Goal: Transaction & Acquisition: Purchase product/service

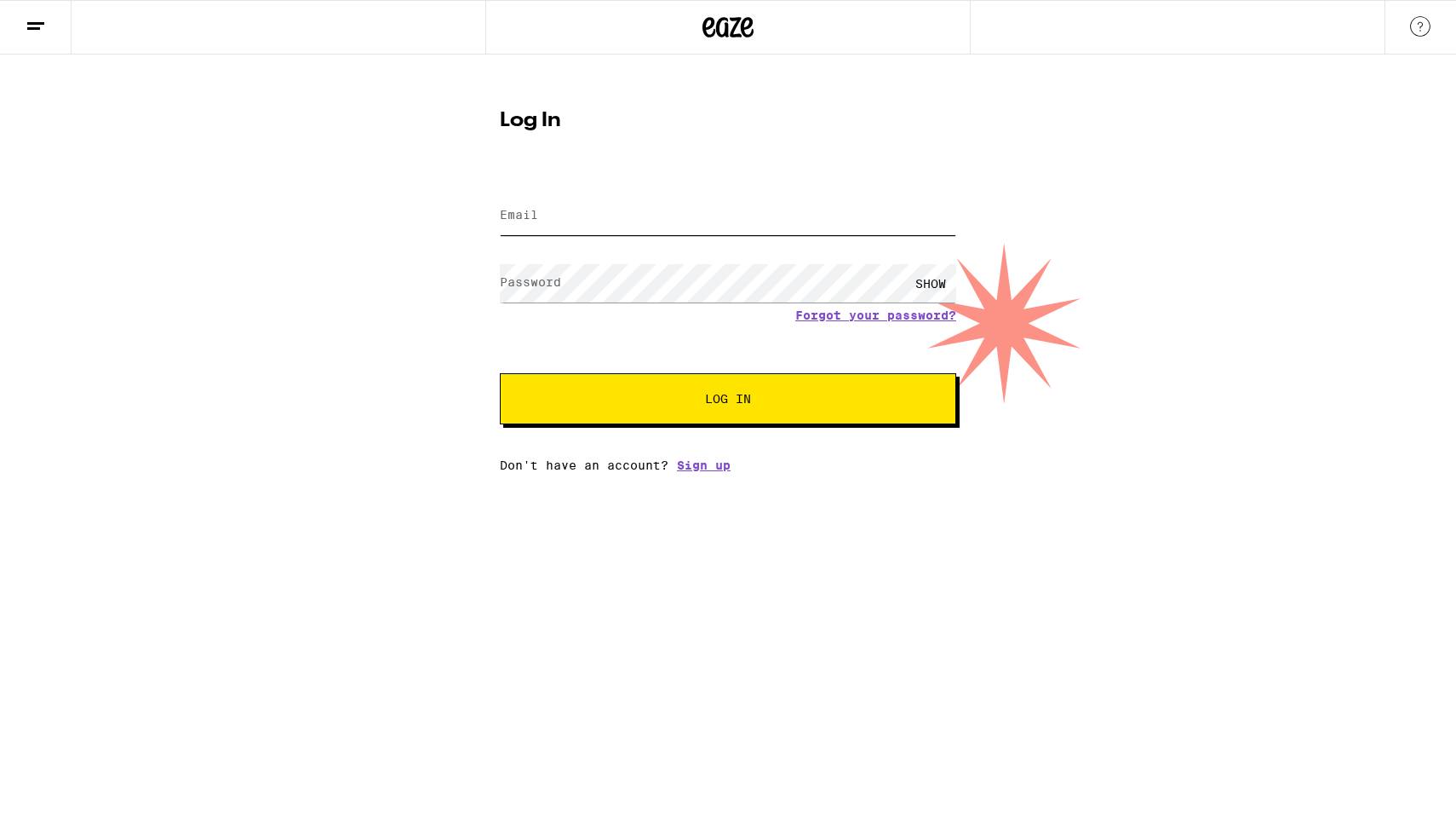
click at [730, 209] on input "Email" at bounding box center [728, 216] width 456 height 39
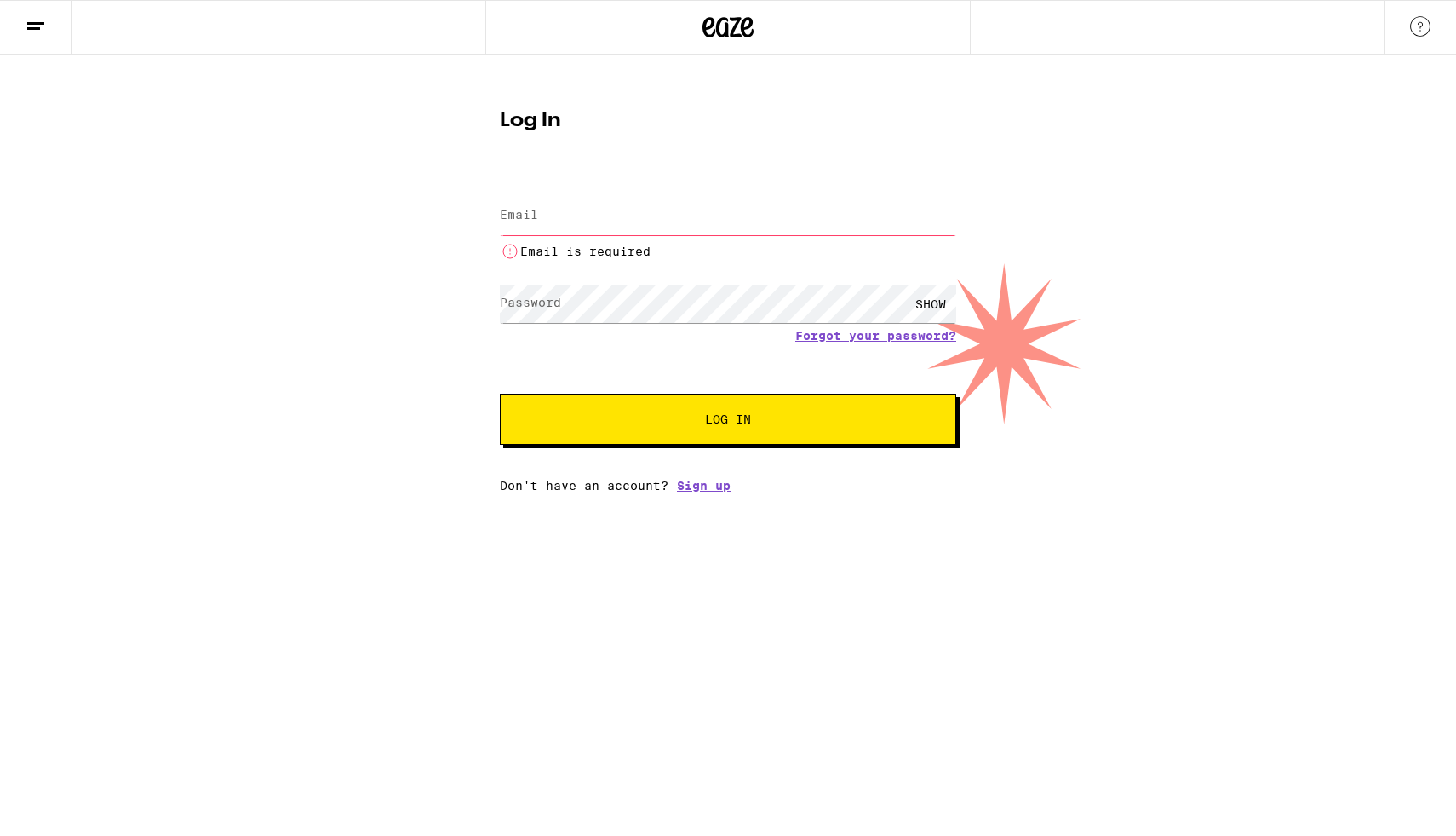
type input "[PERSON_NAME][EMAIL_ADDRESS][DOMAIN_NAME]"
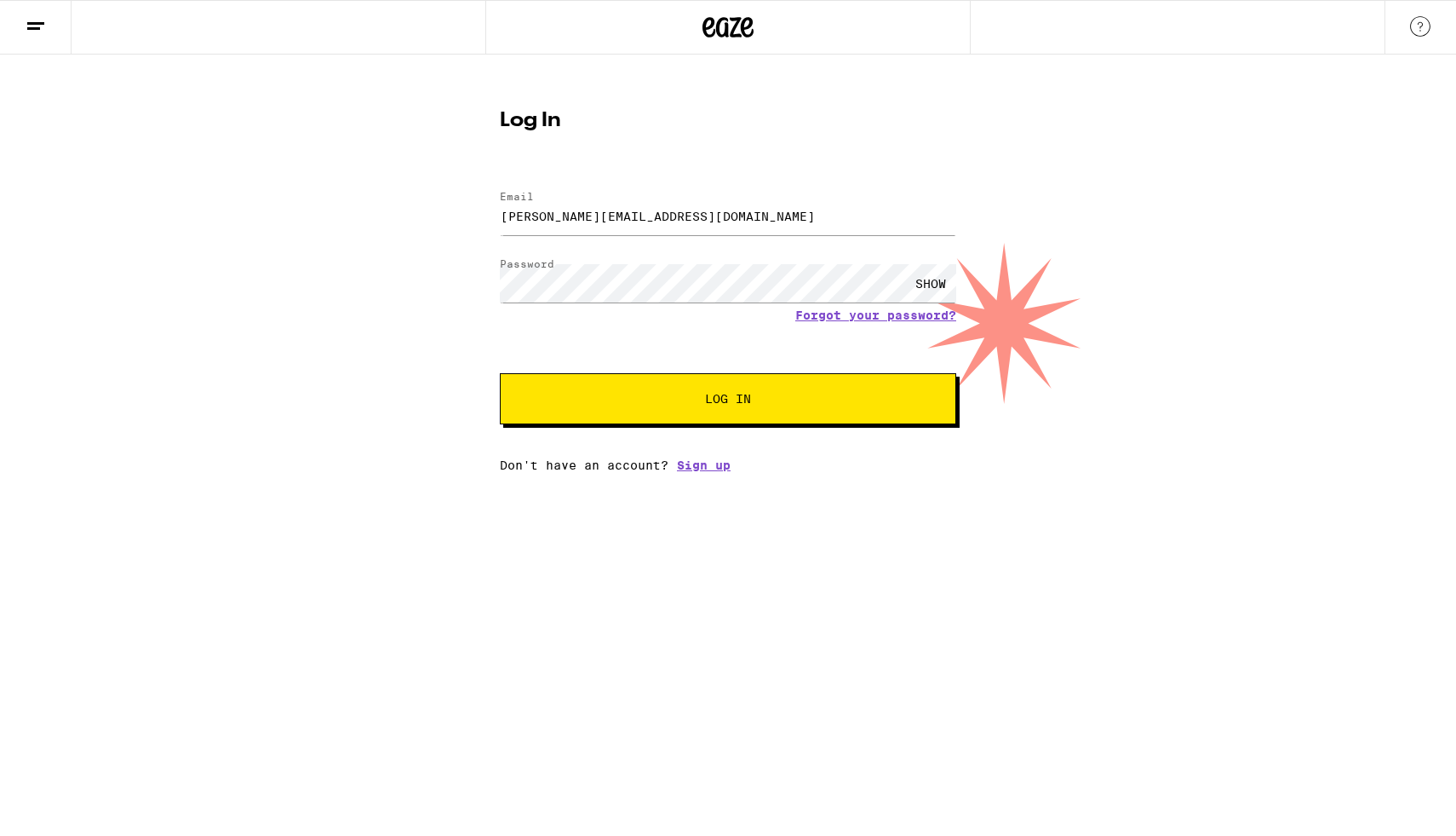
click at [737, 379] on button "Log In" at bounding box center [728, 398] width 456 height 51
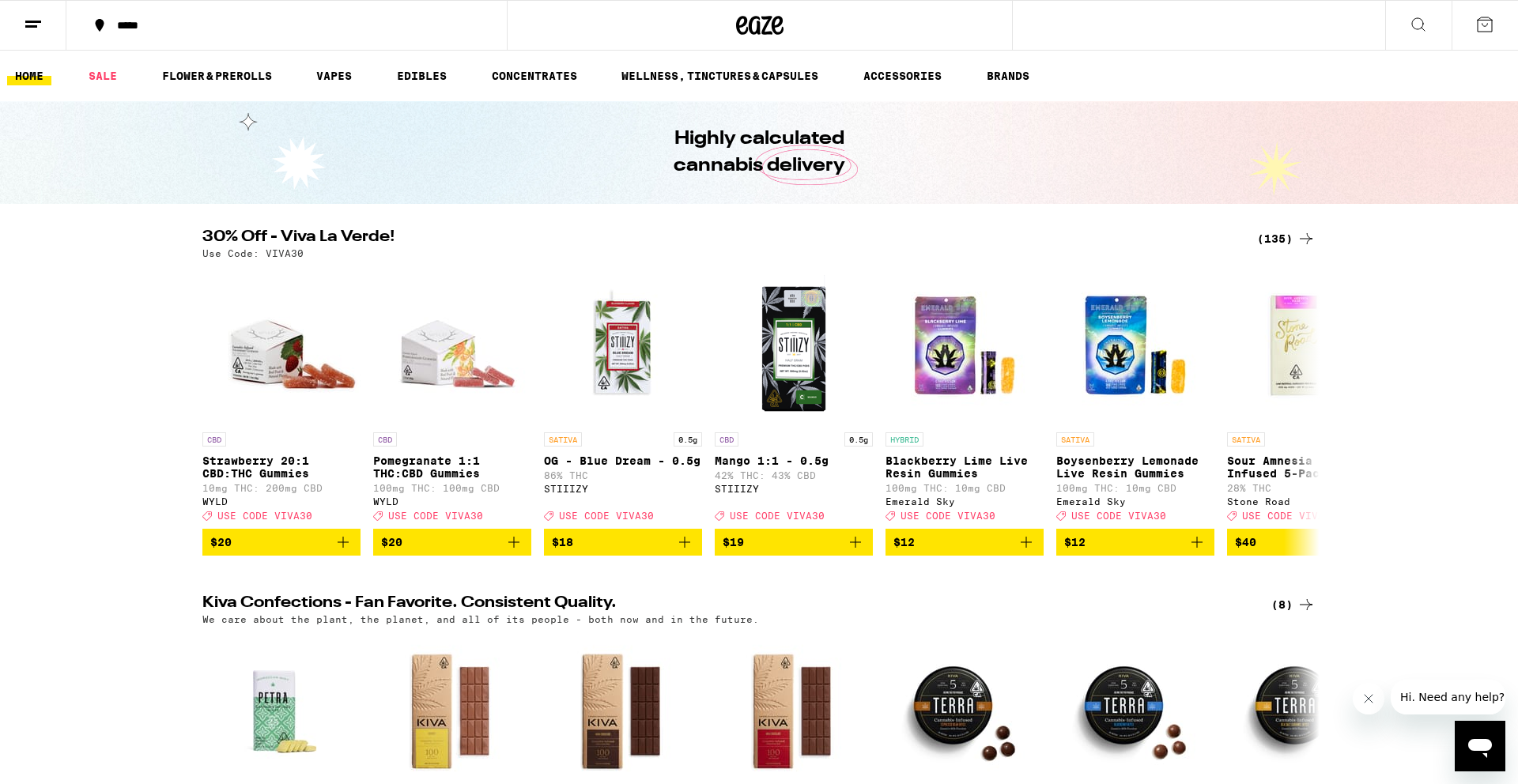
click at [1284, 232] on div "(135)" at bounding box center [1286, 239] width 58 height 19
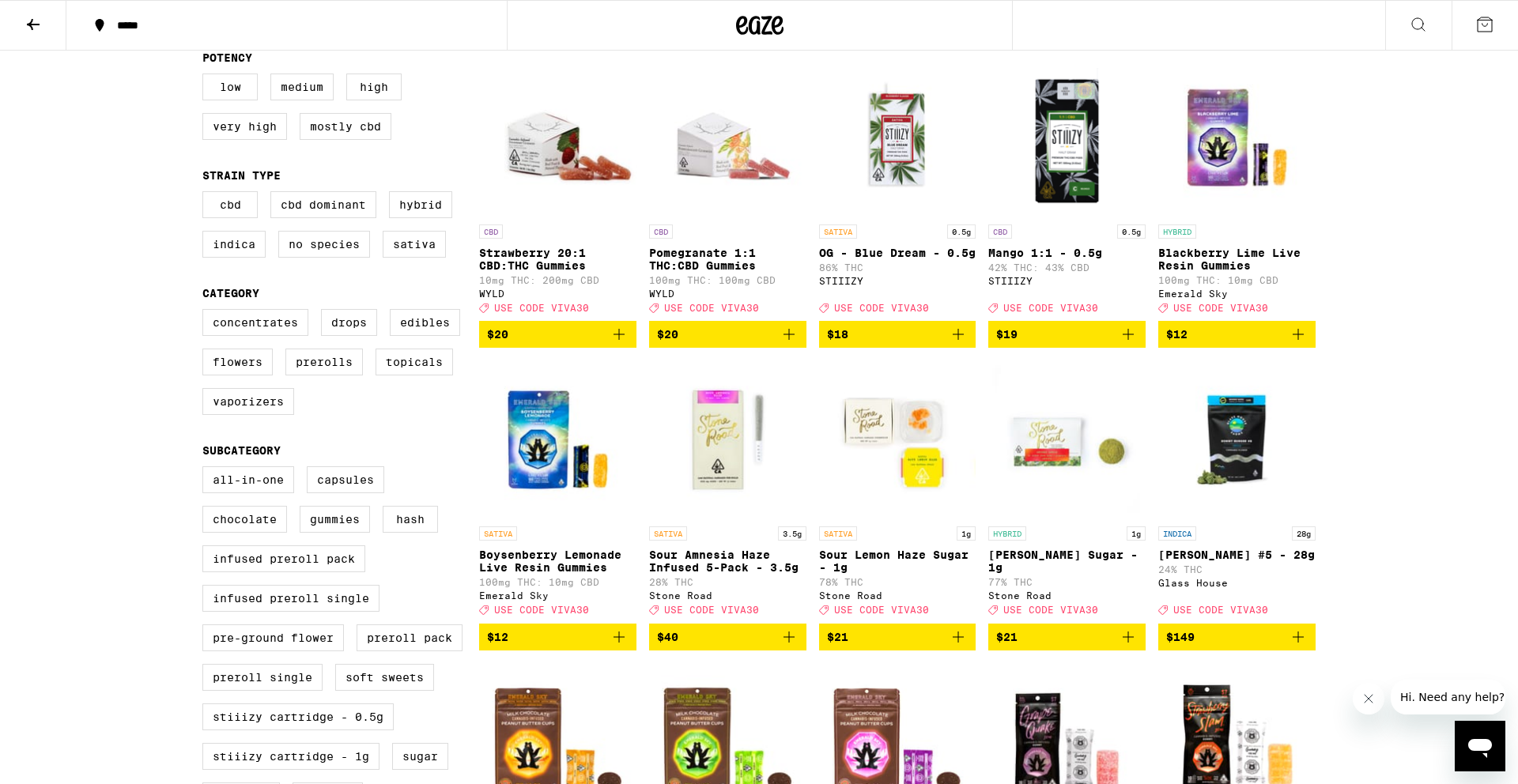
scroll to position [173, 0]
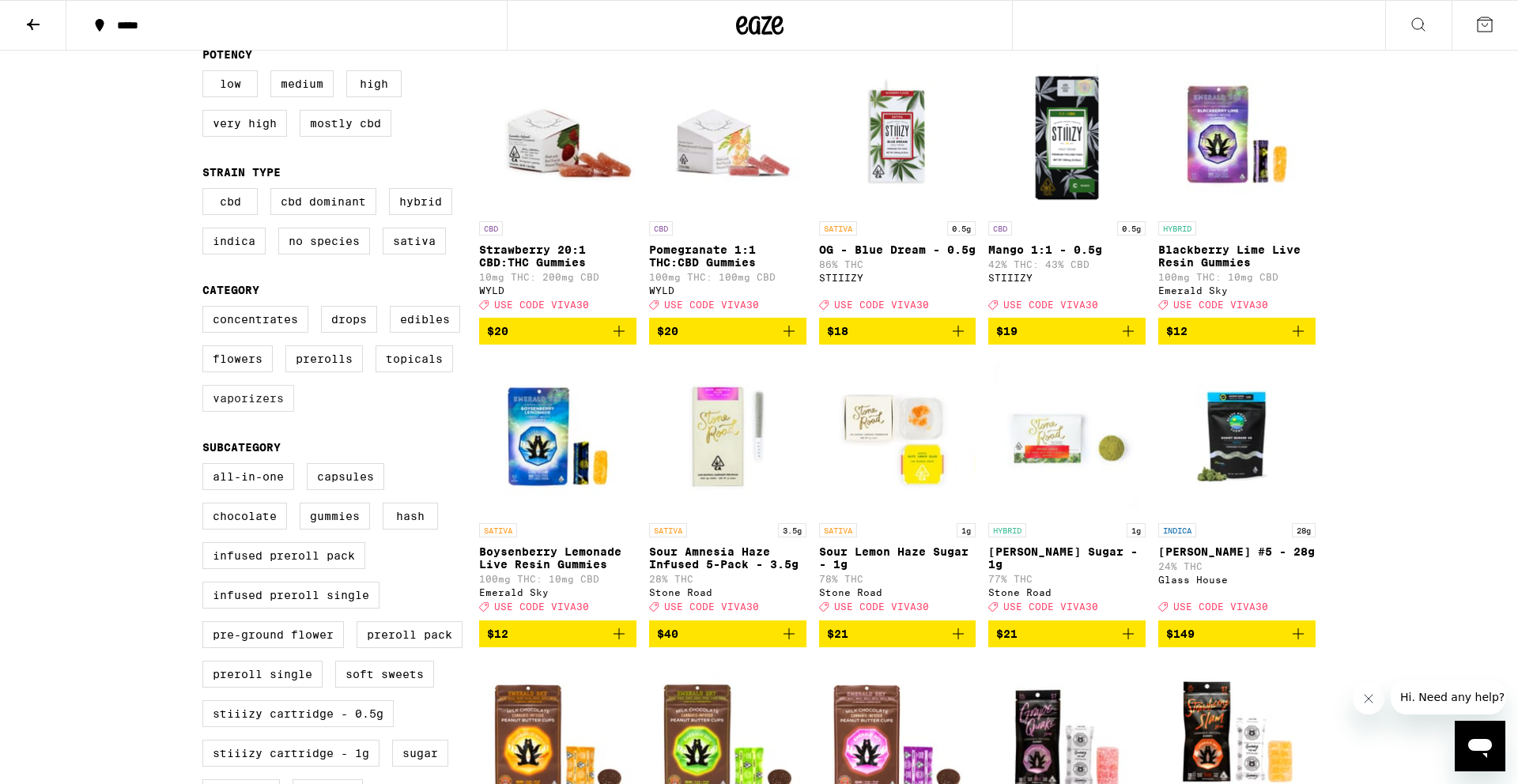
click at [251, 411] on label "Vaporizers" at bounding box center [247, 398] width 91 height 27
click at [207, 309] on input "Vaporizers" at bounding box center [206, 308] width 1 height 1
checkbox input "true"
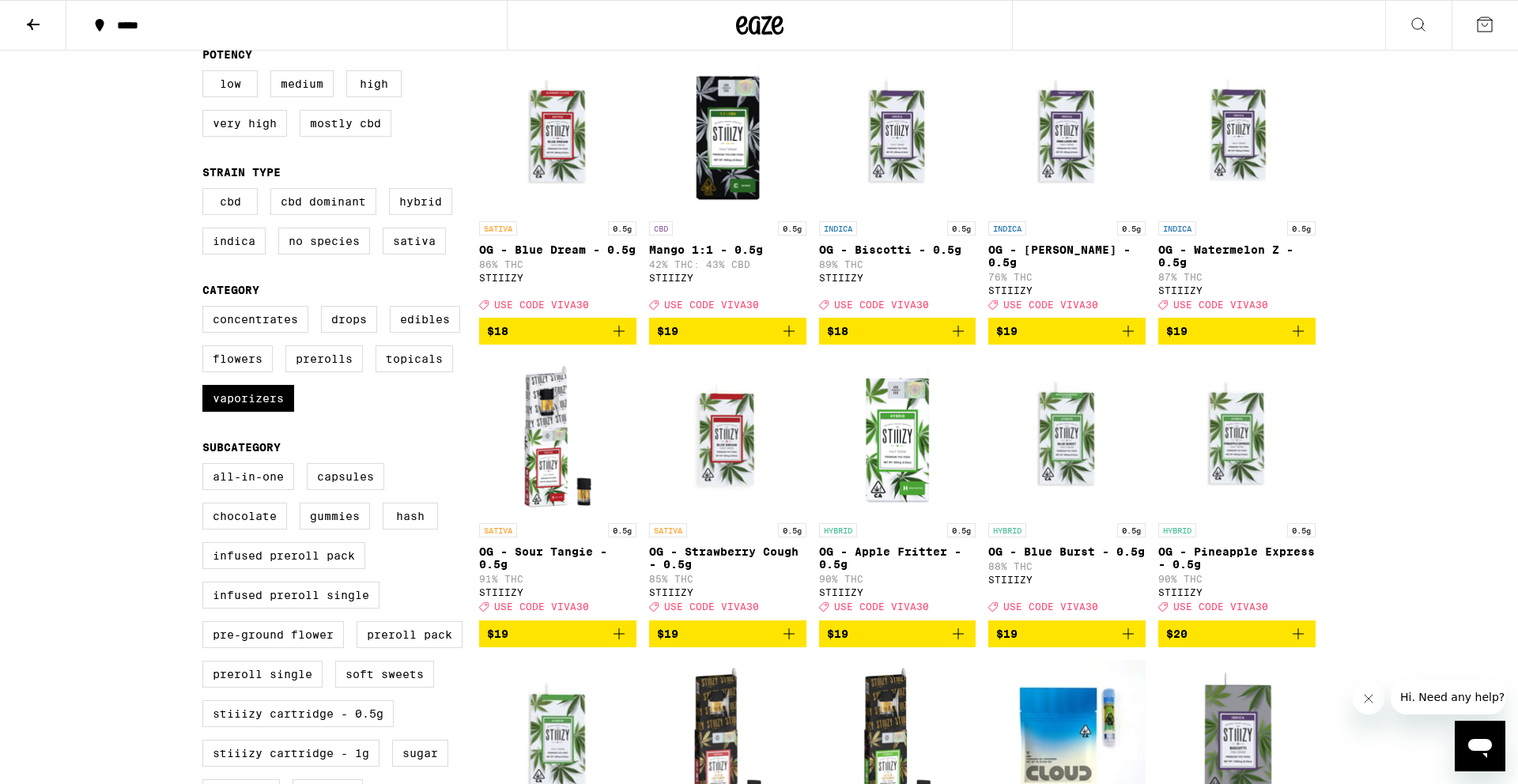
click at [960, 335] on icon "Add to bag" at bounding box center [958, 331] width 19 height 19
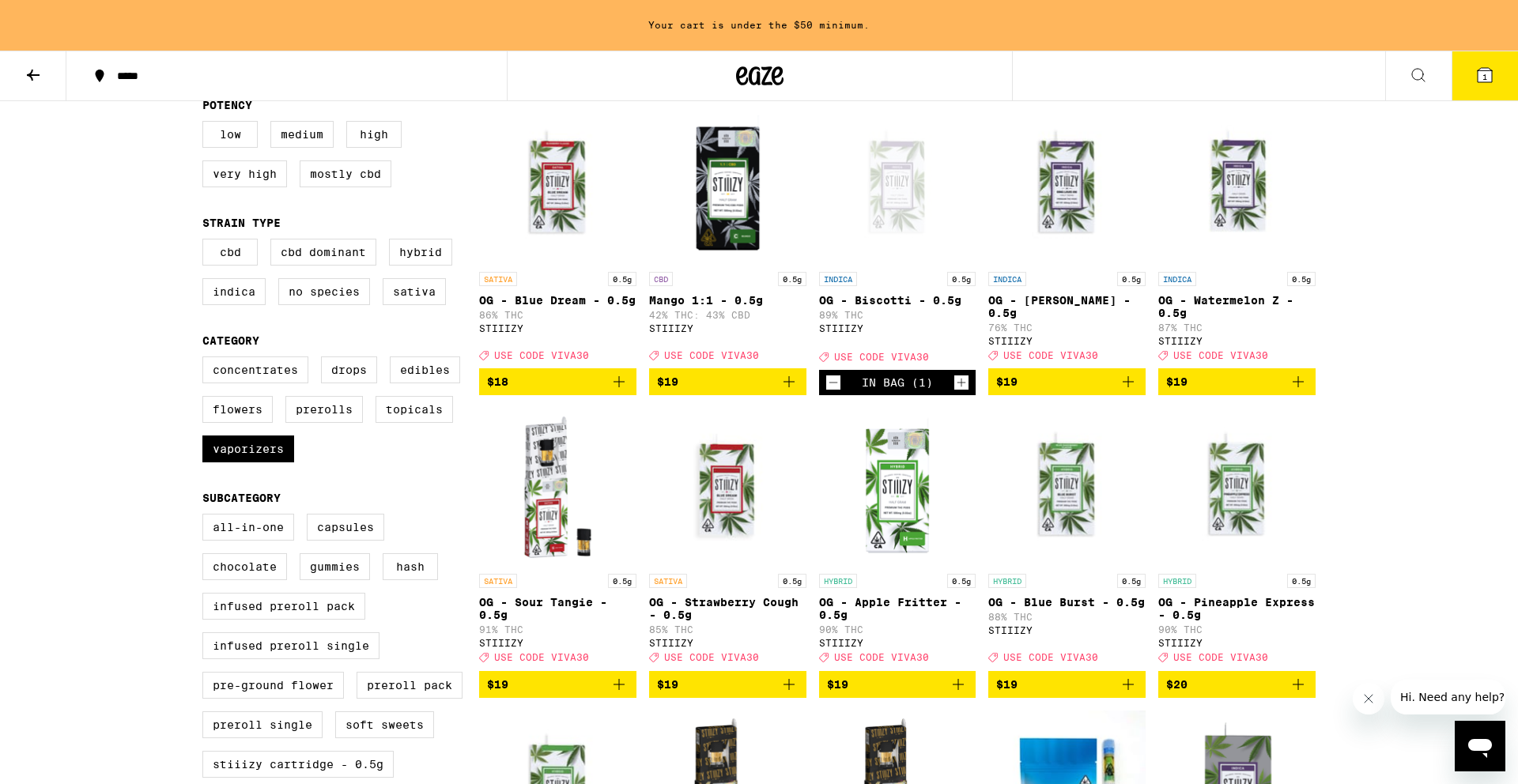
scroll to position [224, 0]
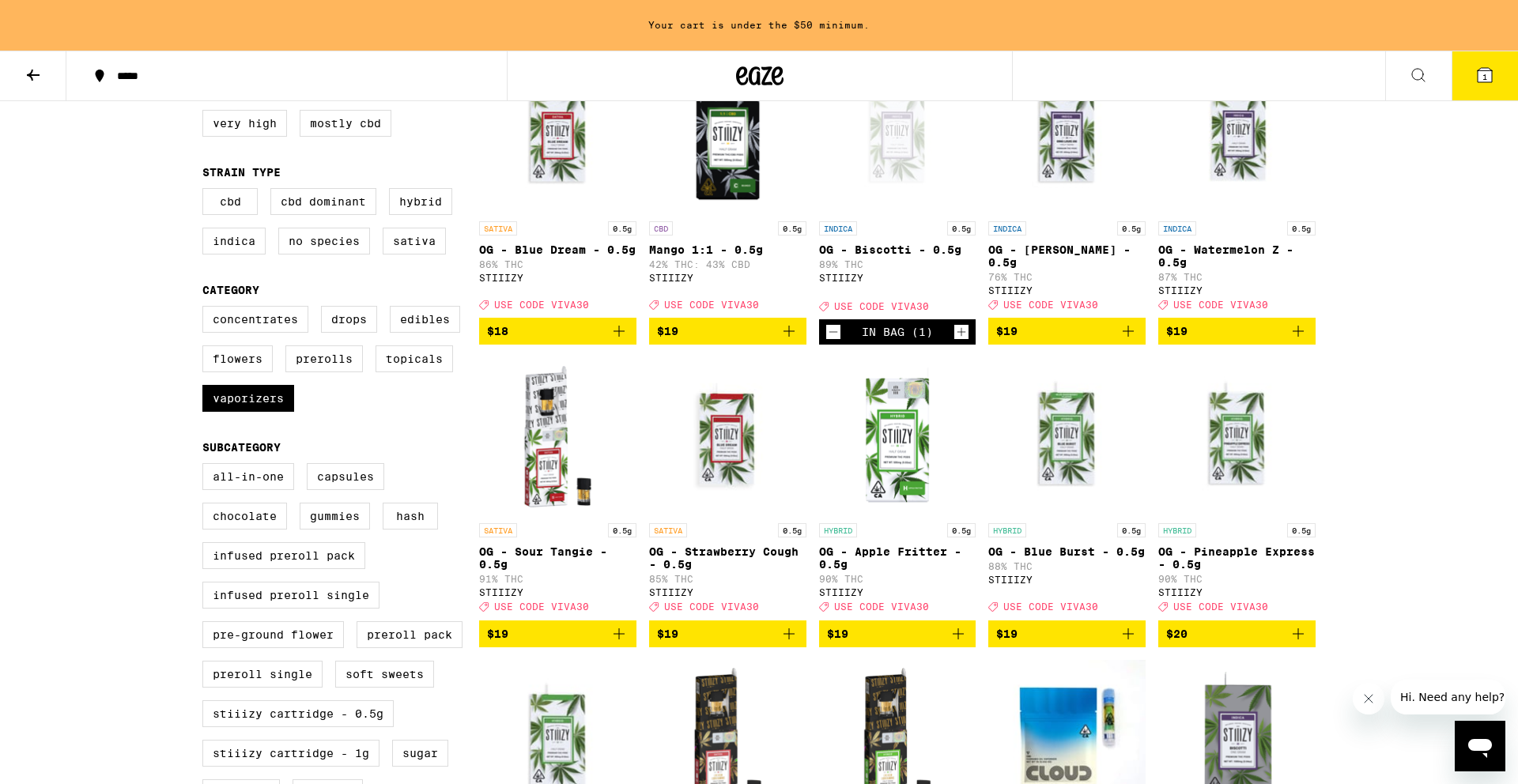
click at [1297, 340] on icon "Add to bag" at bounding box center [1298, 331] width 19 height 19
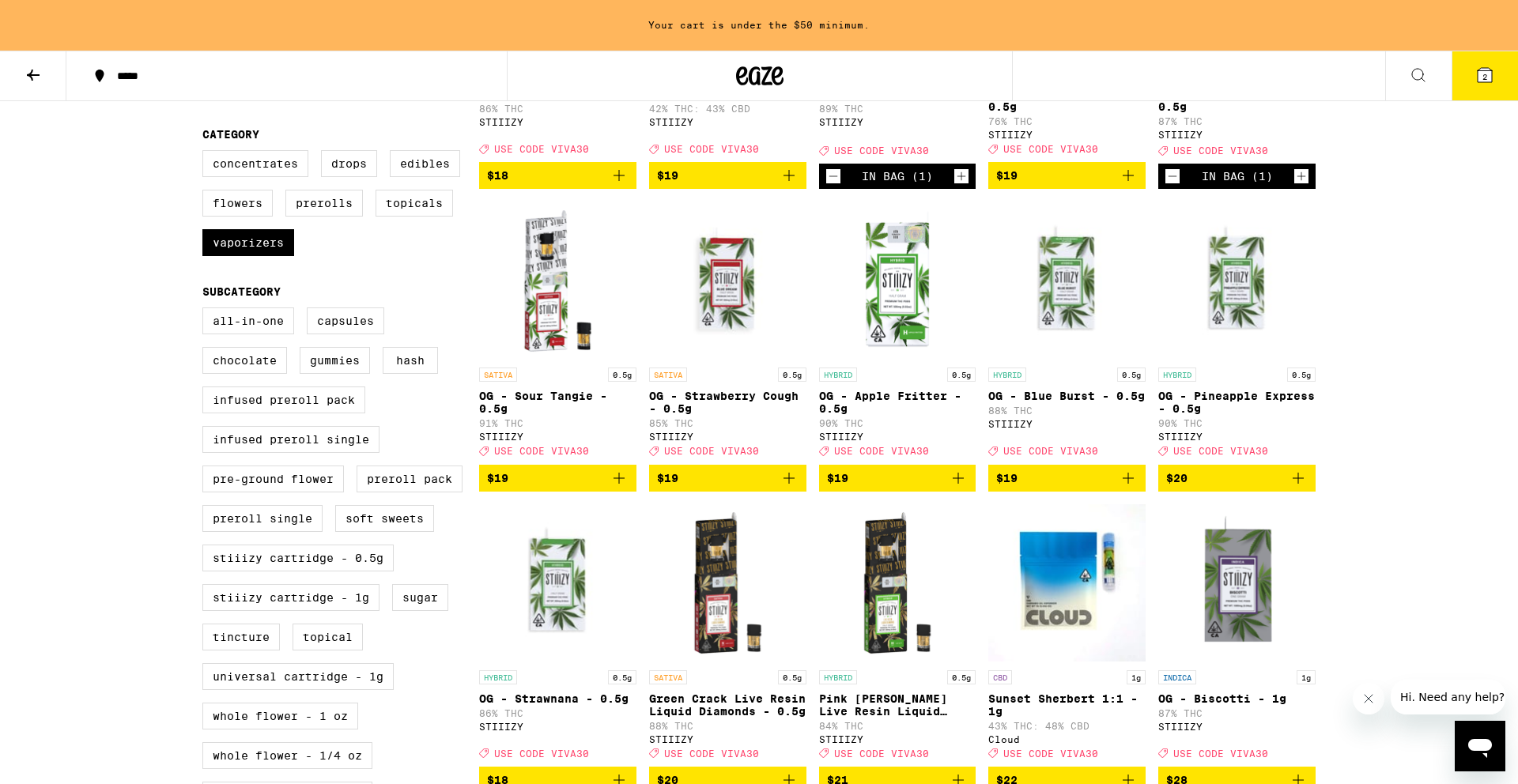
scroll to position [378, 0]
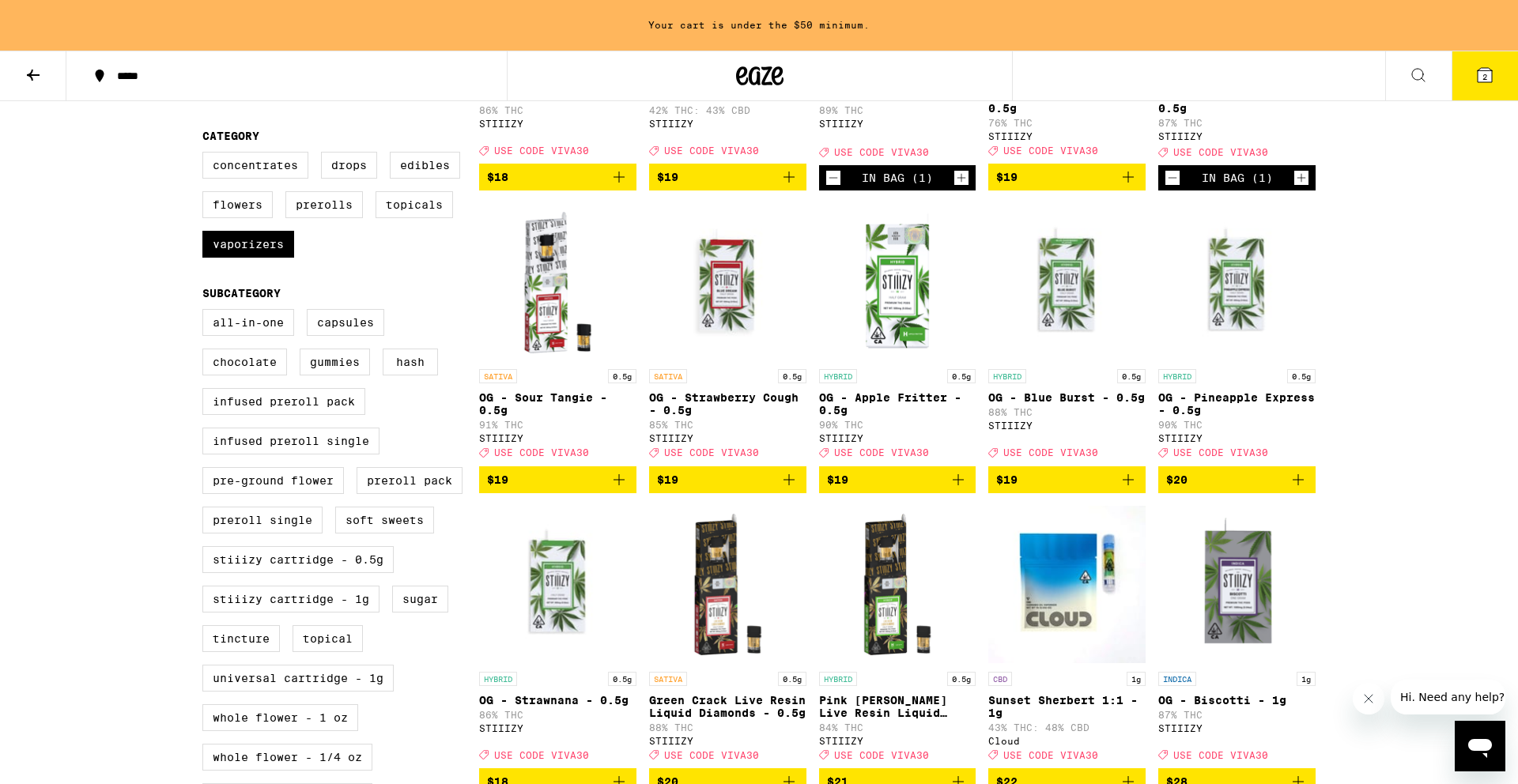
click at [1291, 489] on icon "Add to bag" at bounding box center [1298, 480] width 19 height 19
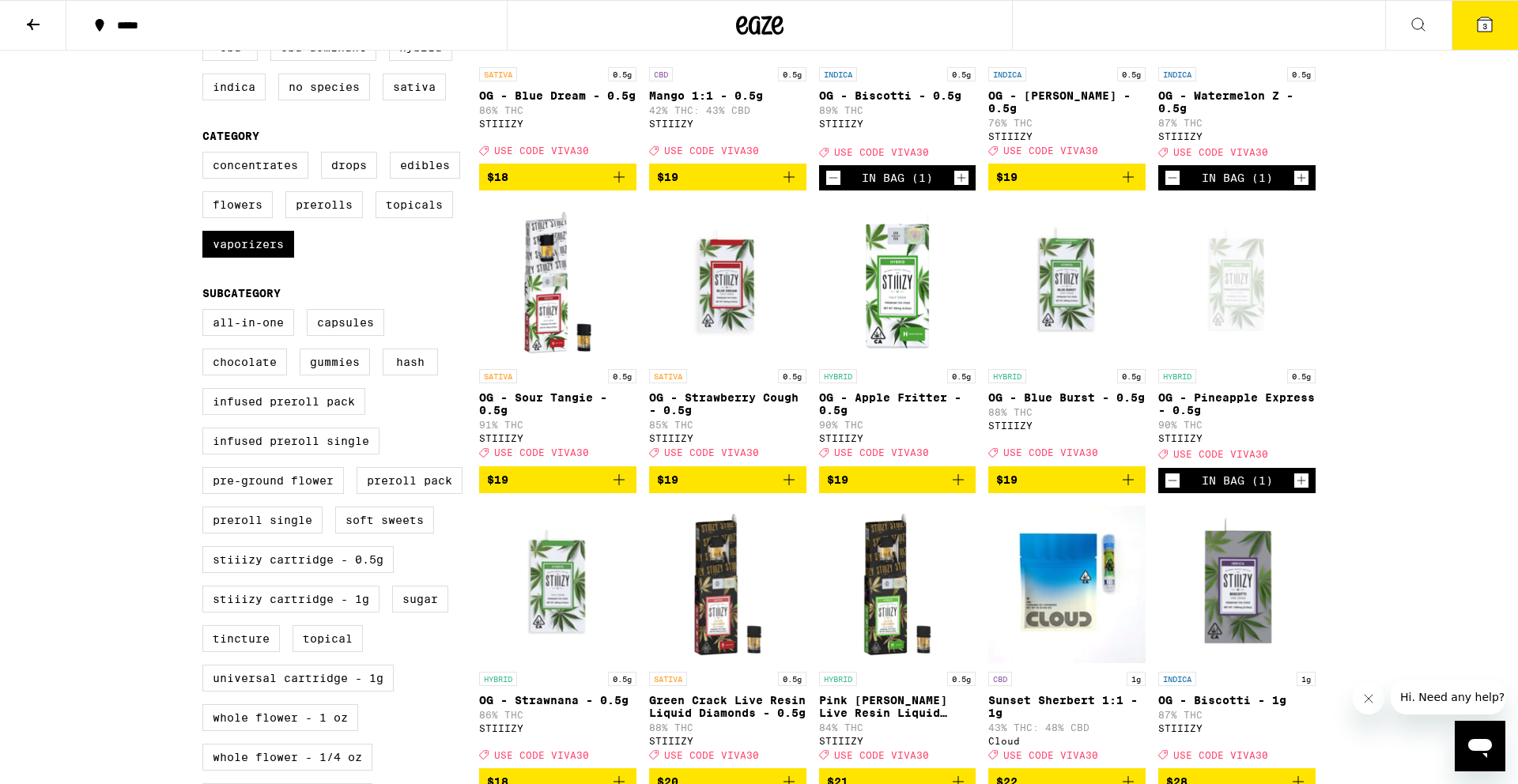
click at [965, 489] on icon "Add to bag" at bounding box center [958, 480] width 19 height 19
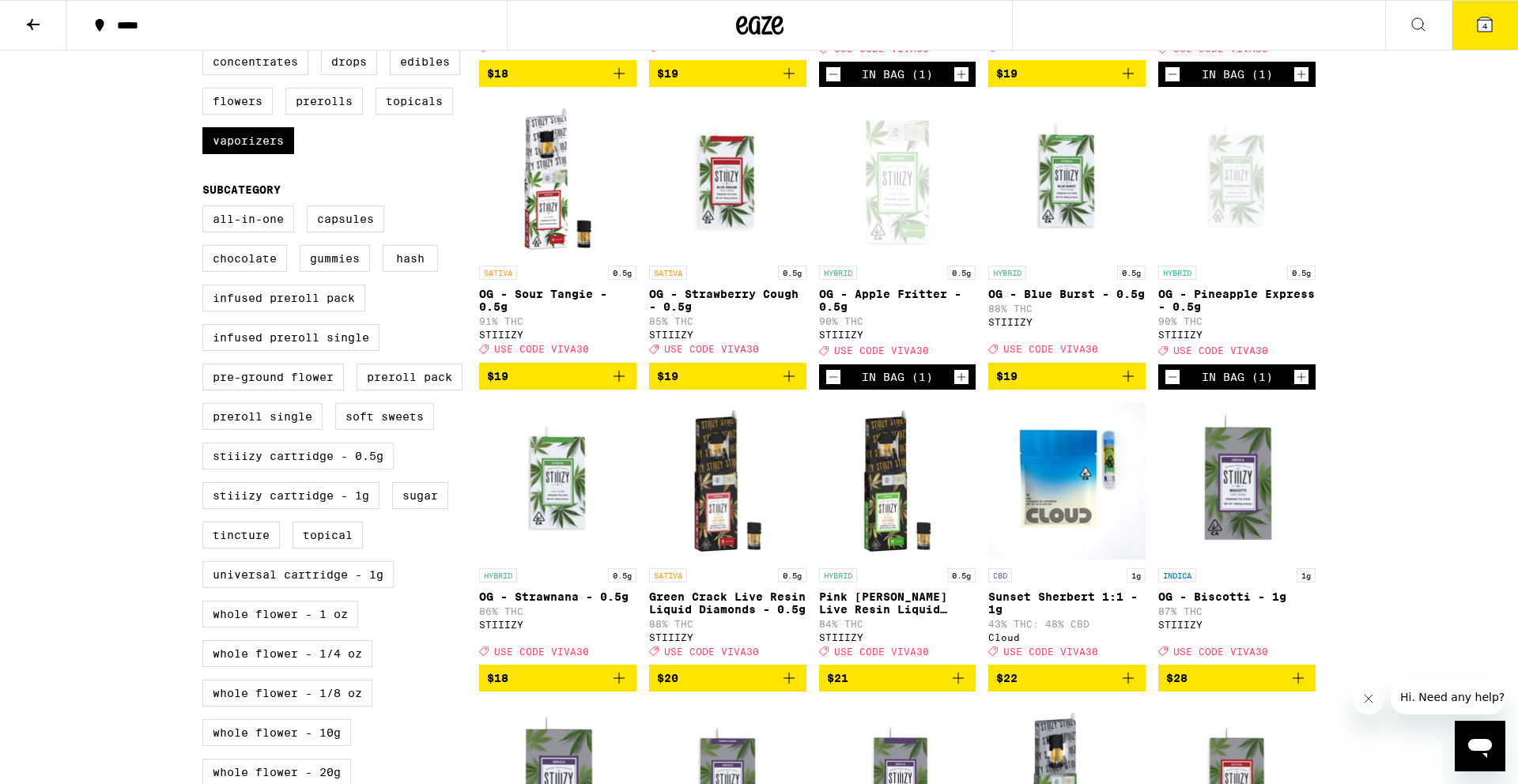
scroll to position [434, 0]
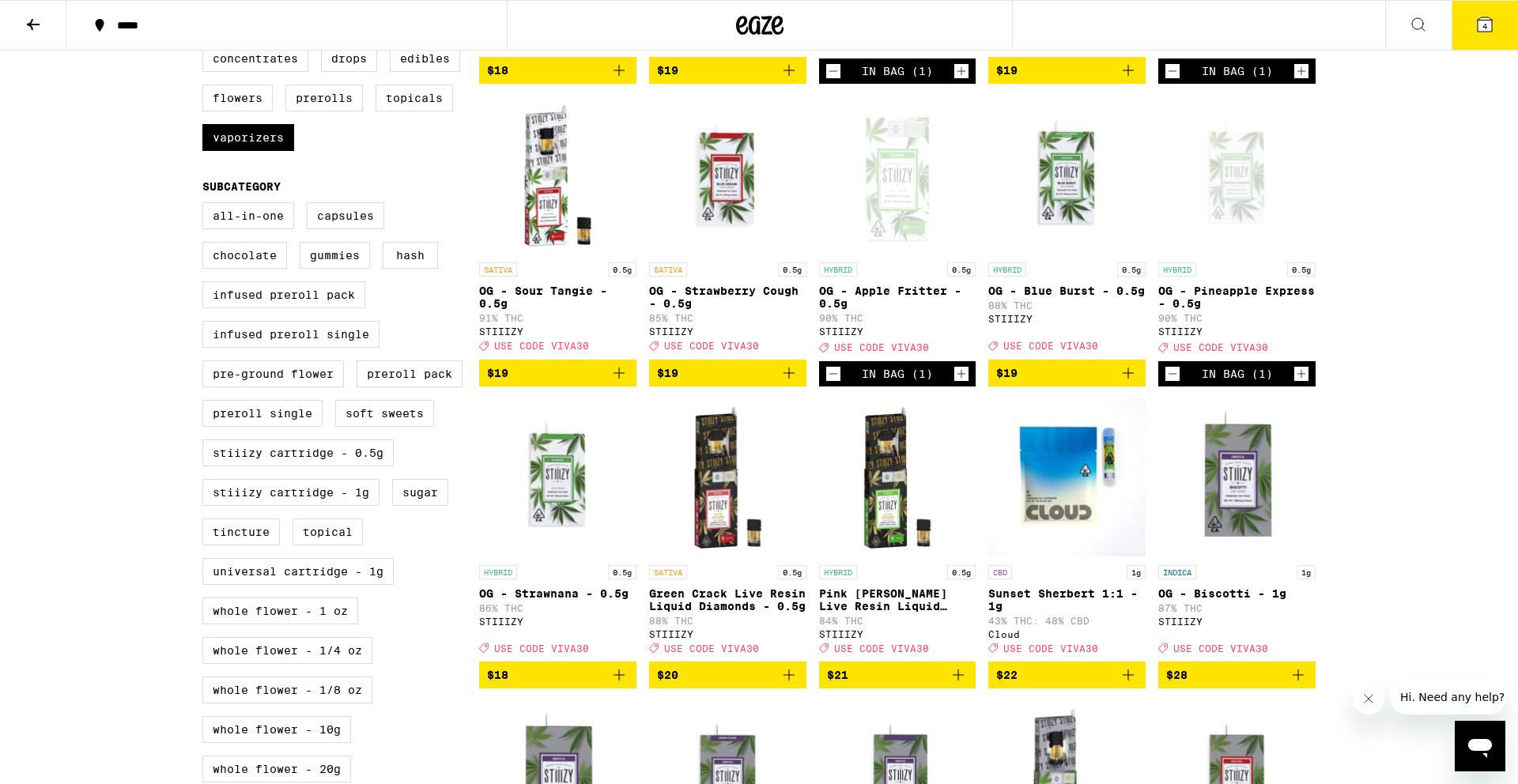
click at [616, 383] on icon "Add to bag" at bounding box center [619, 373] width 19 height 19
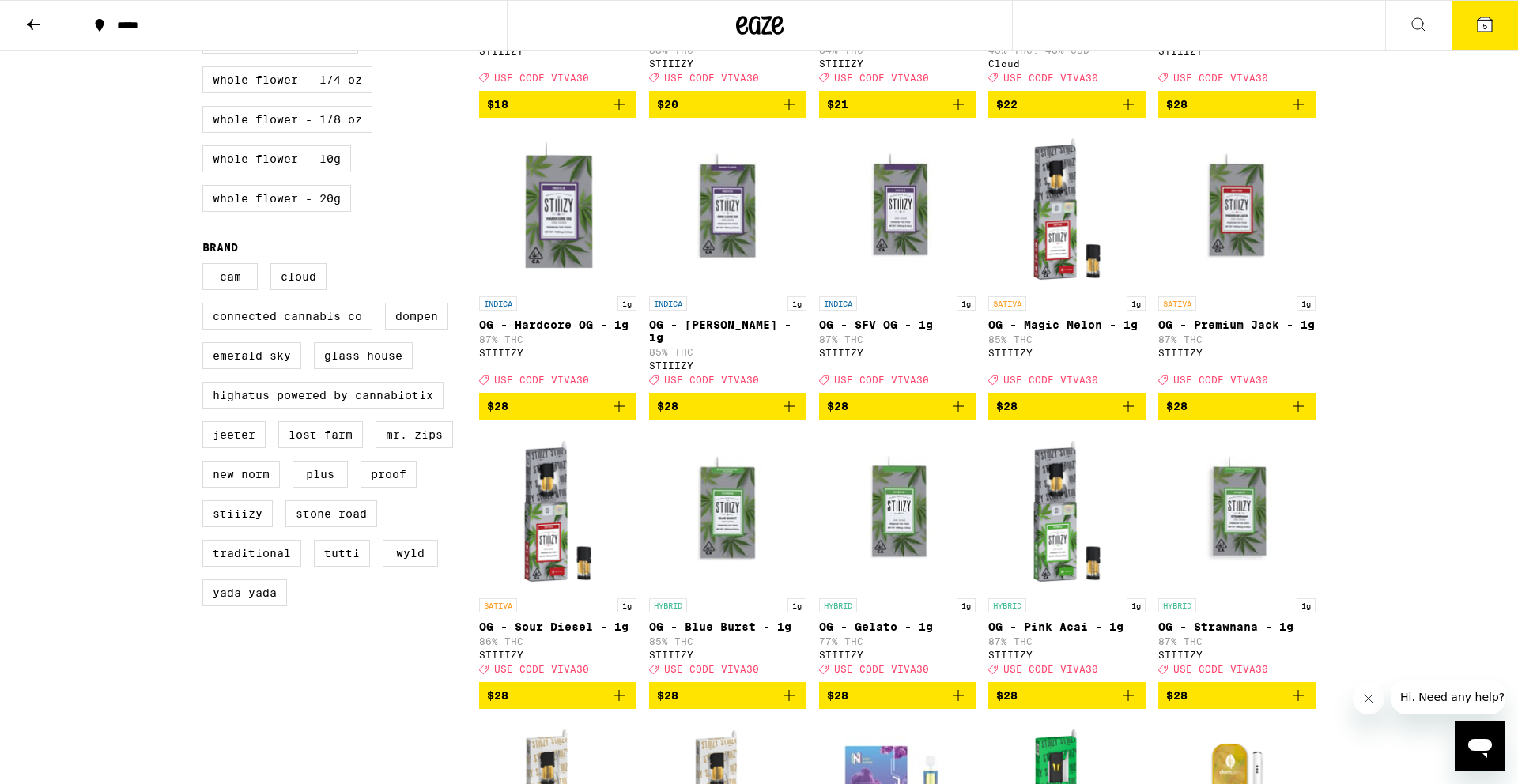
scroll to position [1041, 0]
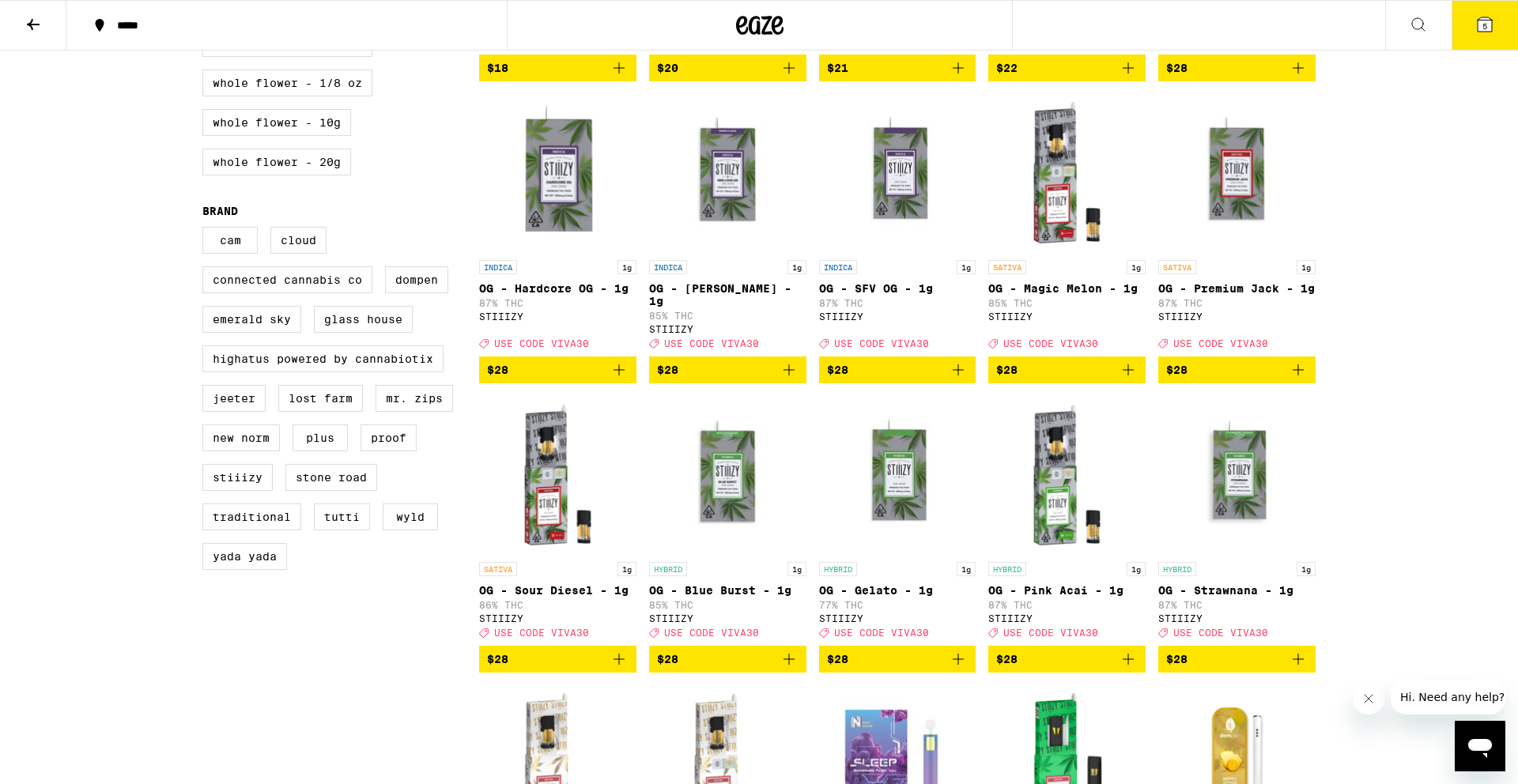
click at [622, 379] on icon "Add to bag" at bounding box center [619, 370] width 19 height 19
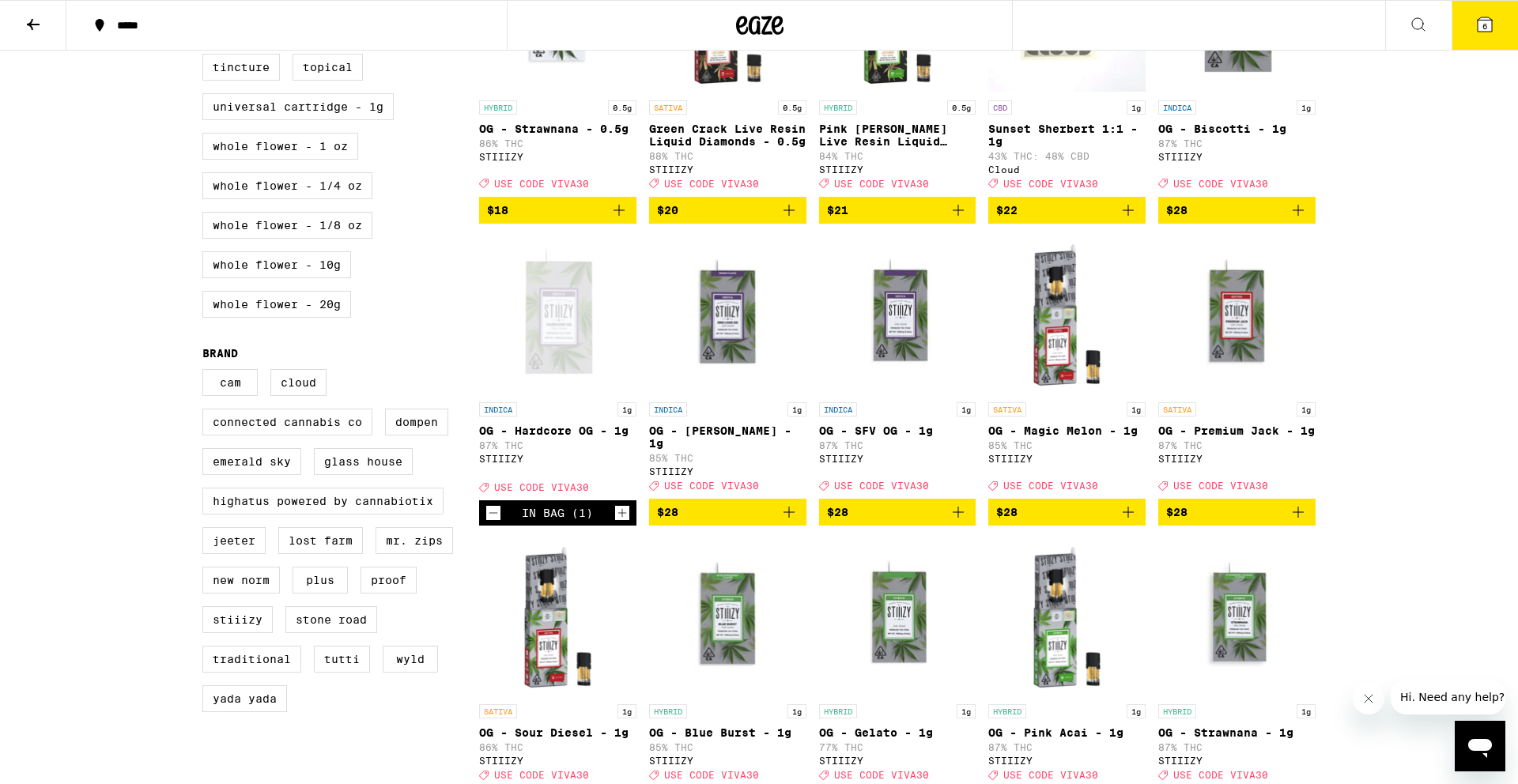
scroll to position [887, 0]
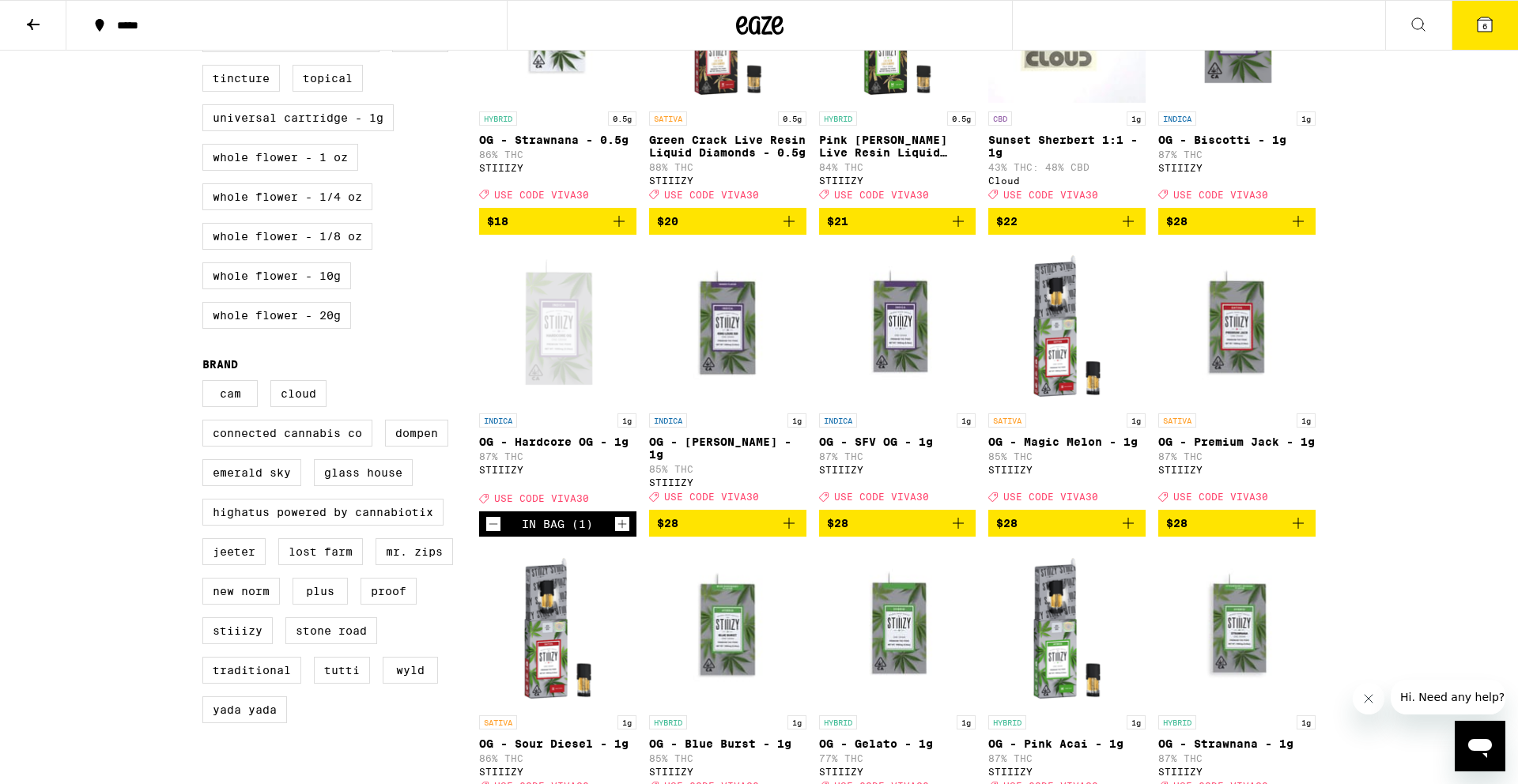
click at [493, 533] on icon "Decrement" at bounding box center [493, 524] width 14 height 19
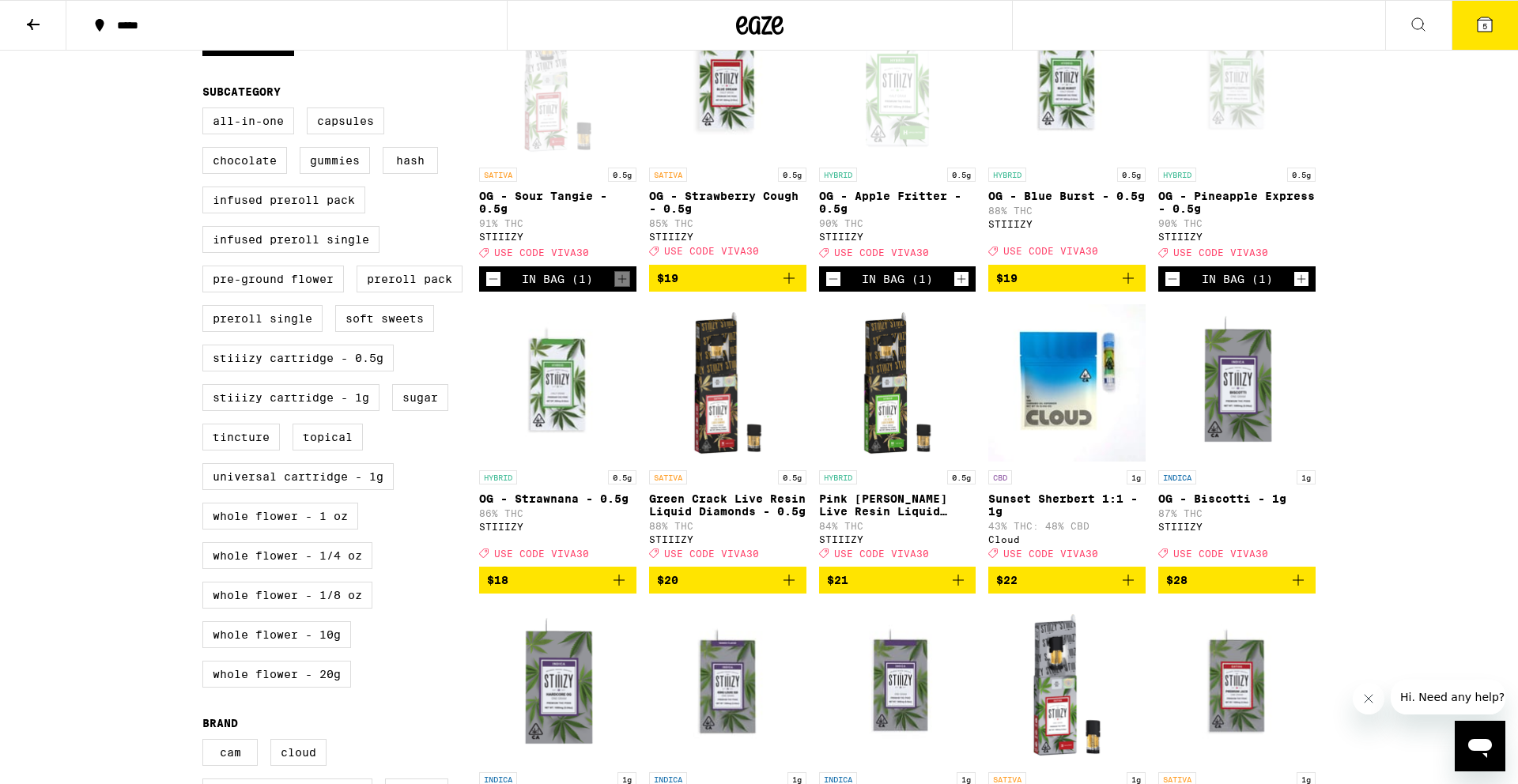
scroll to position [524, 0]
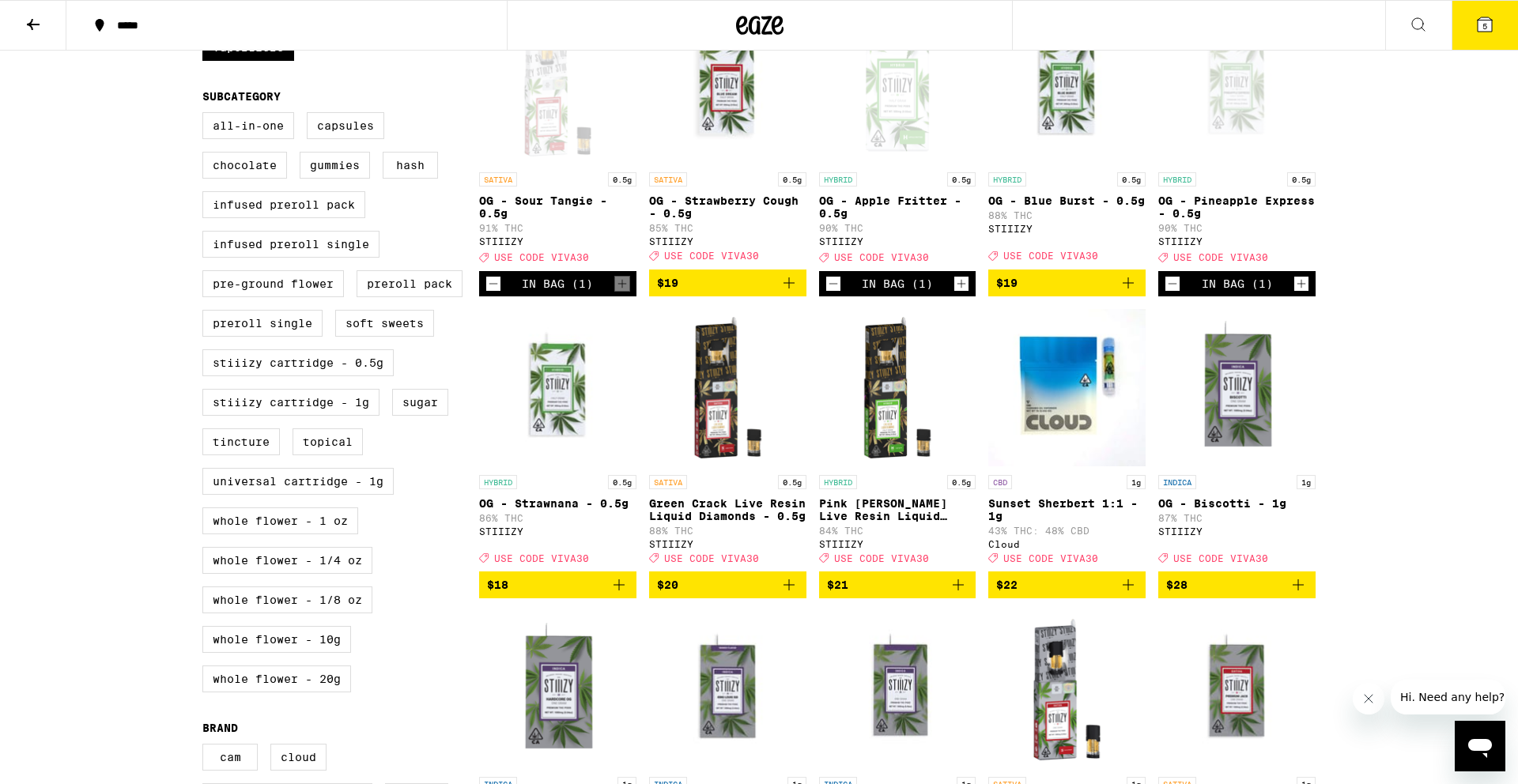
click at [1297, 590] on icon "Add to bag" at bounding box center [1298, 585] width 11 height 11
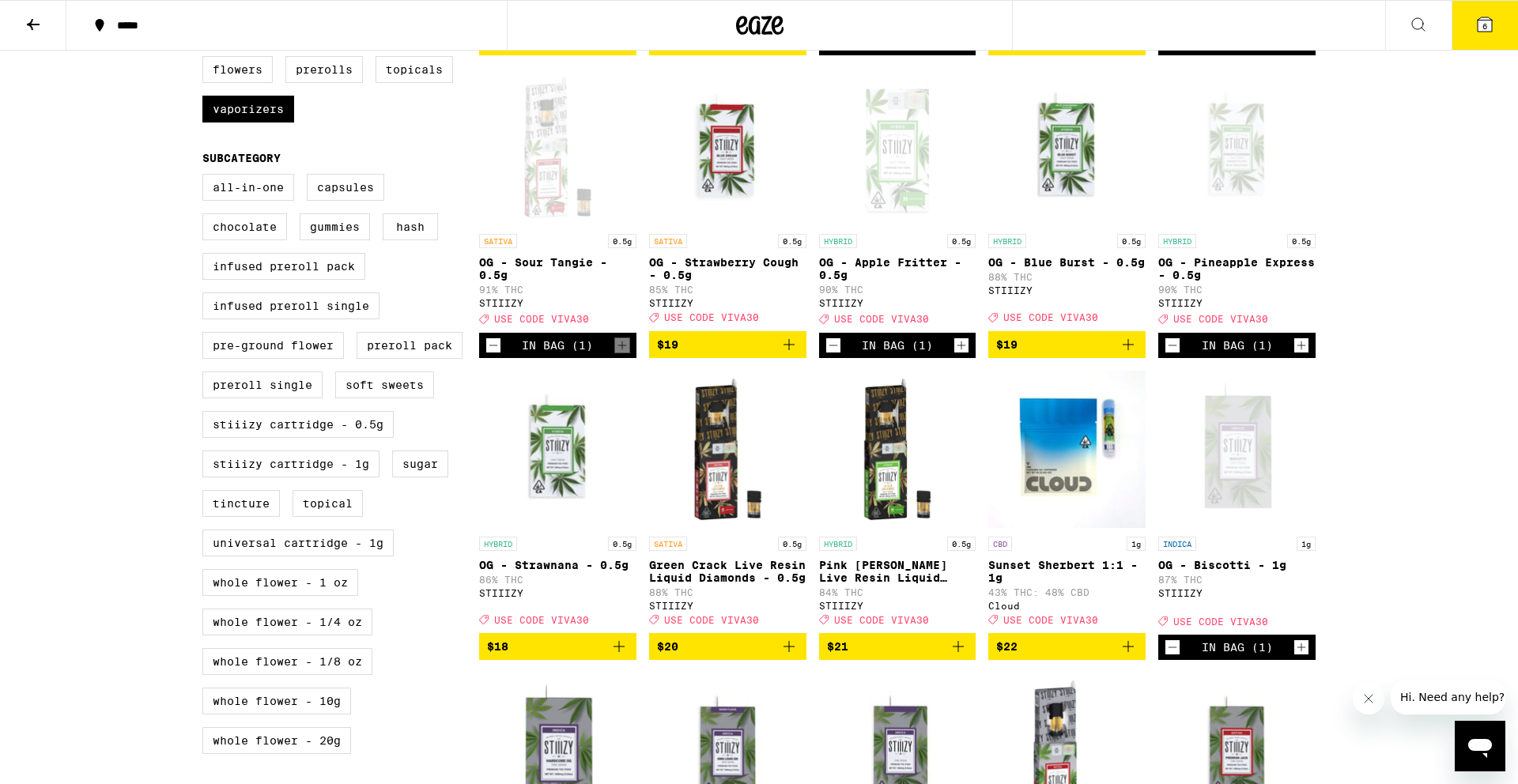
scroll to position [461, 0]
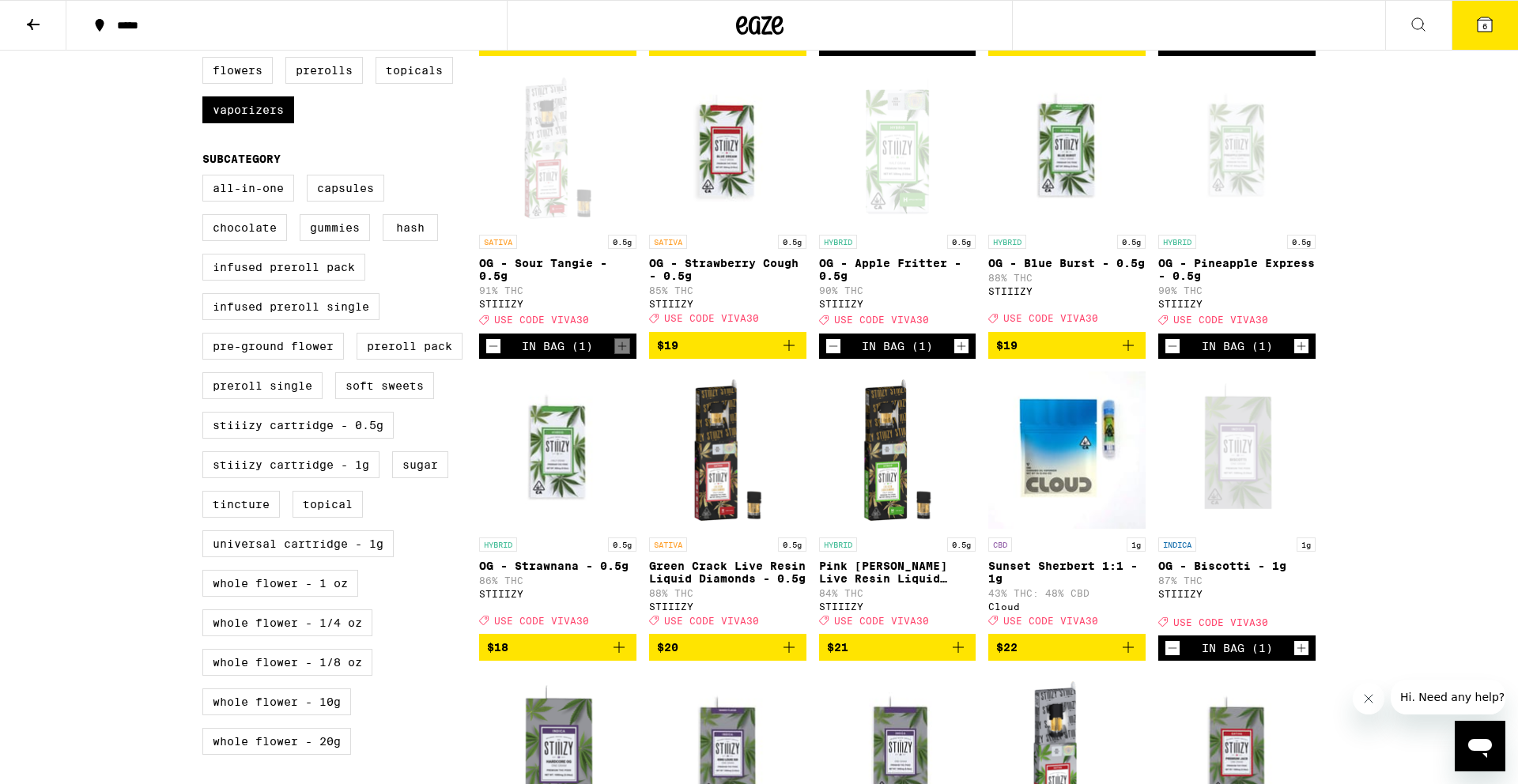
click at [618, 653] on icon "Add to bag" at bounding box center [619, 647] width 11 height 11
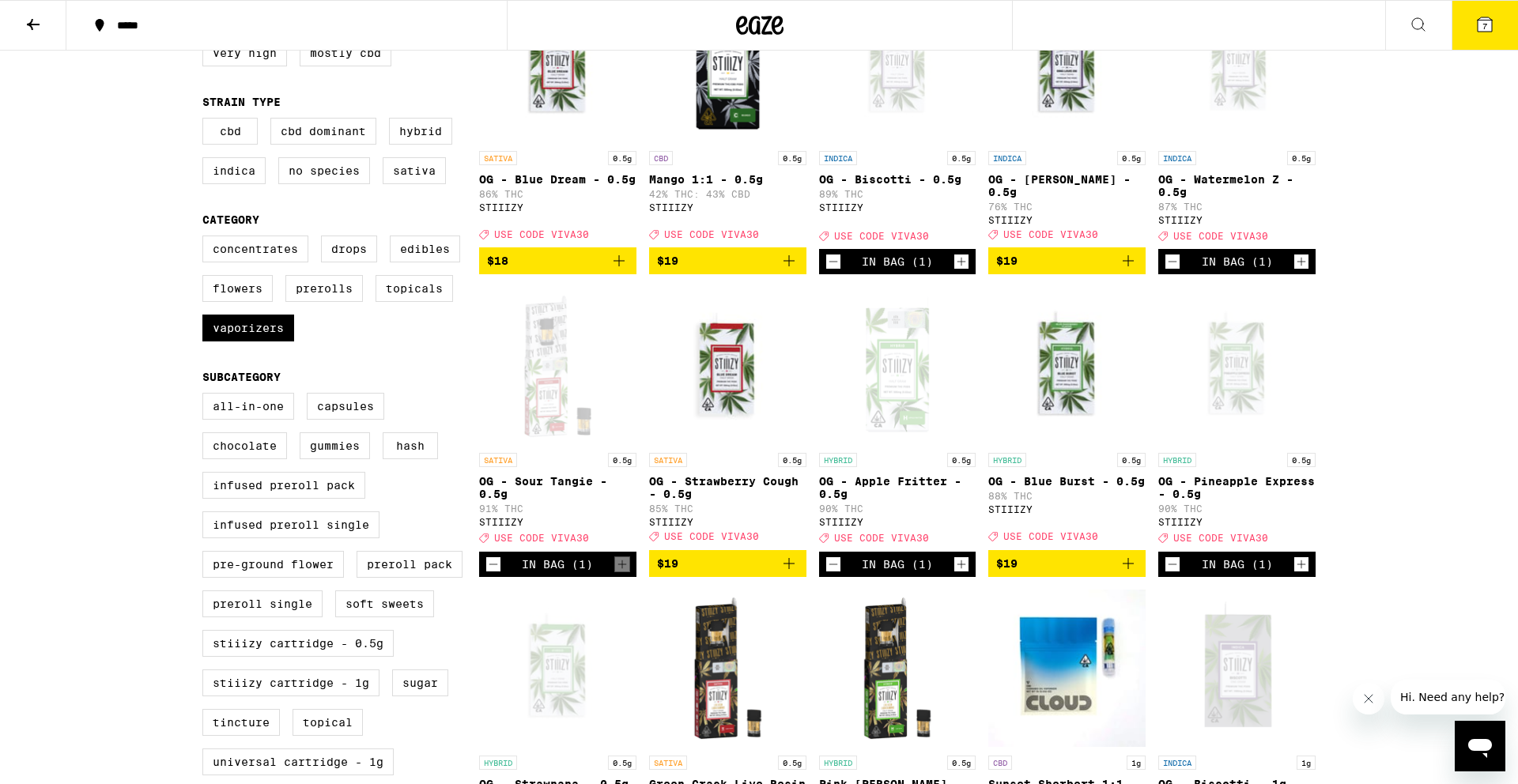
scroll to position [215, 0]
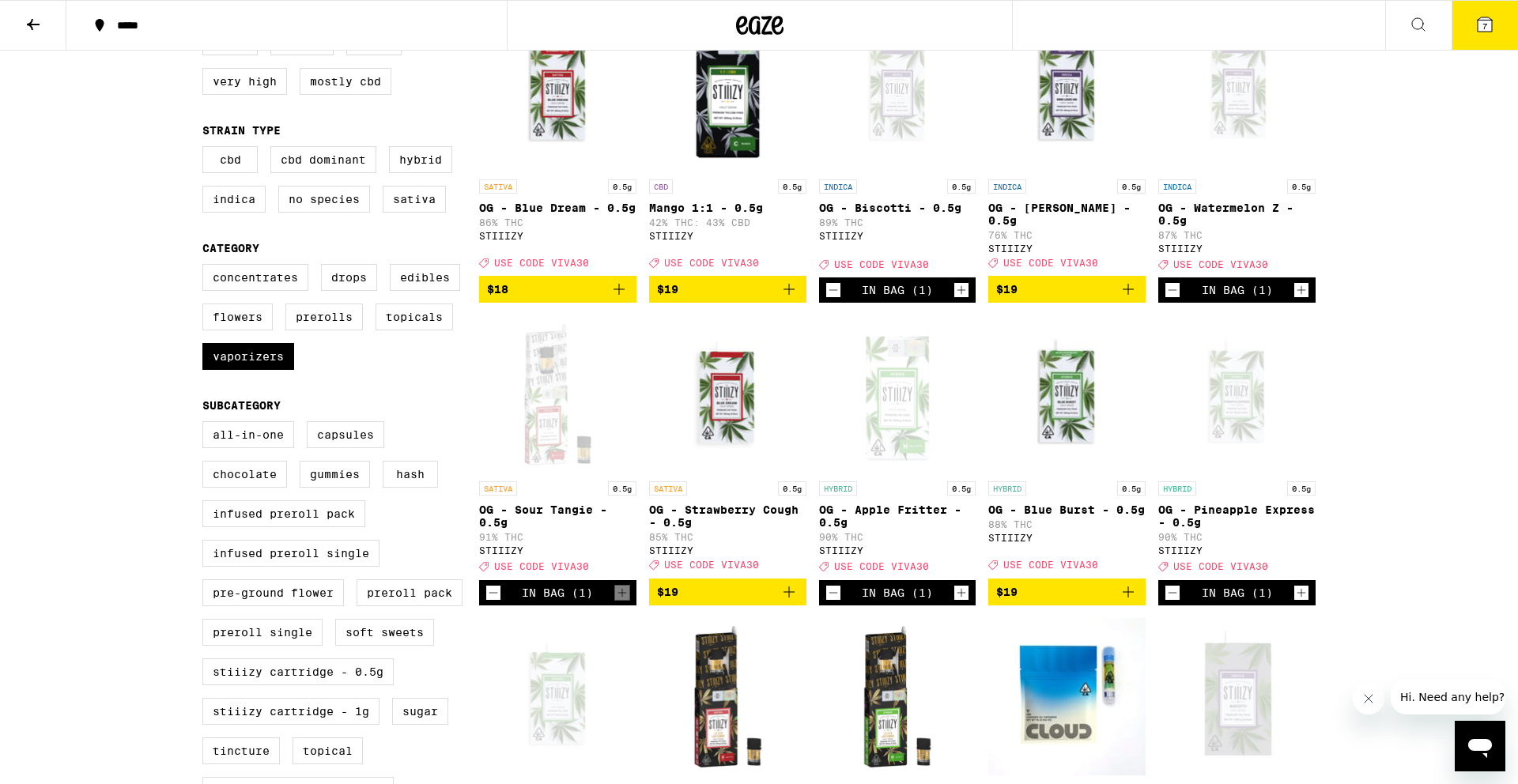
click at [788, 601] on icon "Add to bag" at bounding box center [789, 592] width 19 height 19
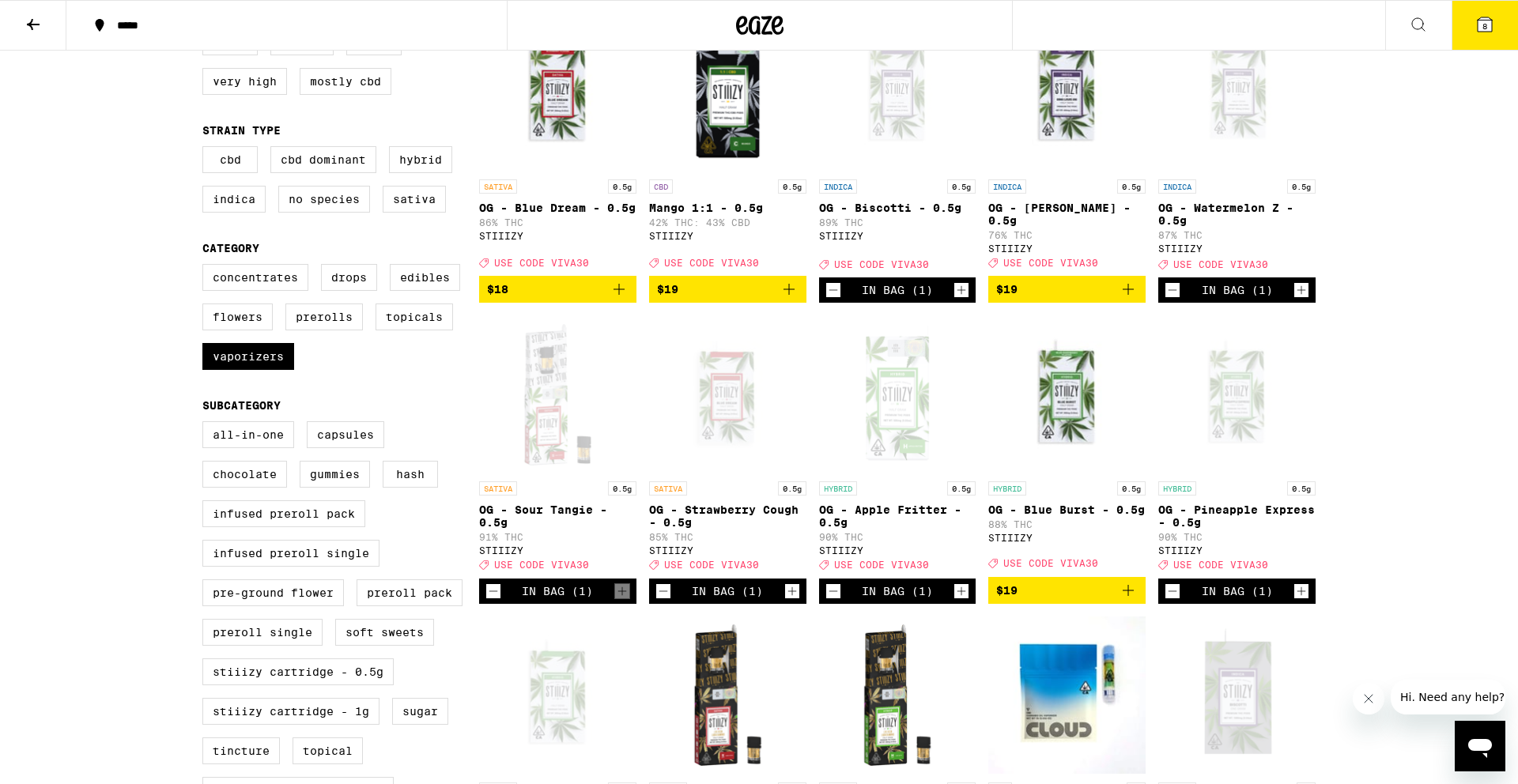
click at [1352, 21] on button "8" at bounding box center [1485, 25] width 66 height 49
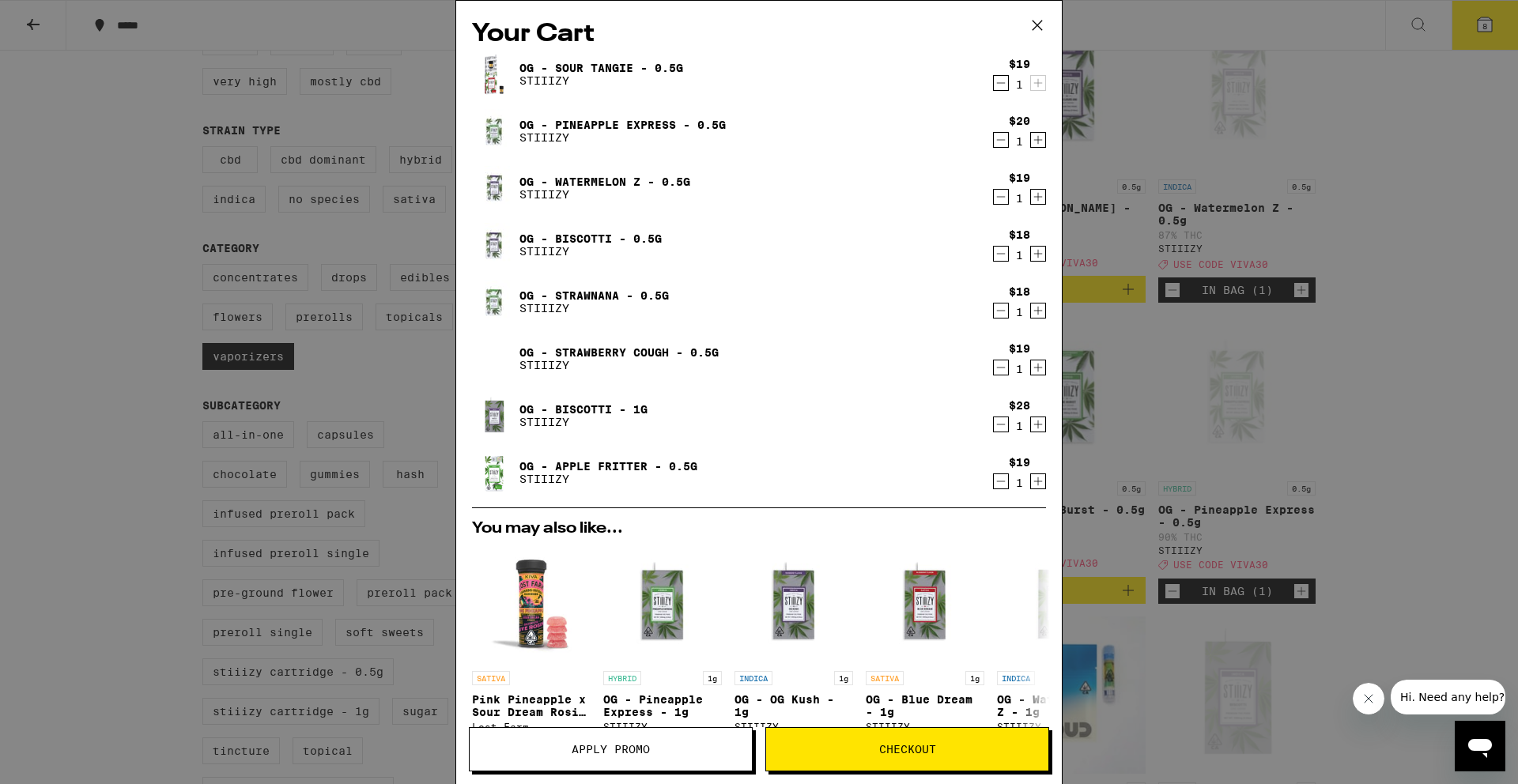
click at [1000, 432] on icon "Decrement" at bounding box center [1000, 424] width 14 height 19
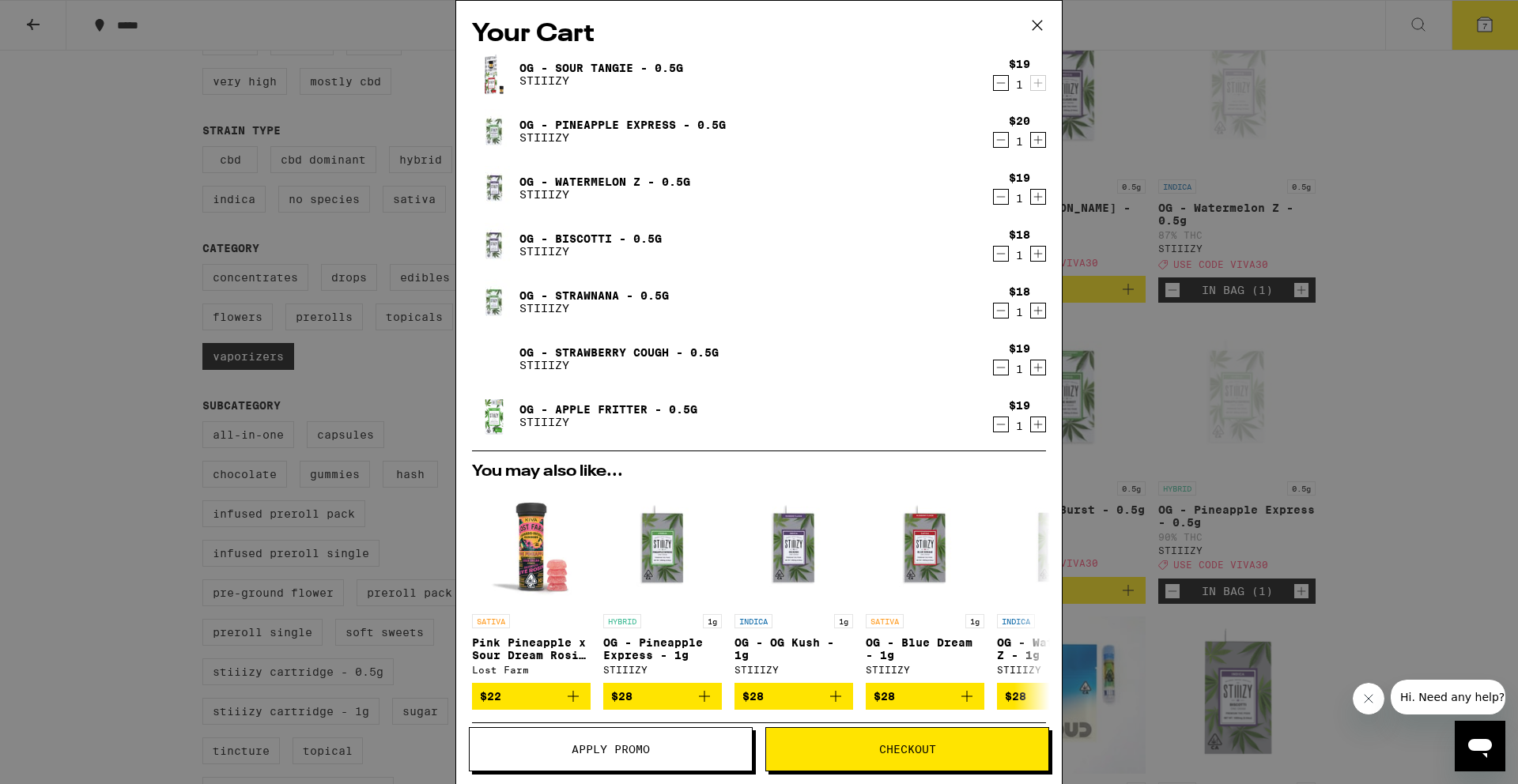
click at [1042, 30] on icon at bounding box center [1038, 26] width 24 height 24
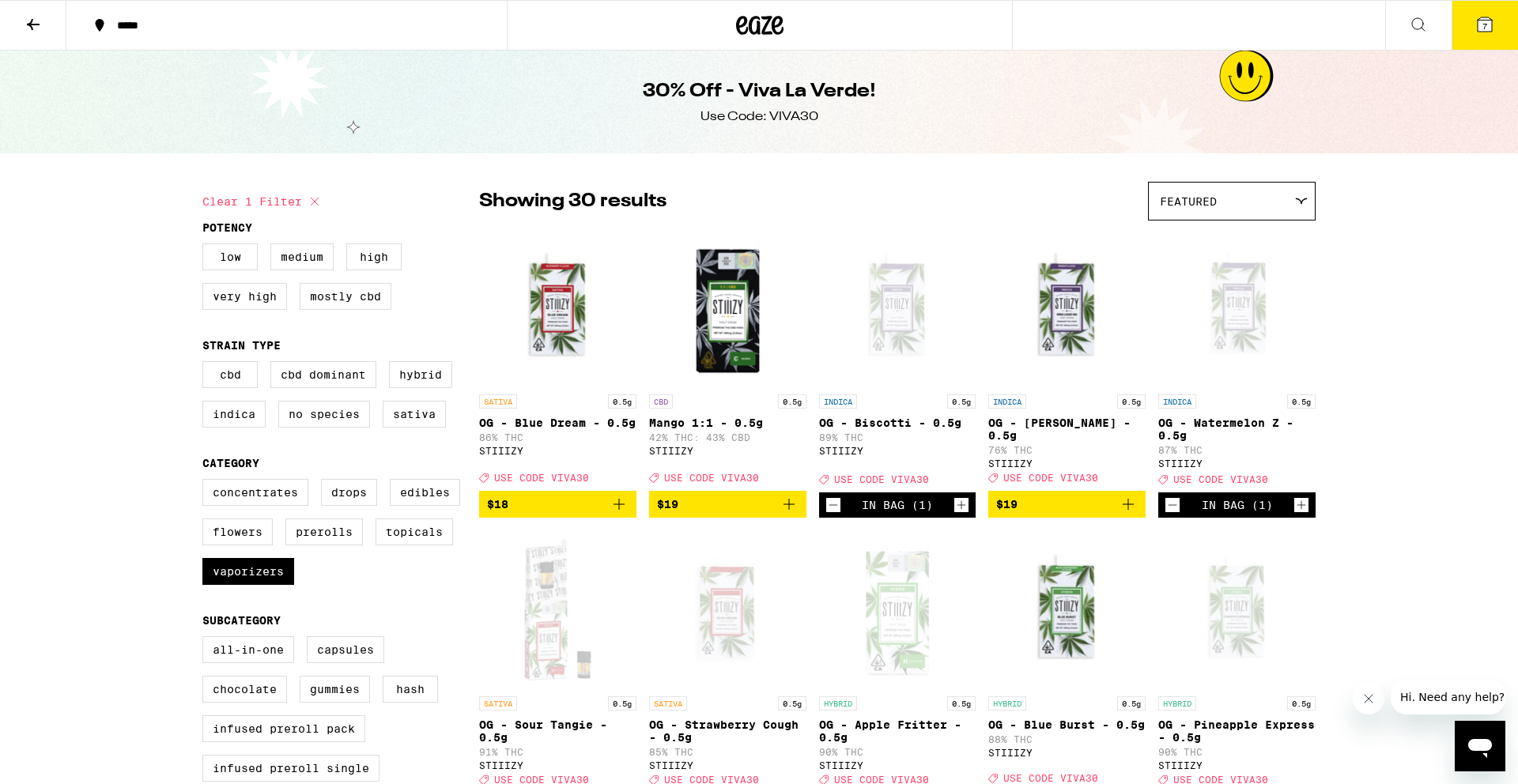
click at [626, 514] on icon "Add to bag" at bounding box center [619, 504] width 19 height 19
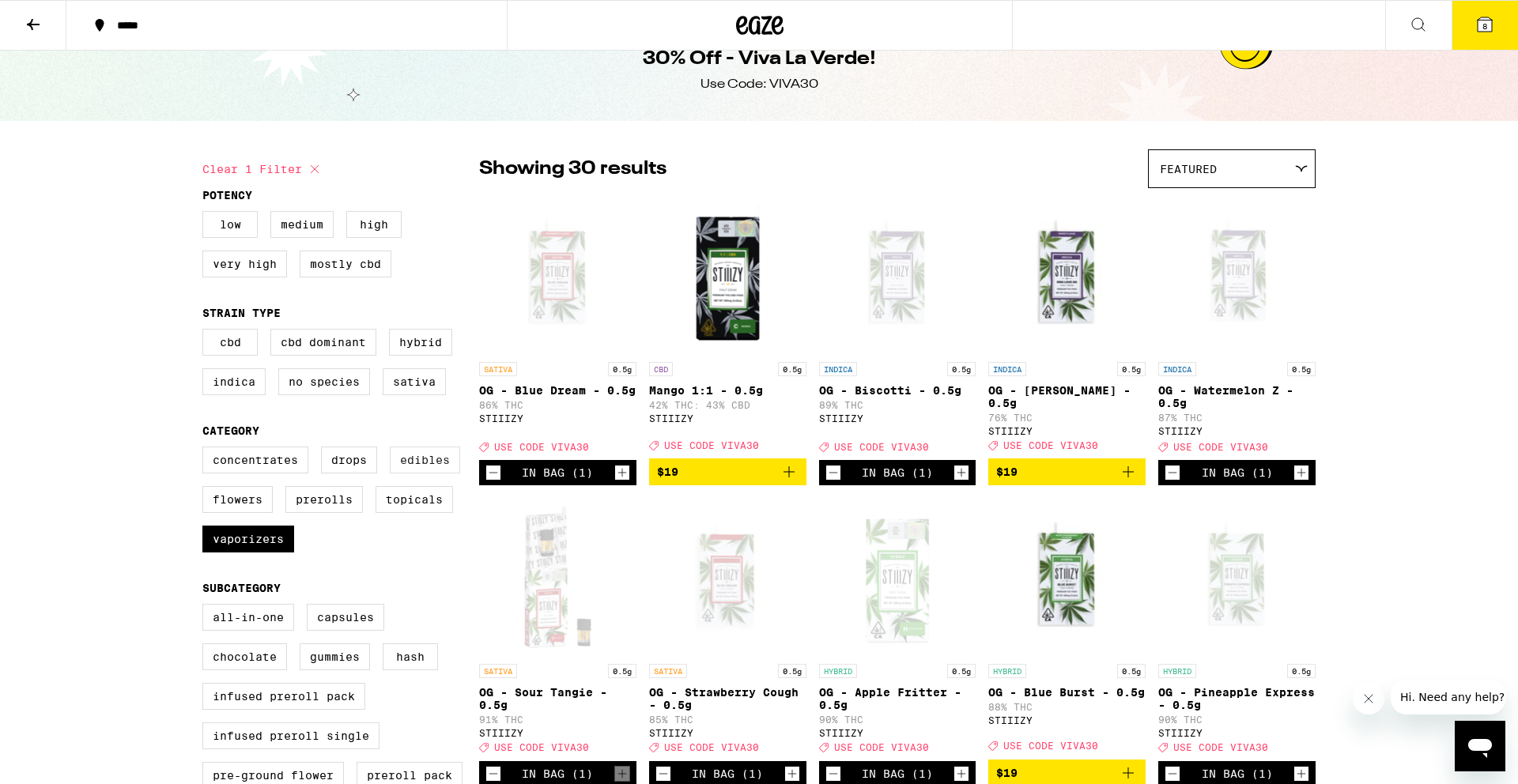
scroll to position [30, 0]
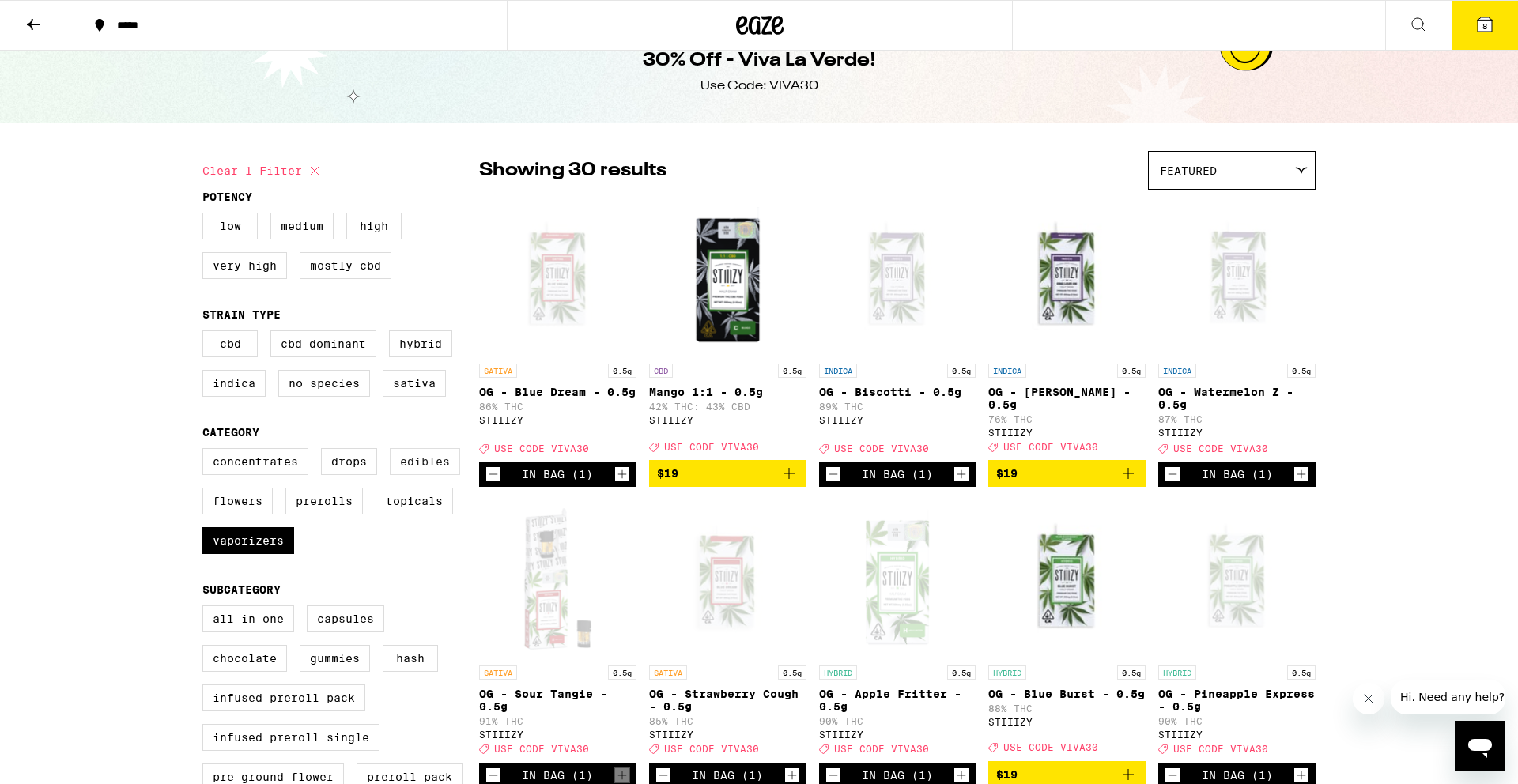
click at [429, 469] on label "Edibles" at bounding box center [424, 461] width 70 height 27
click at [207, 451] on input "Edibles" at bounding box center [206, 450] width 1 height 1
checkbox input "true"
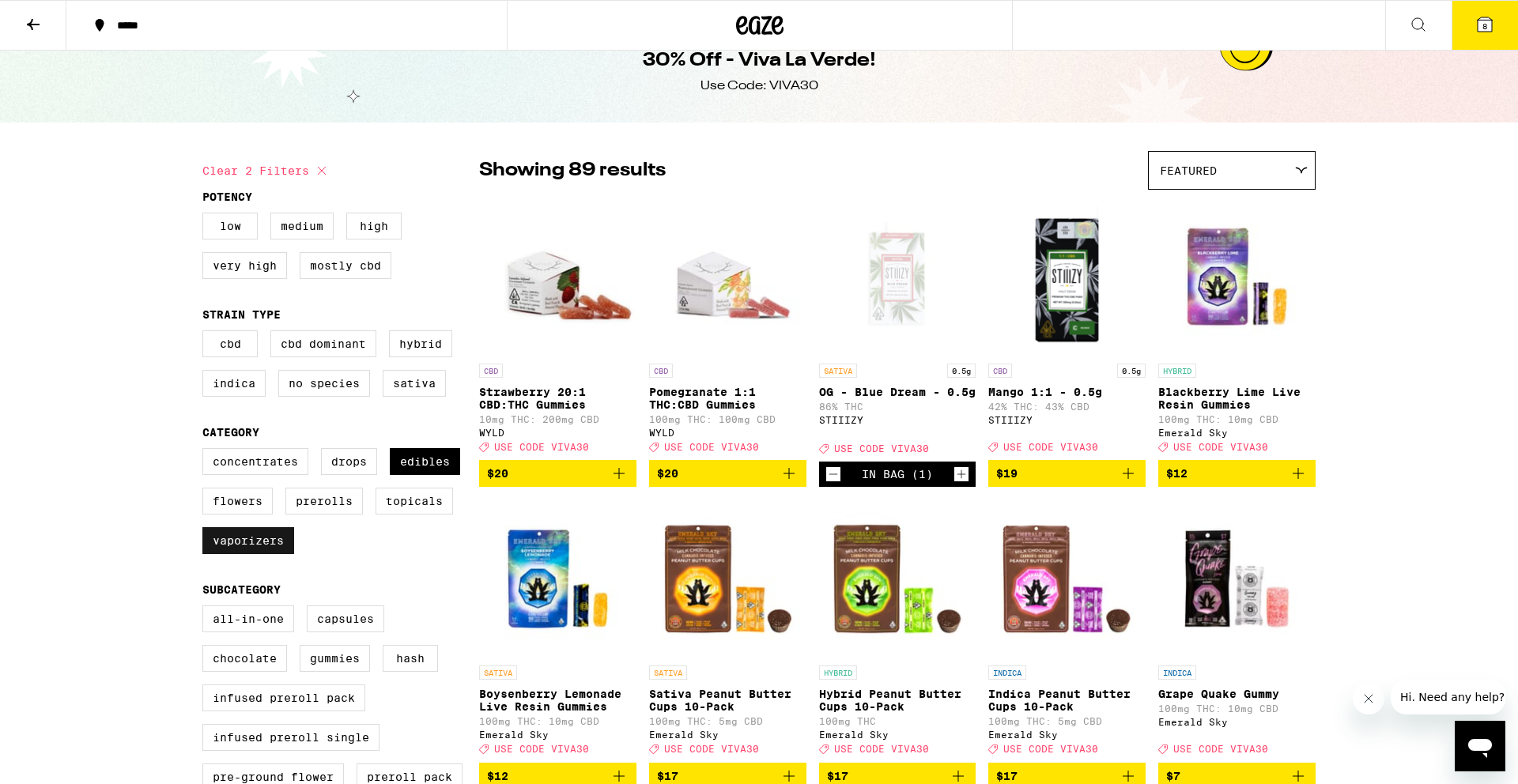
click at [233, 554] on label "Vaporizers" at bounding box center [247, 540] width 91 height 27
click at [207, 451] on input "Vaporizers" at bounding box center [206, 450] width 1 height 1
checkbox input "false"
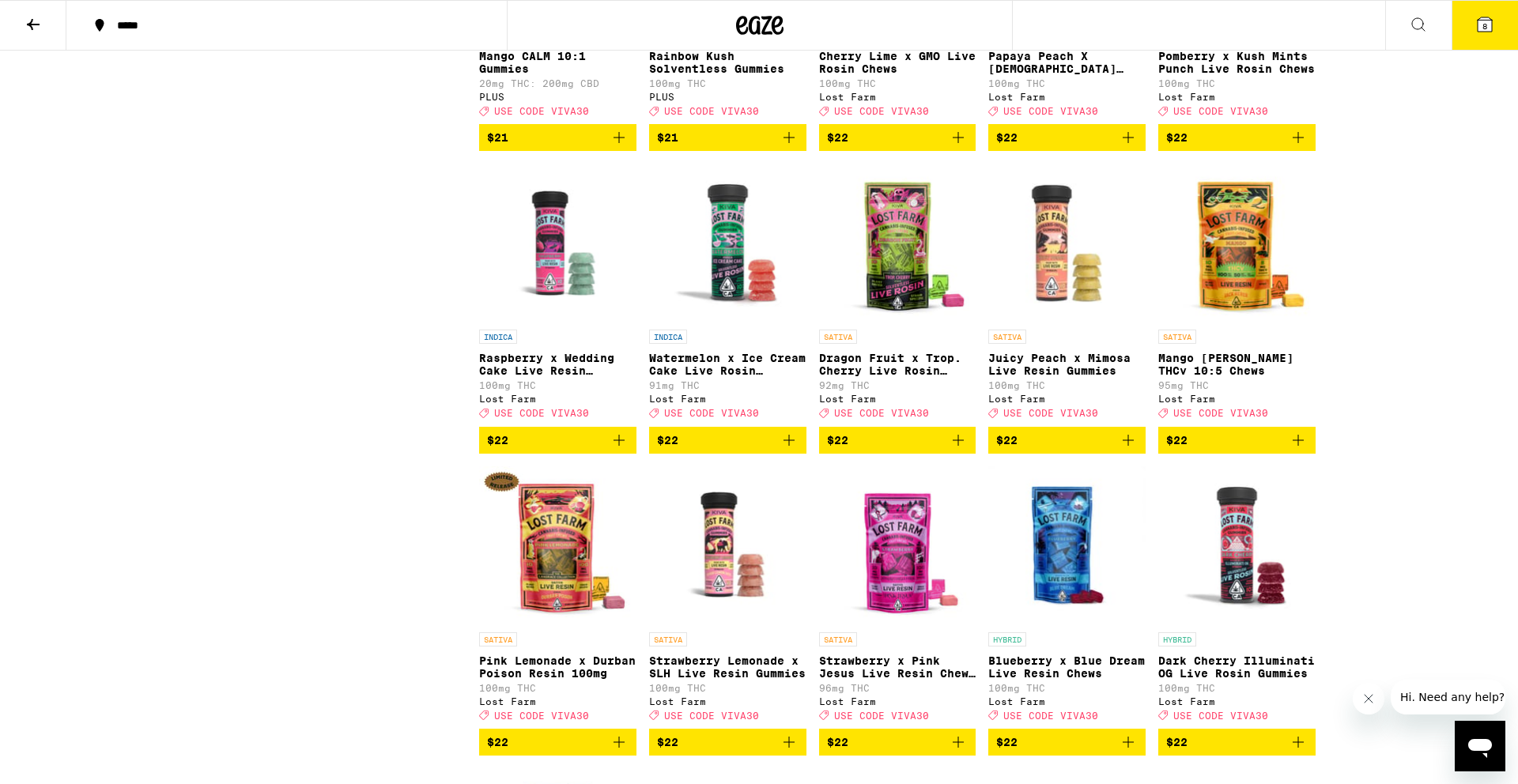
scroll to position [2786, 0]
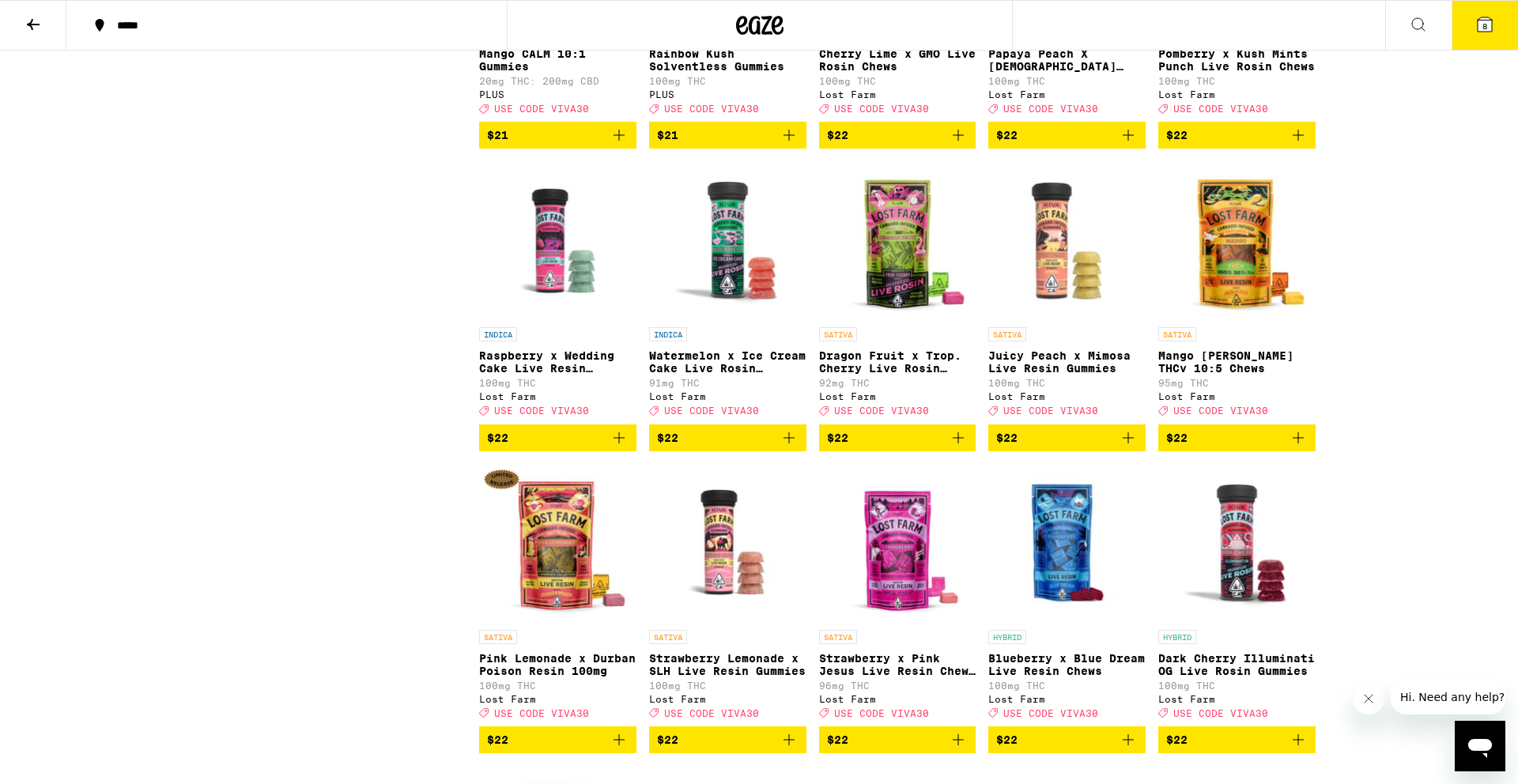
click at [621, 447] on icon "Add to bag" at bounding box center [619, 437] width 19 height 19
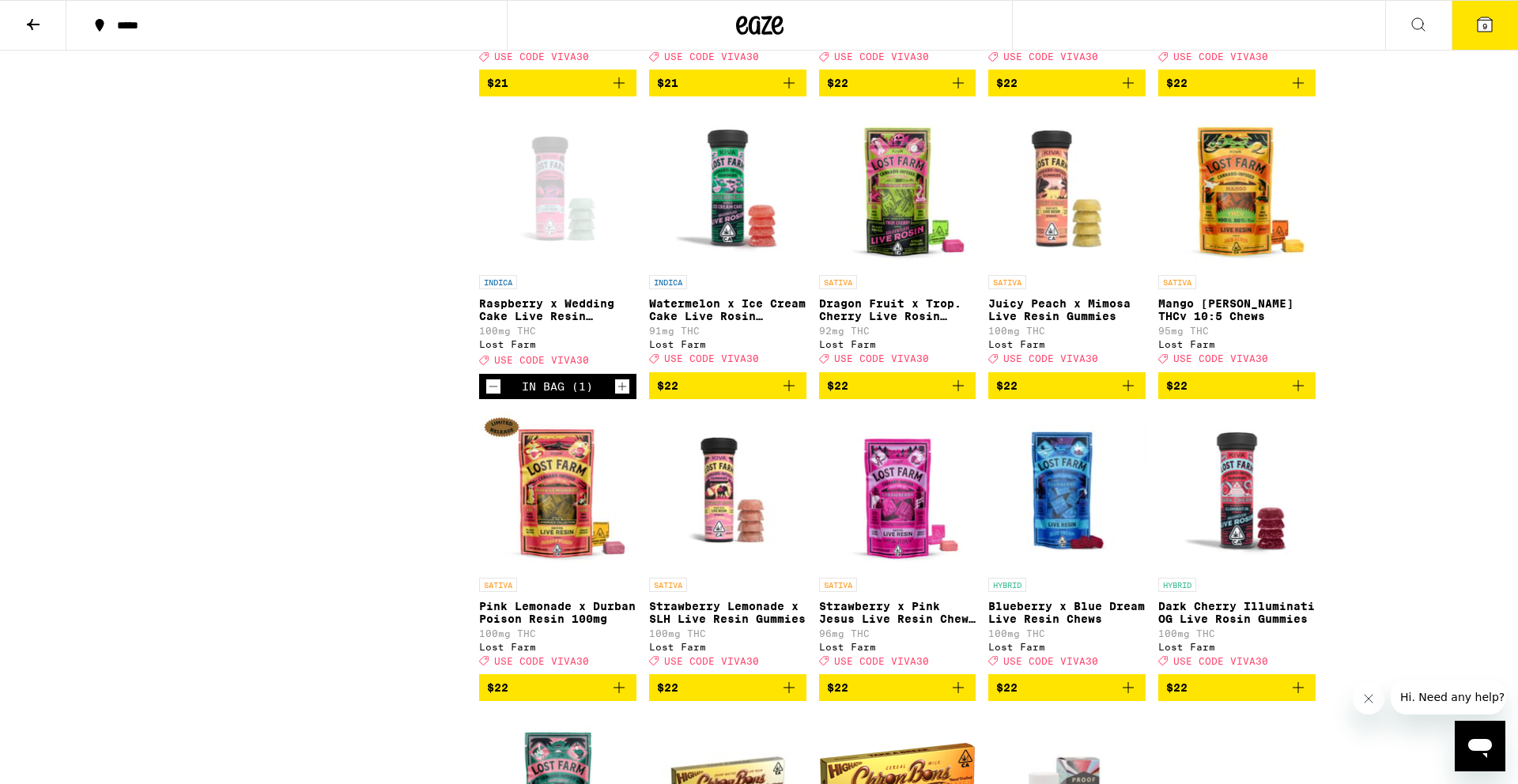
scroll to position [2851, 0]
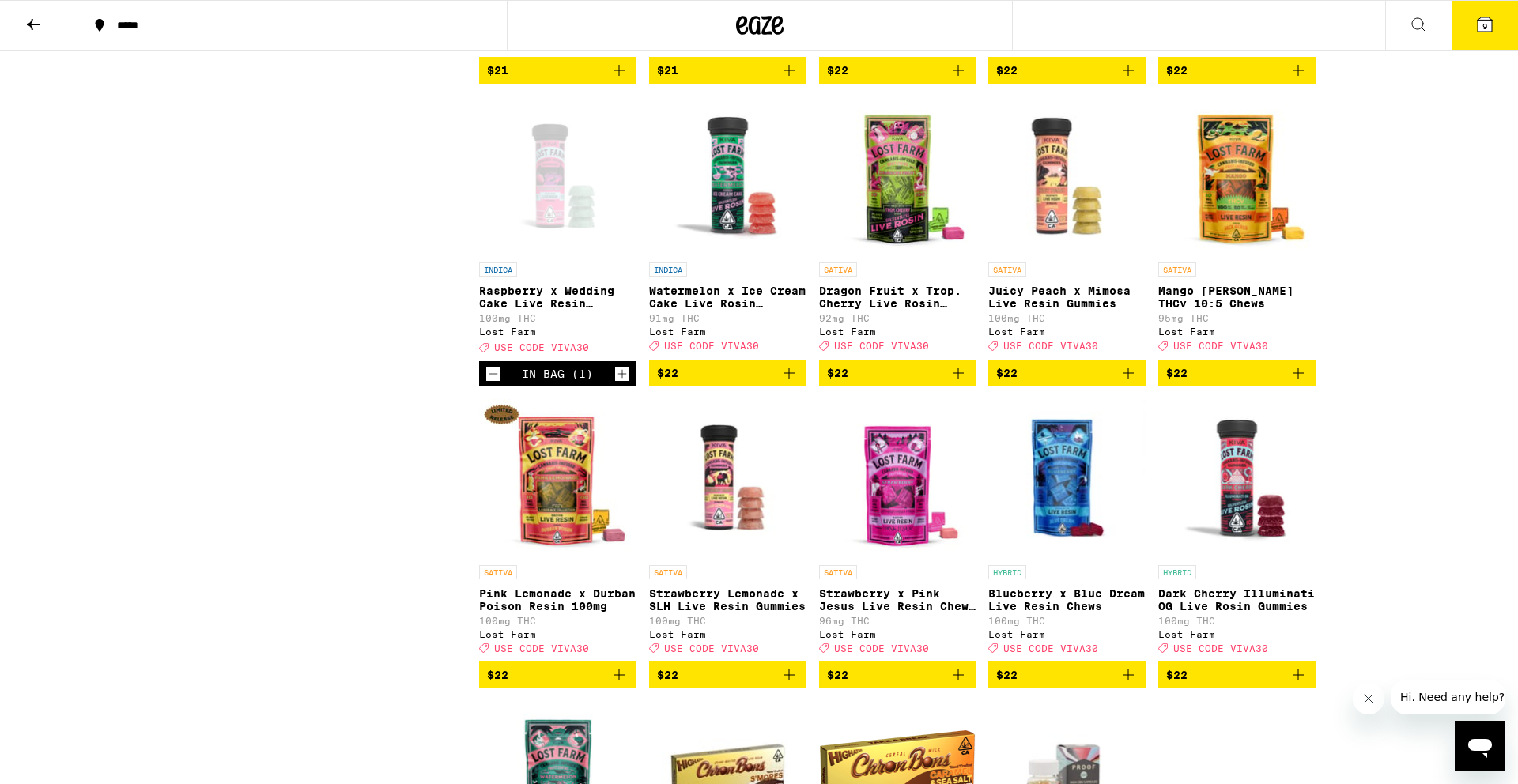
click at [492, 384] on icon "Decrement" at bounding box center [493, 374] width 14 height 19
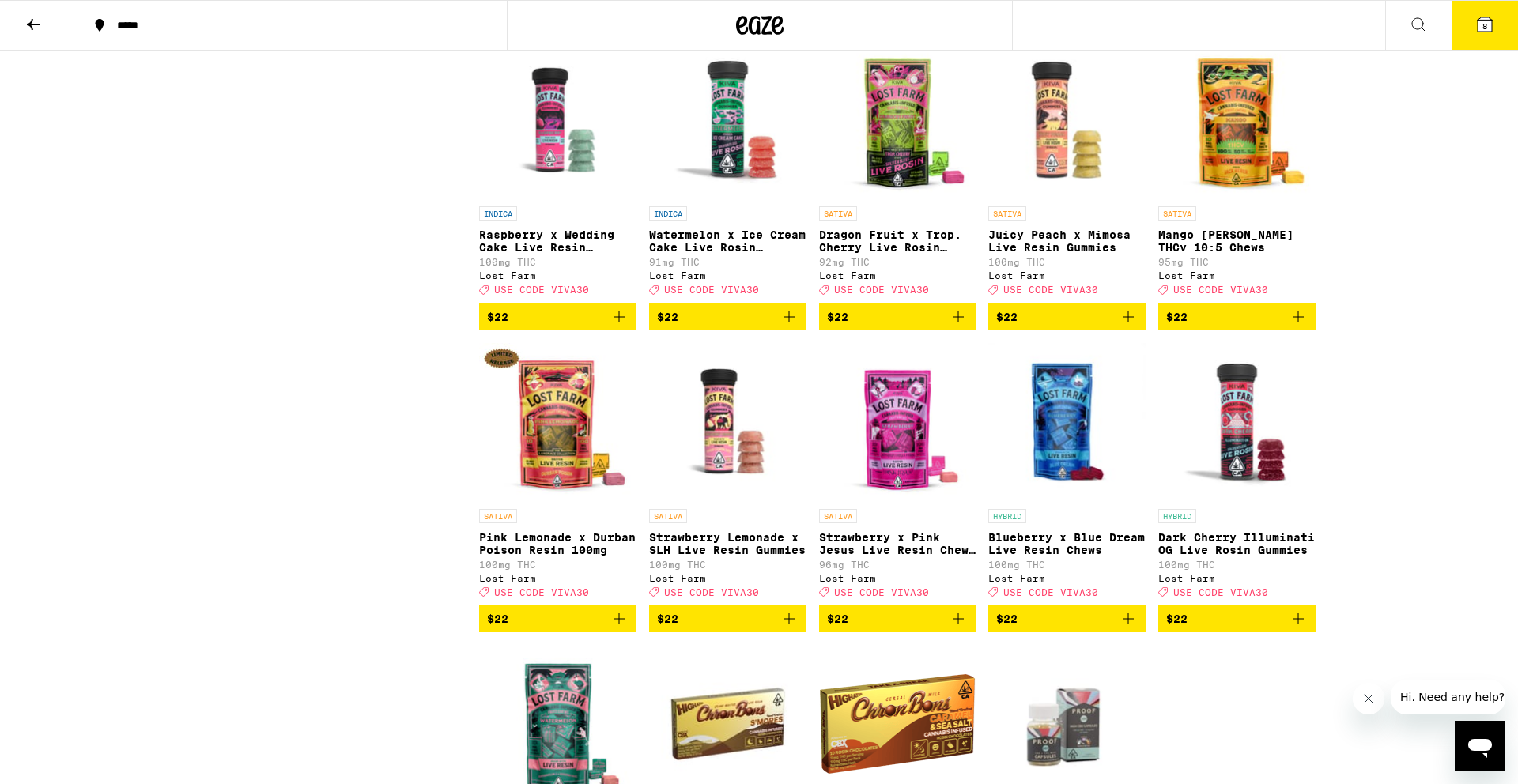
scroll to position [2985, 0]
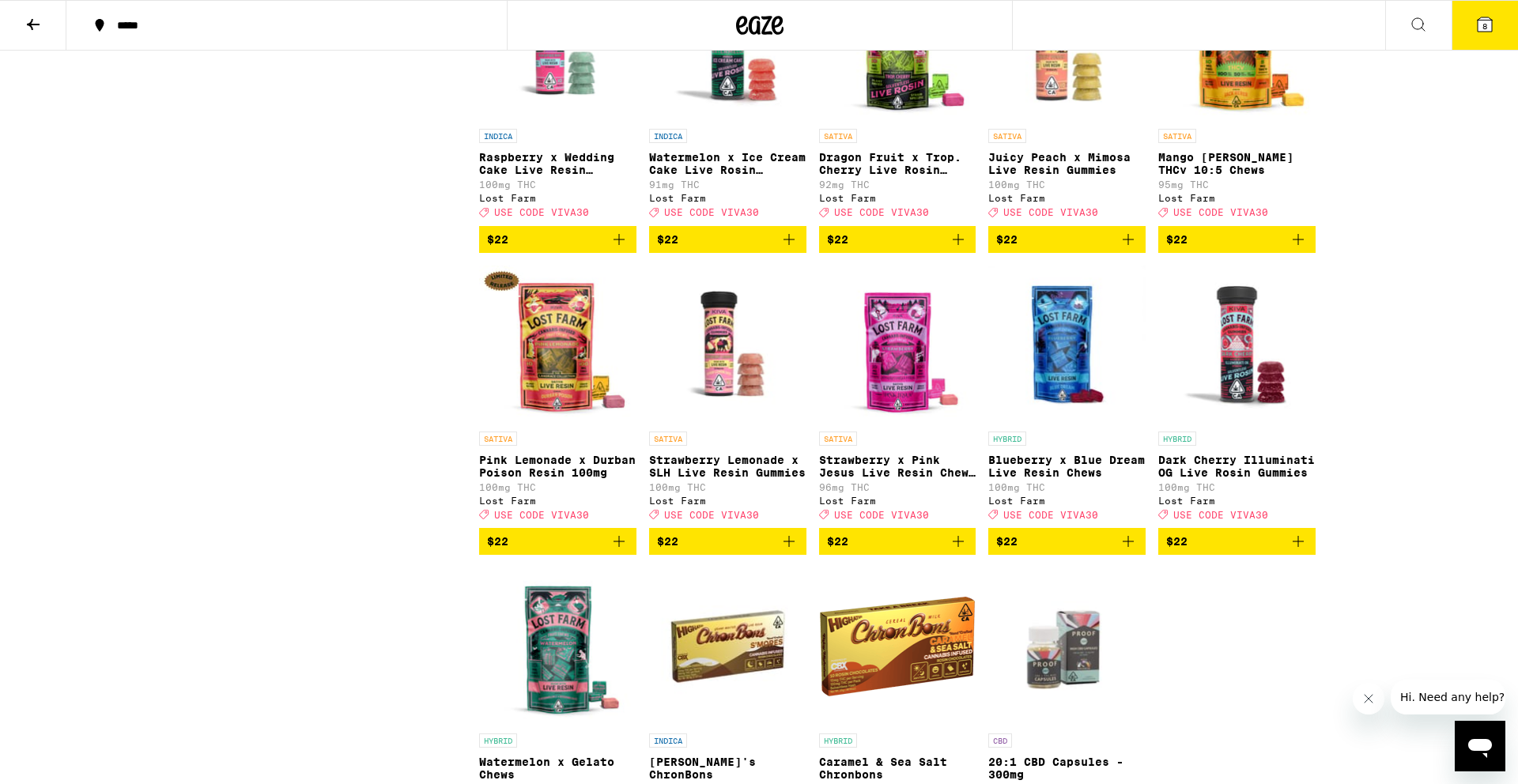
click at [795, 551] on icon "Add to bag" at bounding box center [789, 541] width 19 height 19
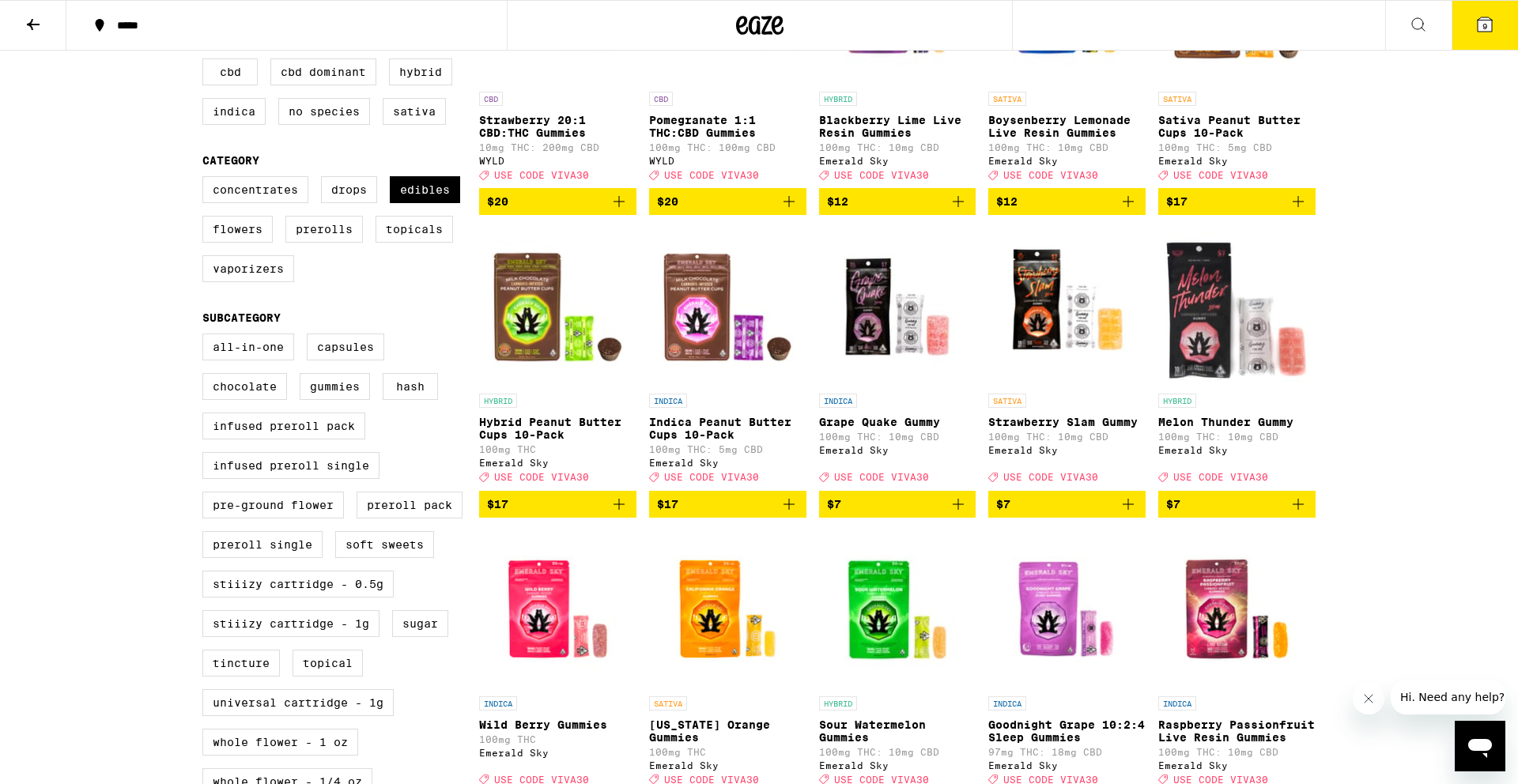
scroll to position [0, 0]
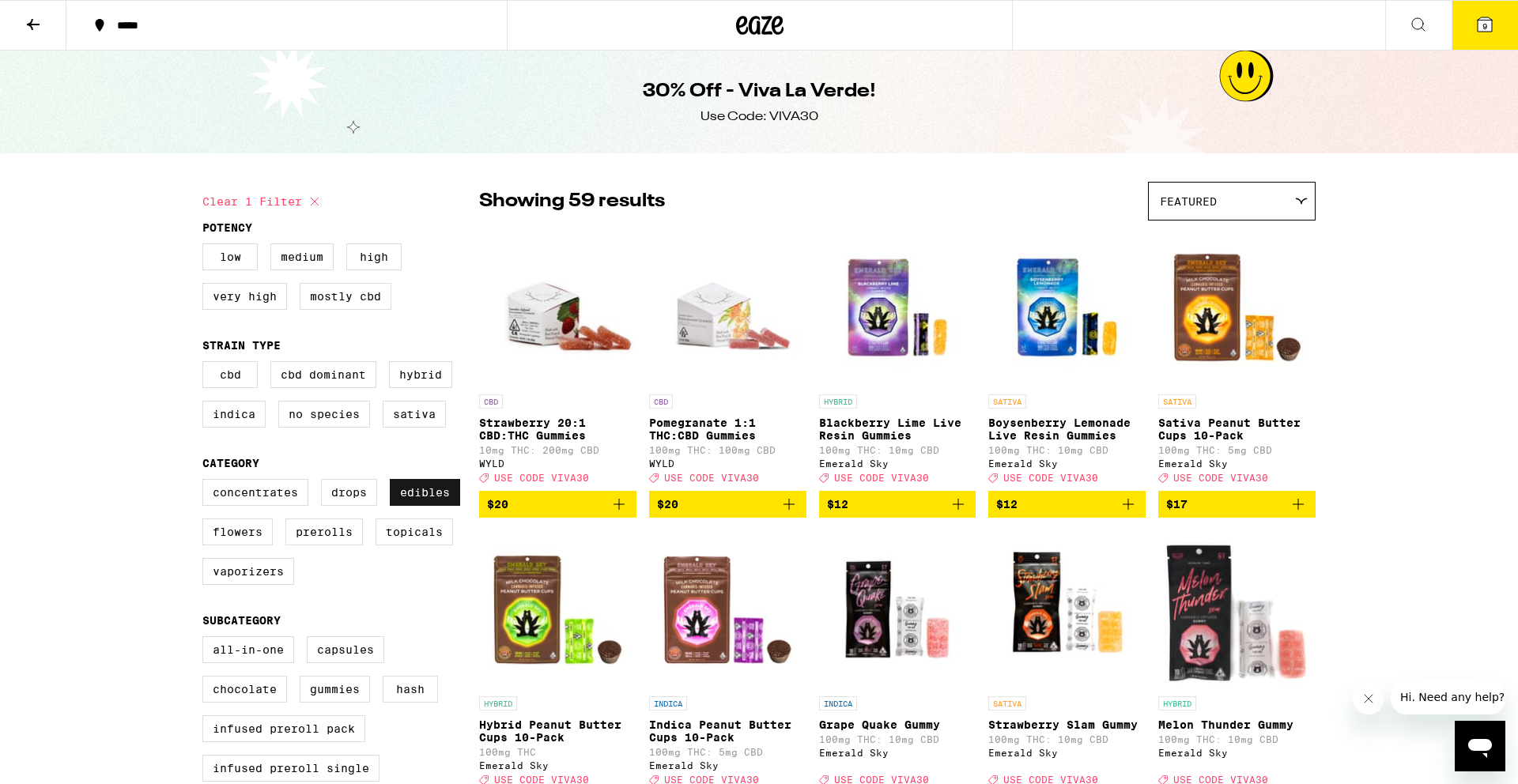
click at [429, 505] on label "Edibles" at bounding box center [424, 492] width 70 height 27
click at [207, 482] on input "Edibles" at bounding box center [206, 481] width 1 height 1
checkbox input "false"
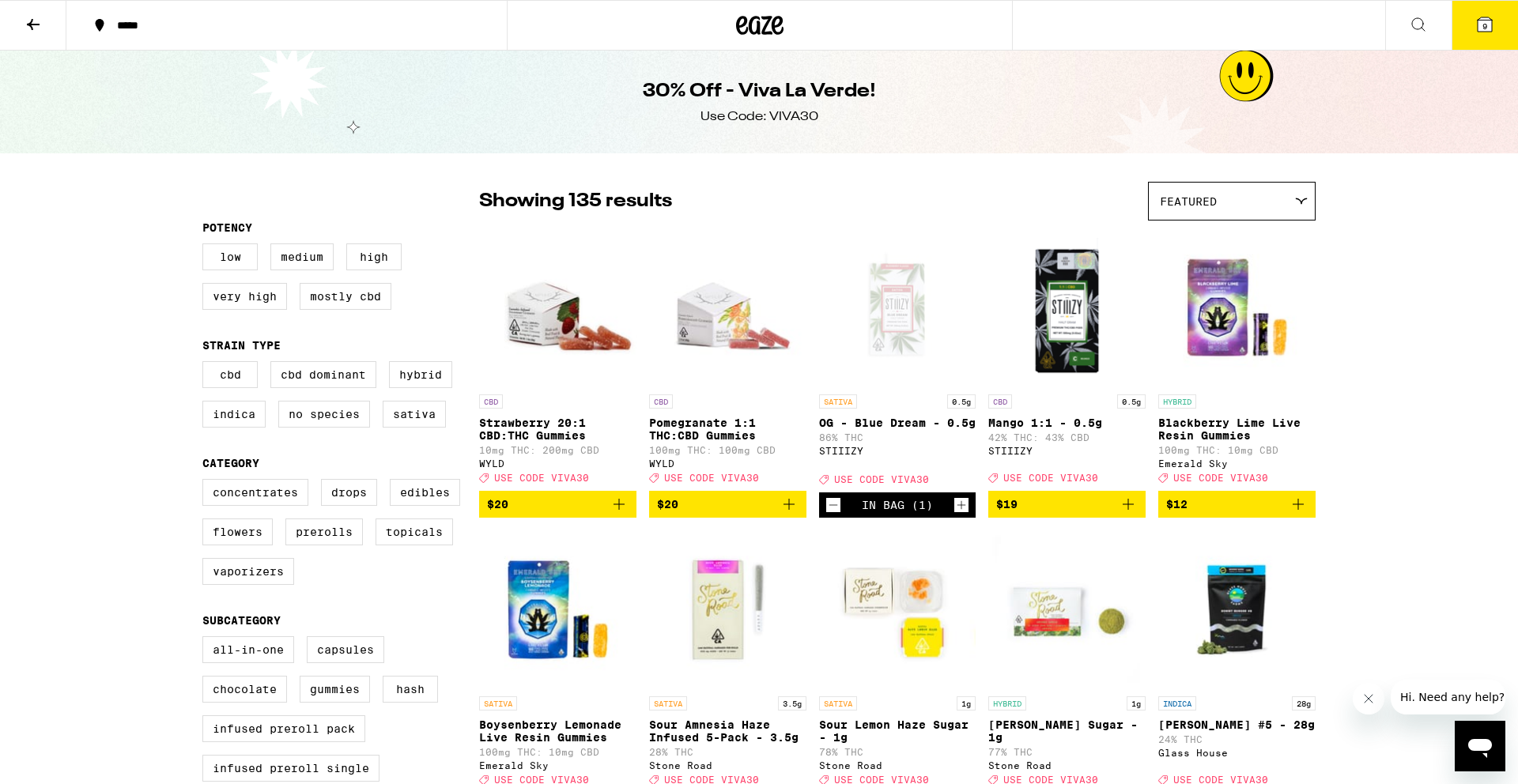
click at [45, 15] on button at bounding box center [33, 26] width 66 height 50
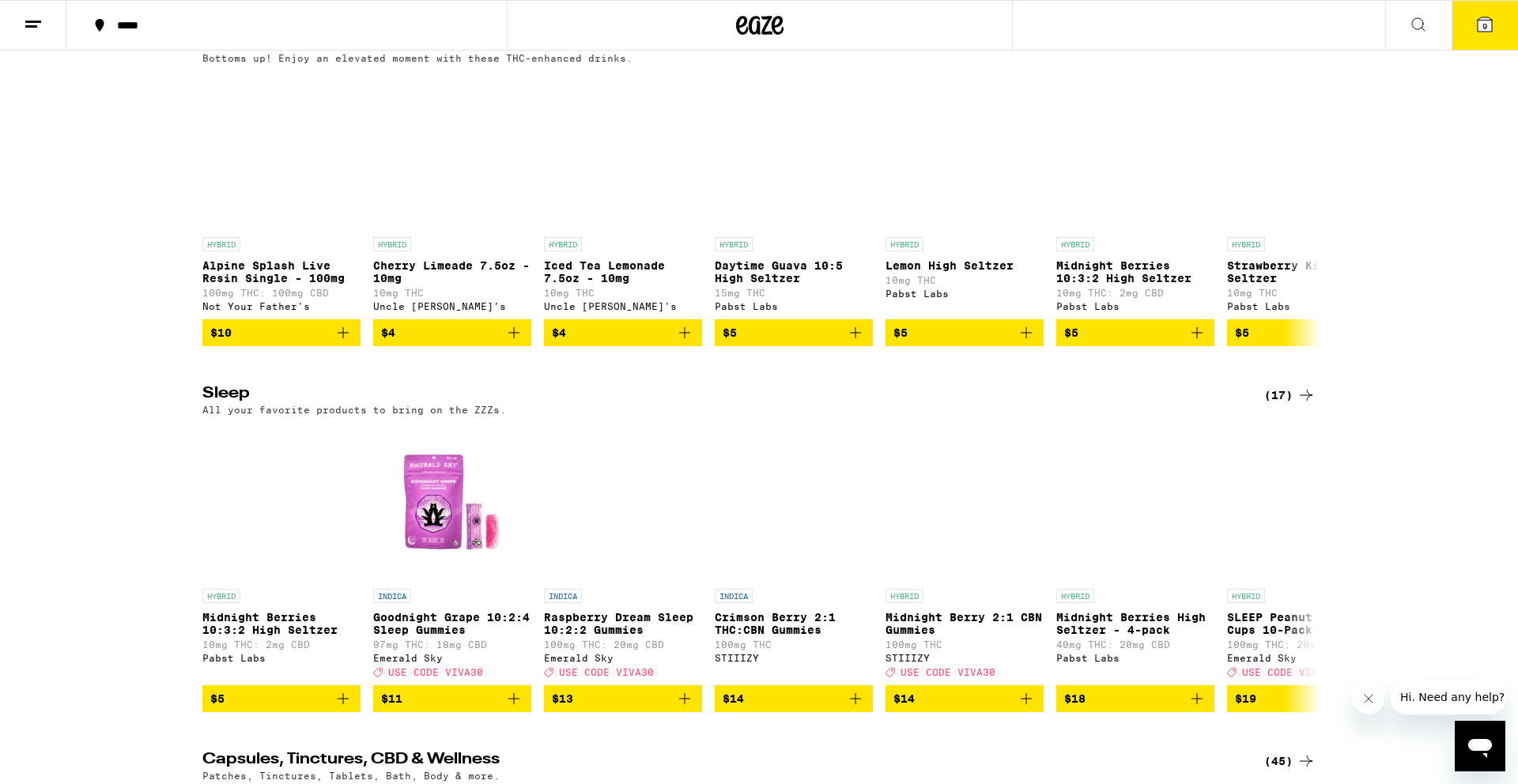
scroll to position [5737, 0]
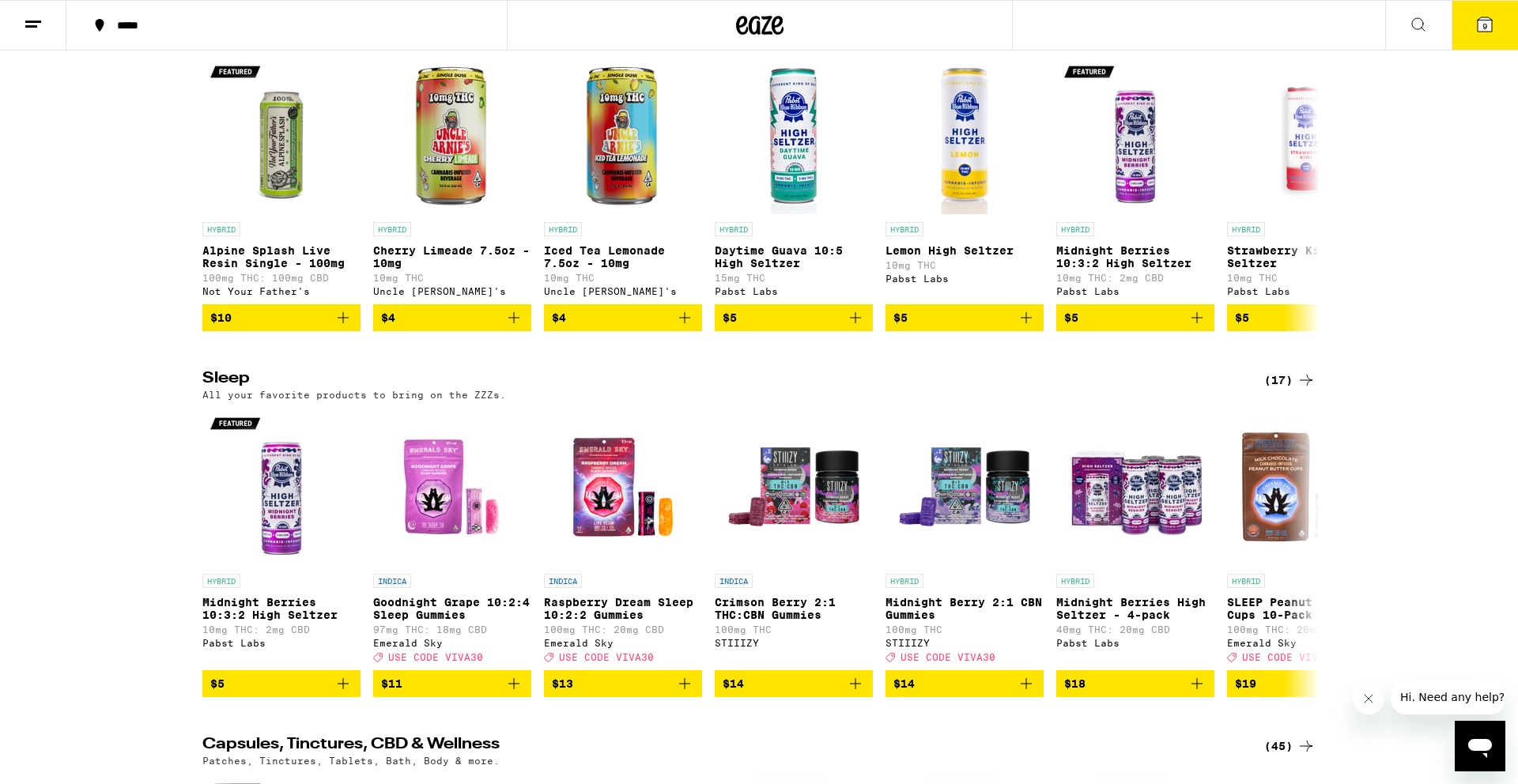
click at [1289, 38] on div "(43)" at bounding box center [1290, 29] width 52 height 19
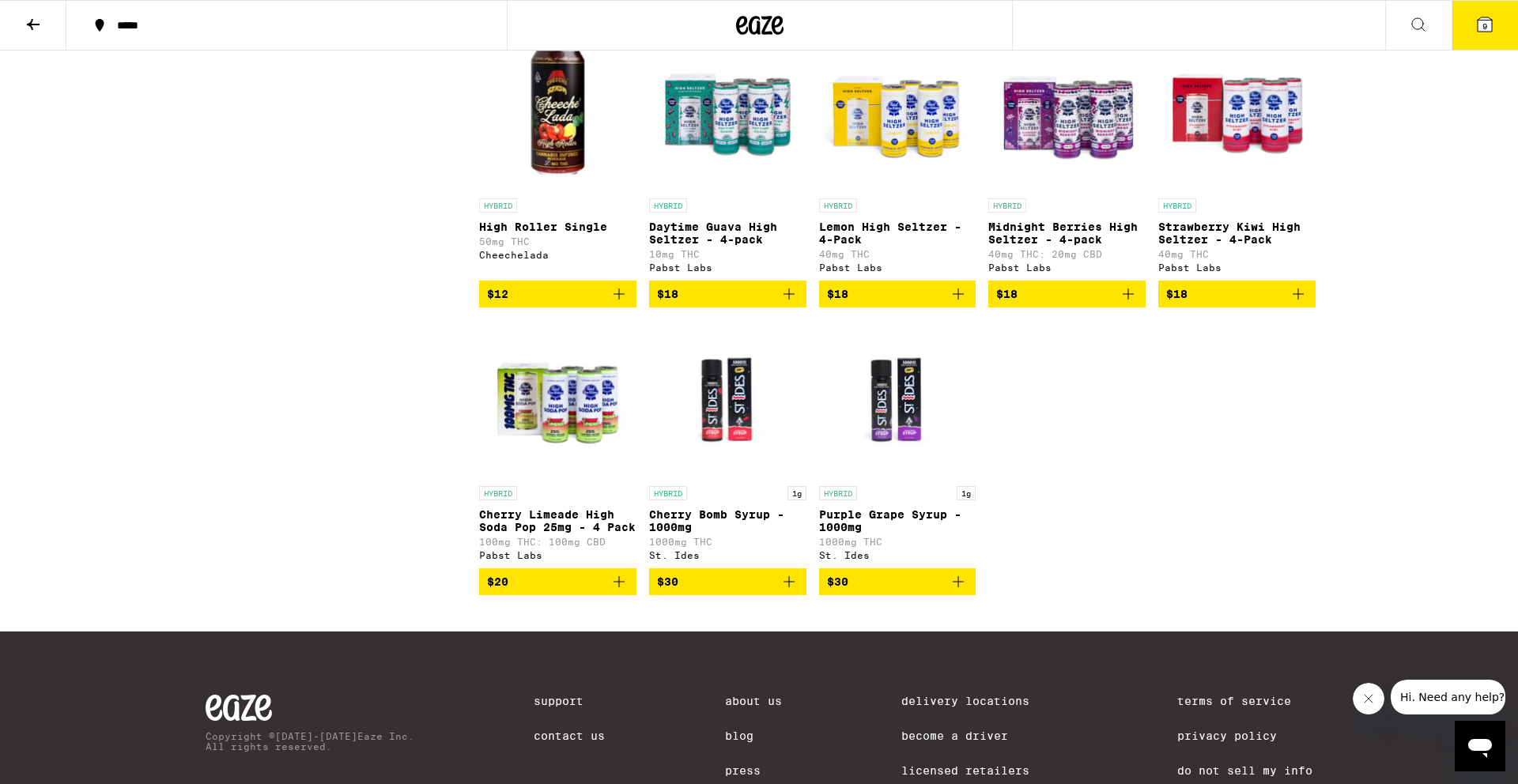
scroll to position [2217, 0]
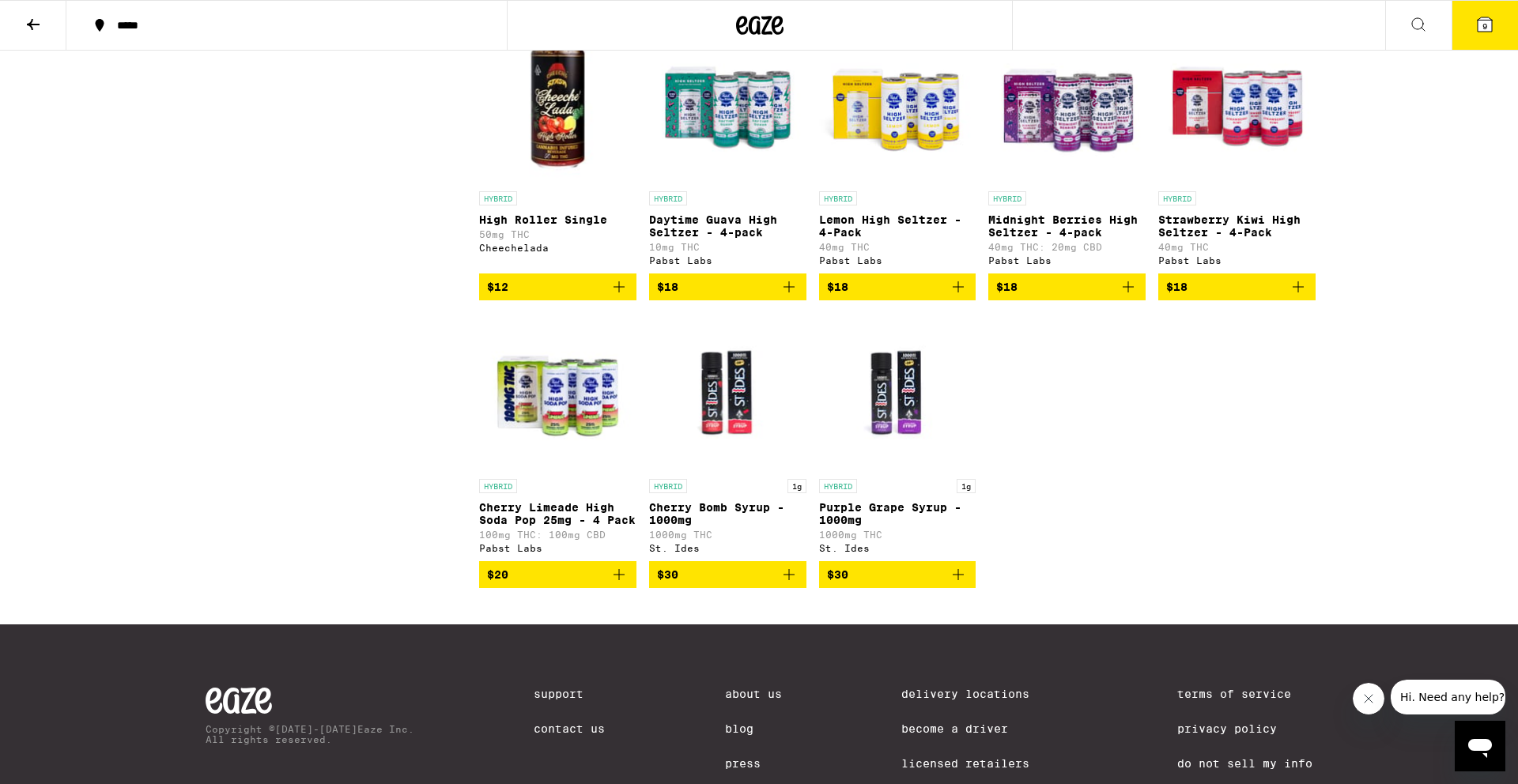
click at [797, 296] on icon "Add to bag" at bounding box center [789, 287] width 19 height 19
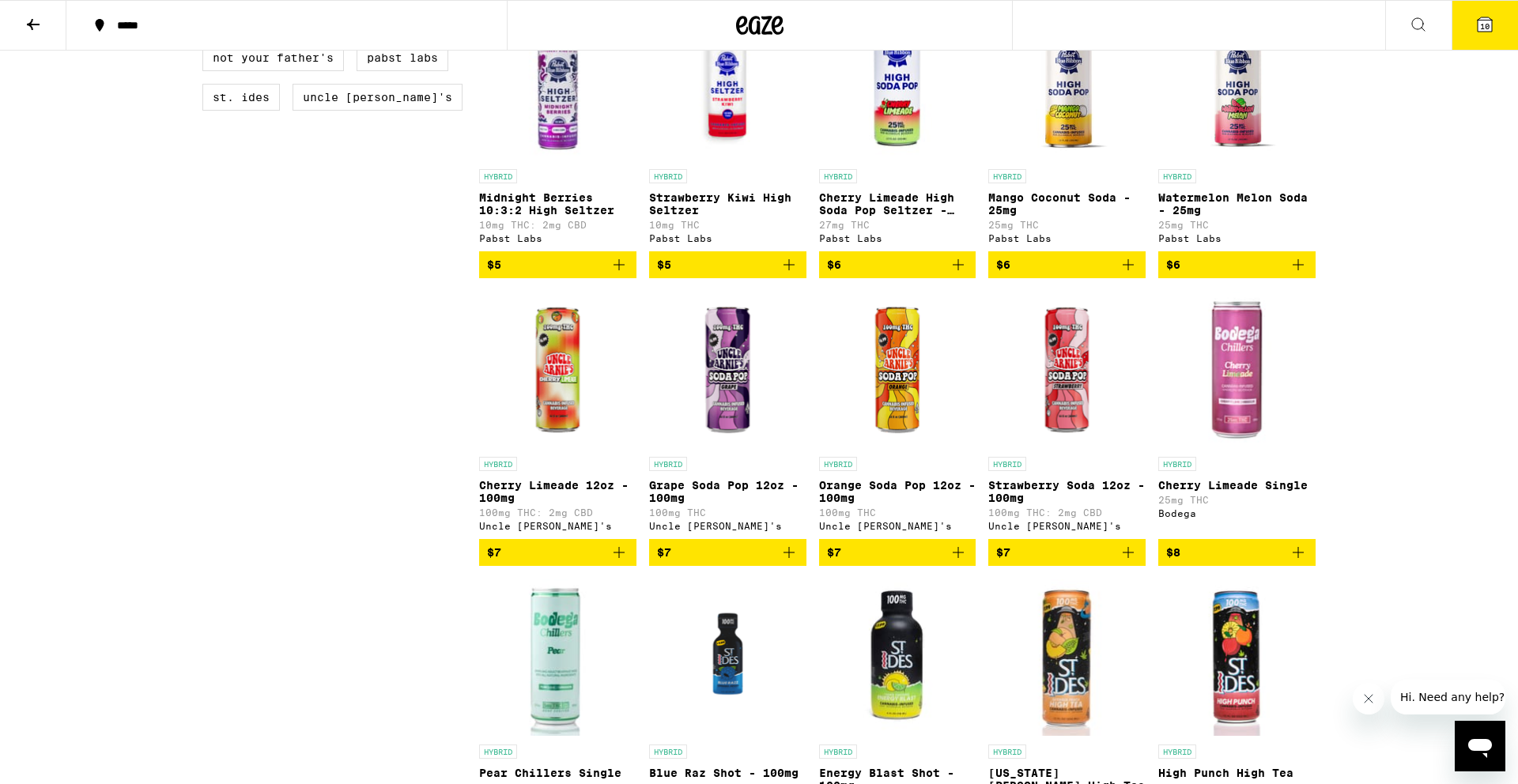
scroll to position [0, 0]
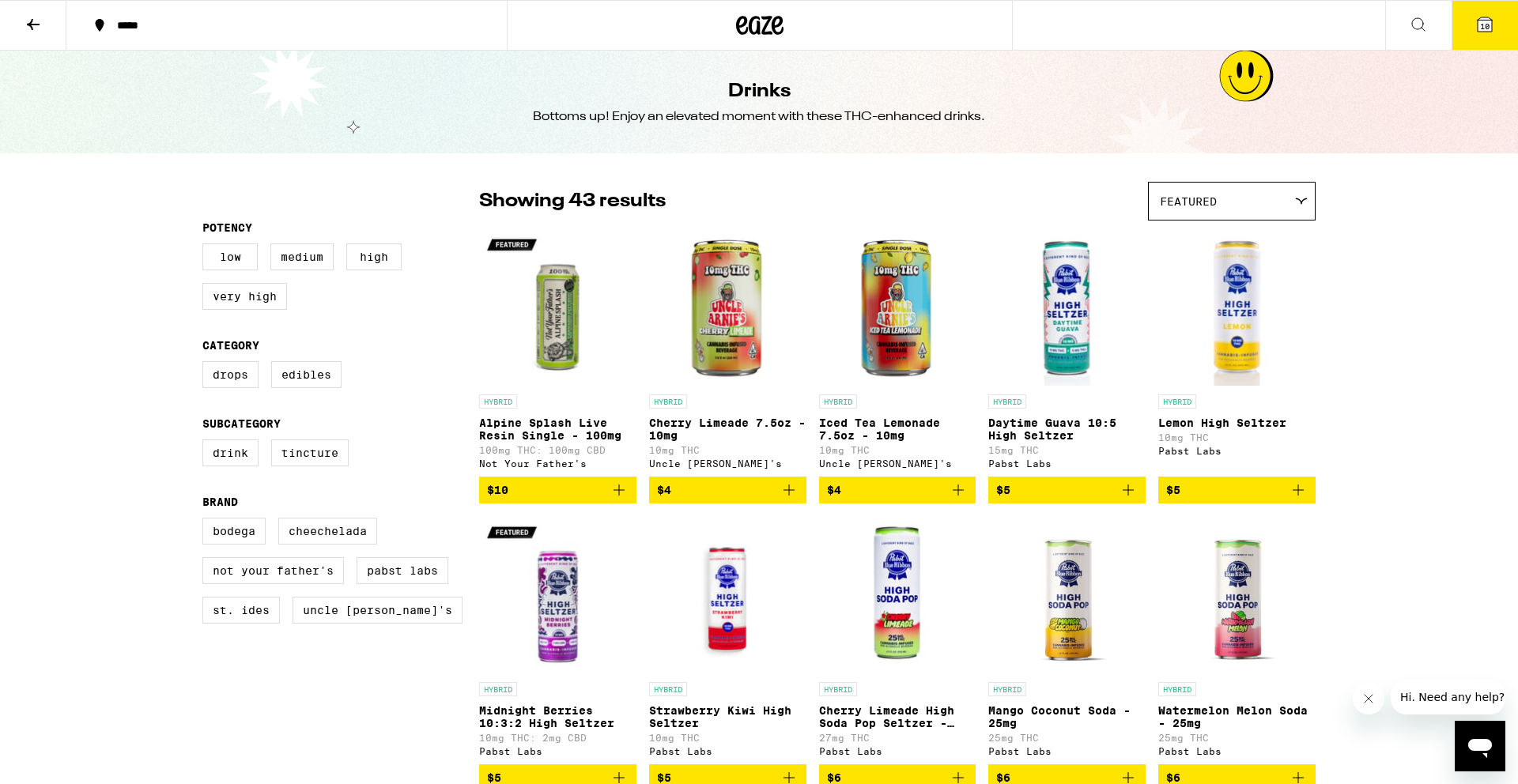
click at [1352, 25] on span "10" at bounding box center [1485, 26] width 9 height 9
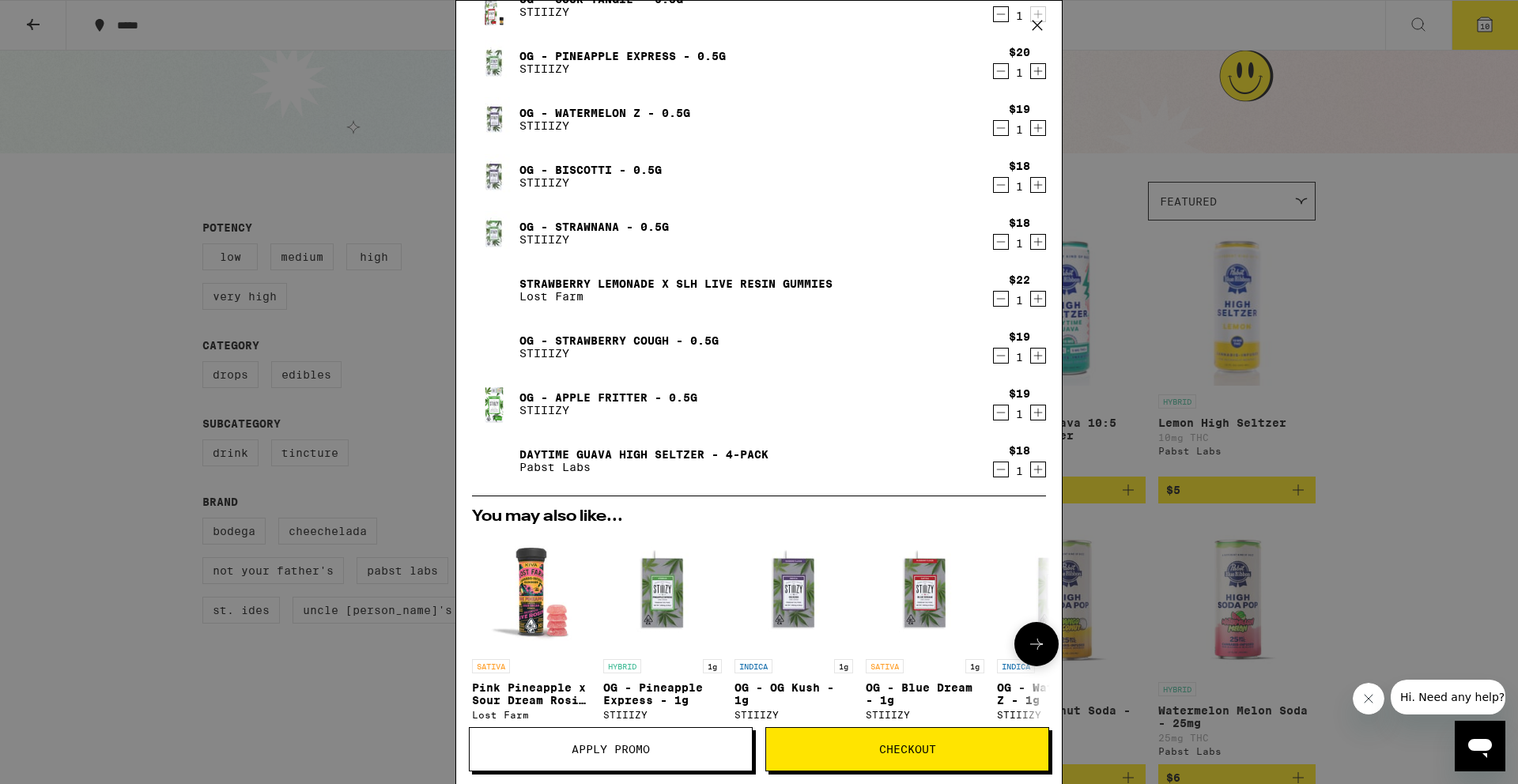
scroll to position [384, 0]
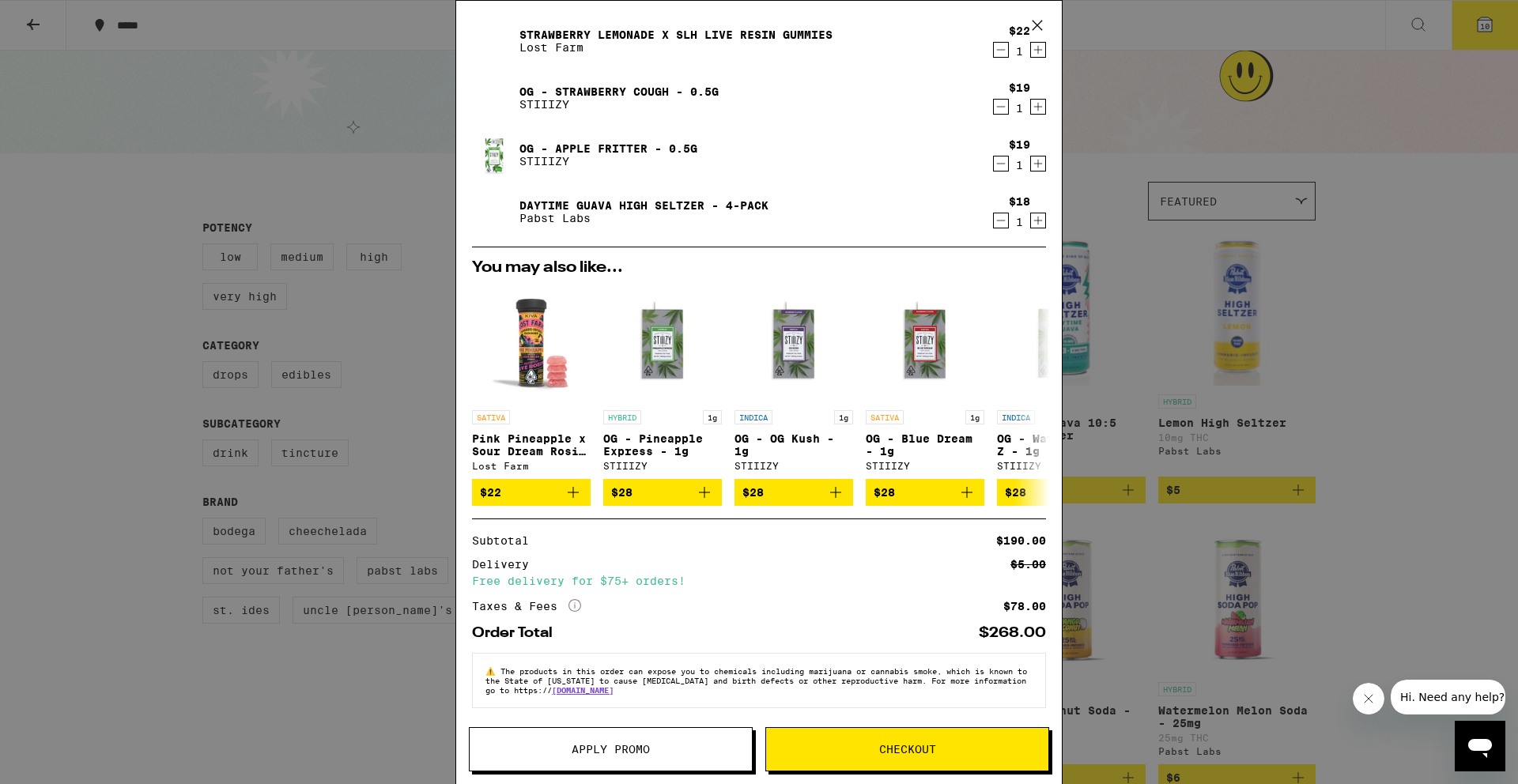
click at [650, 756] on button "Apply Promo" at bounding box center [611, 749] width 284 height 44
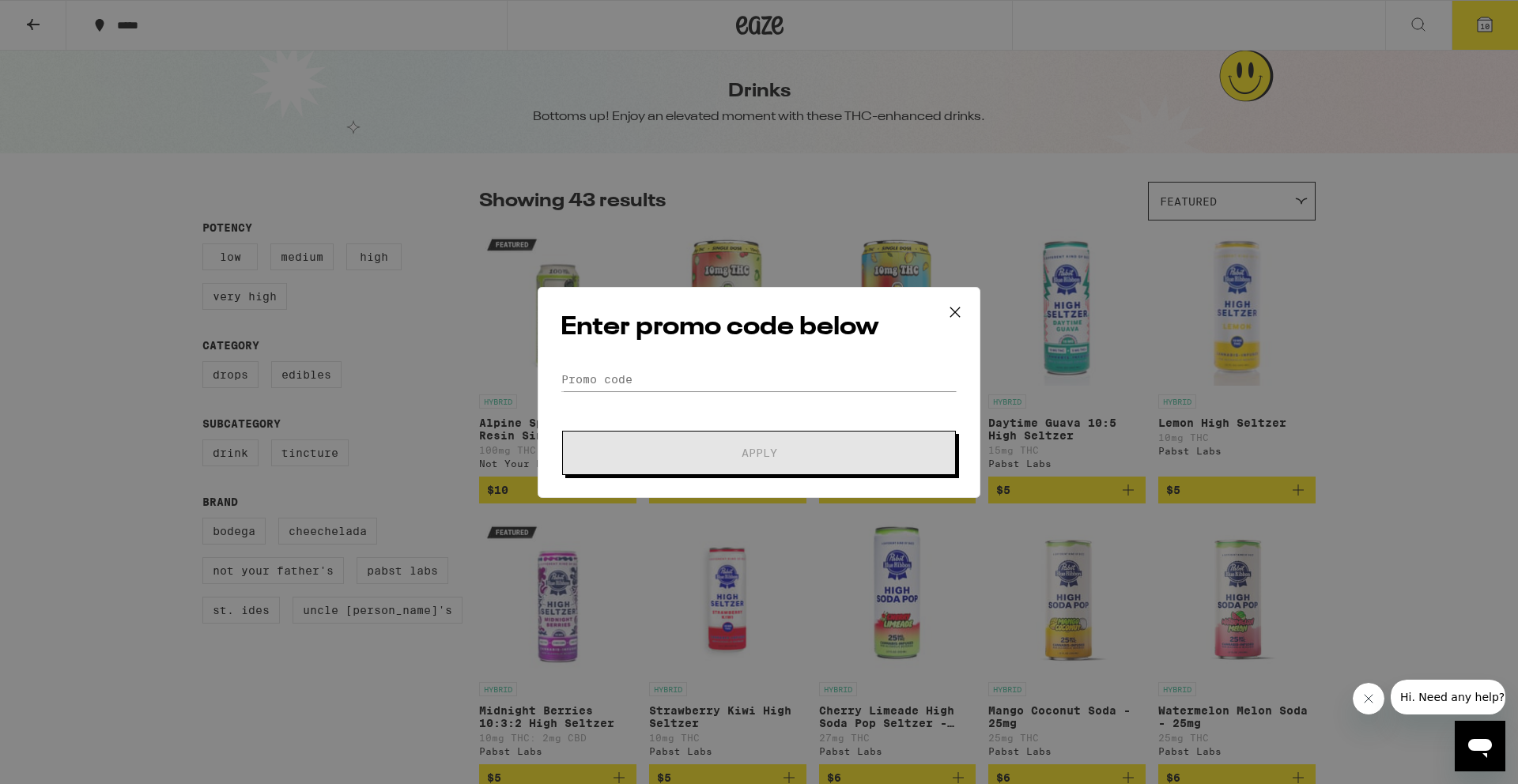
scroll to position [1, 0]
click at [619, 363] on div "Enter promo code below Promo Code Apply" at bounding box center [759, 392] width 443 height 211
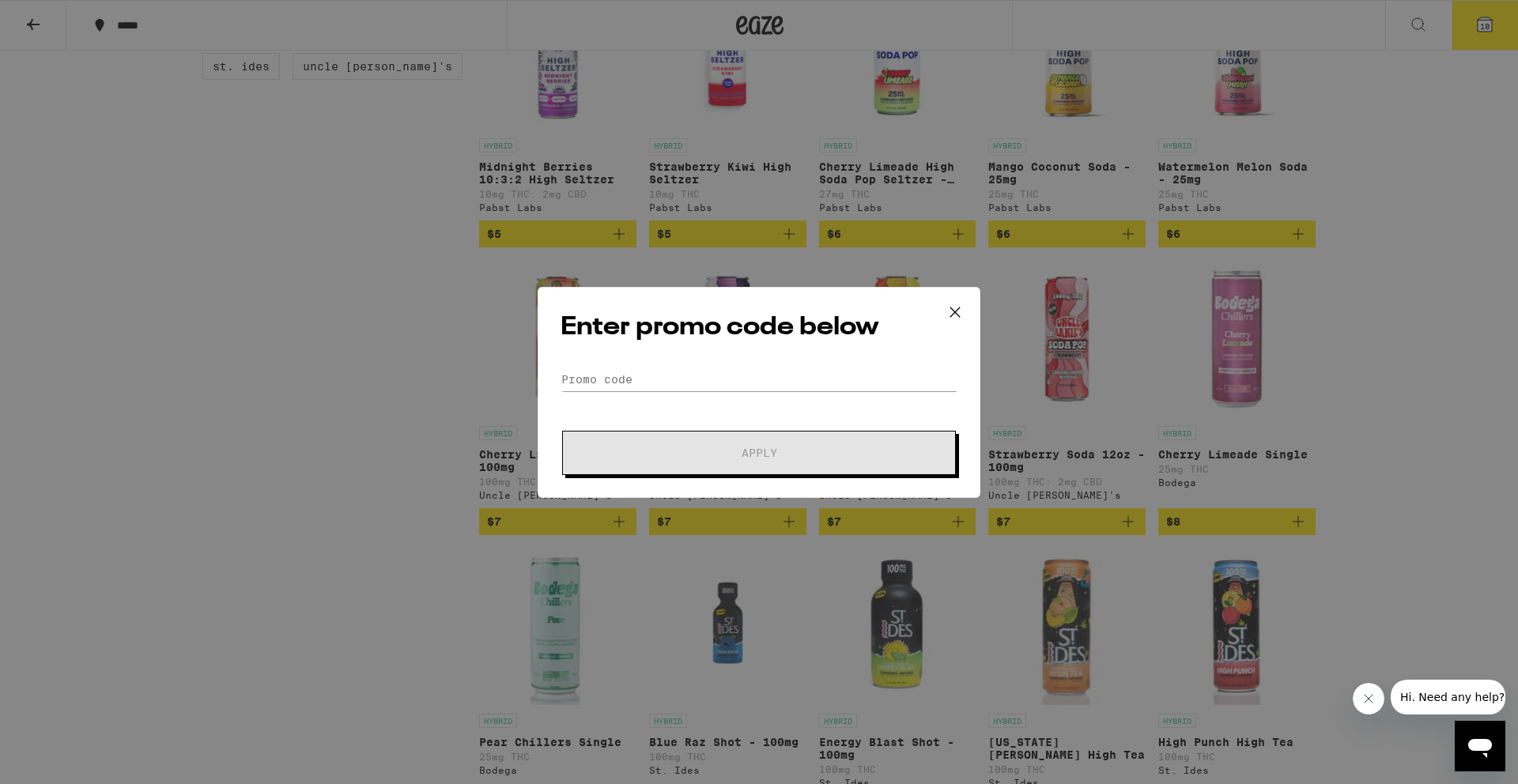
scroll to position [0, 0]
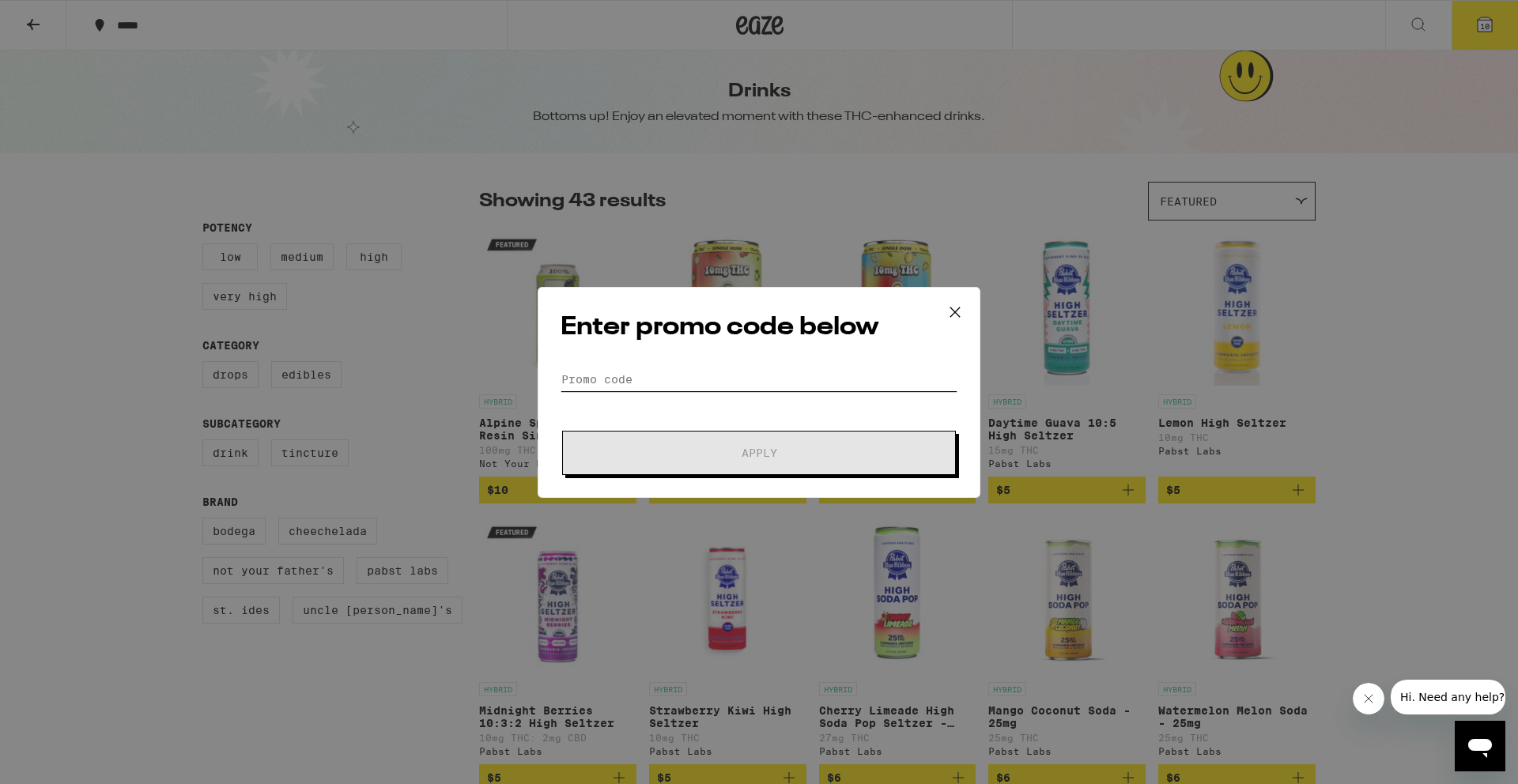
click at [647, 383] on input "Promo Code" at bounding box center [759, 380] width 397 height 24
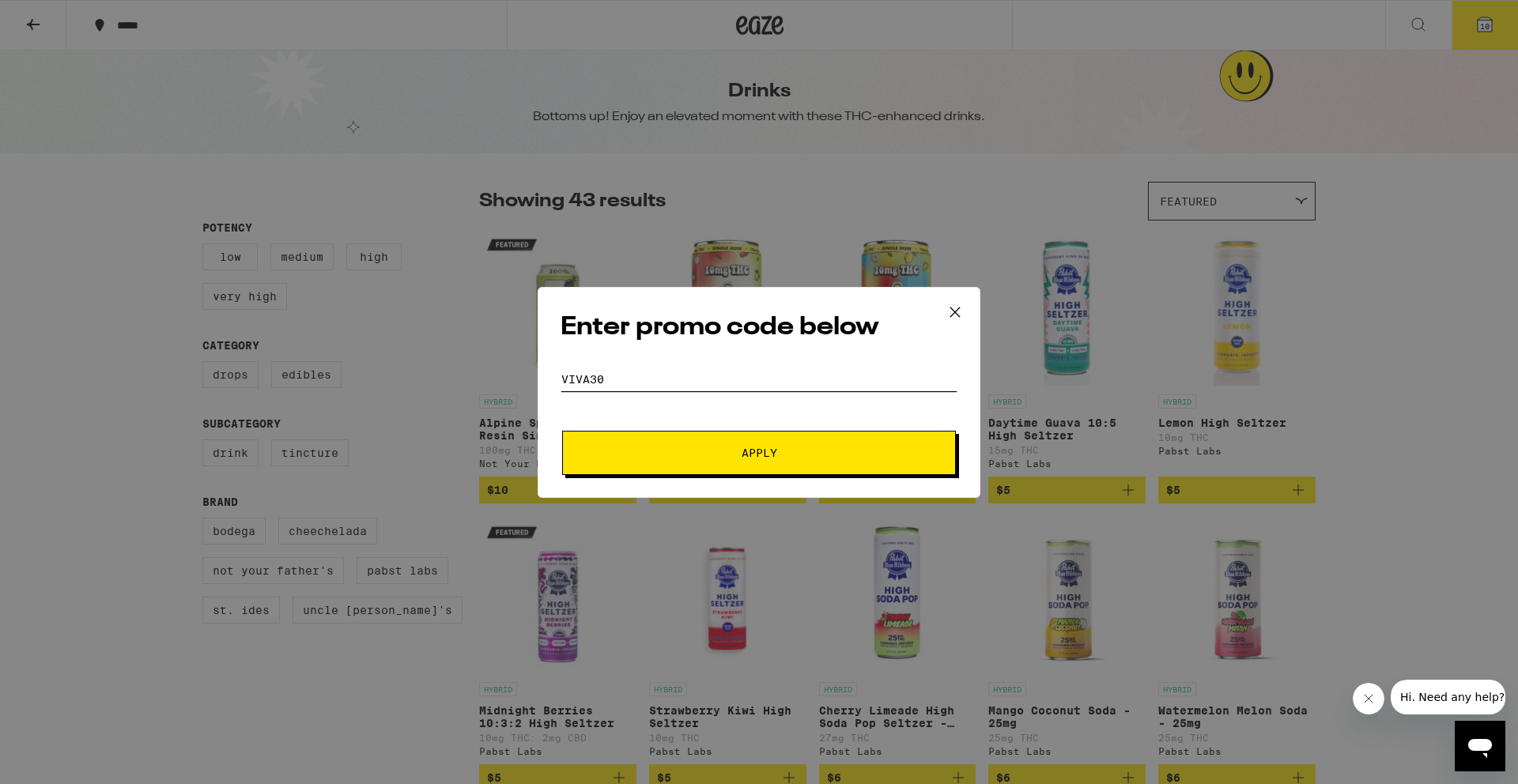
type input "viva30"
click at [742, 457] on span "Apply" at bounding box center [759, 453] width 36 height 11
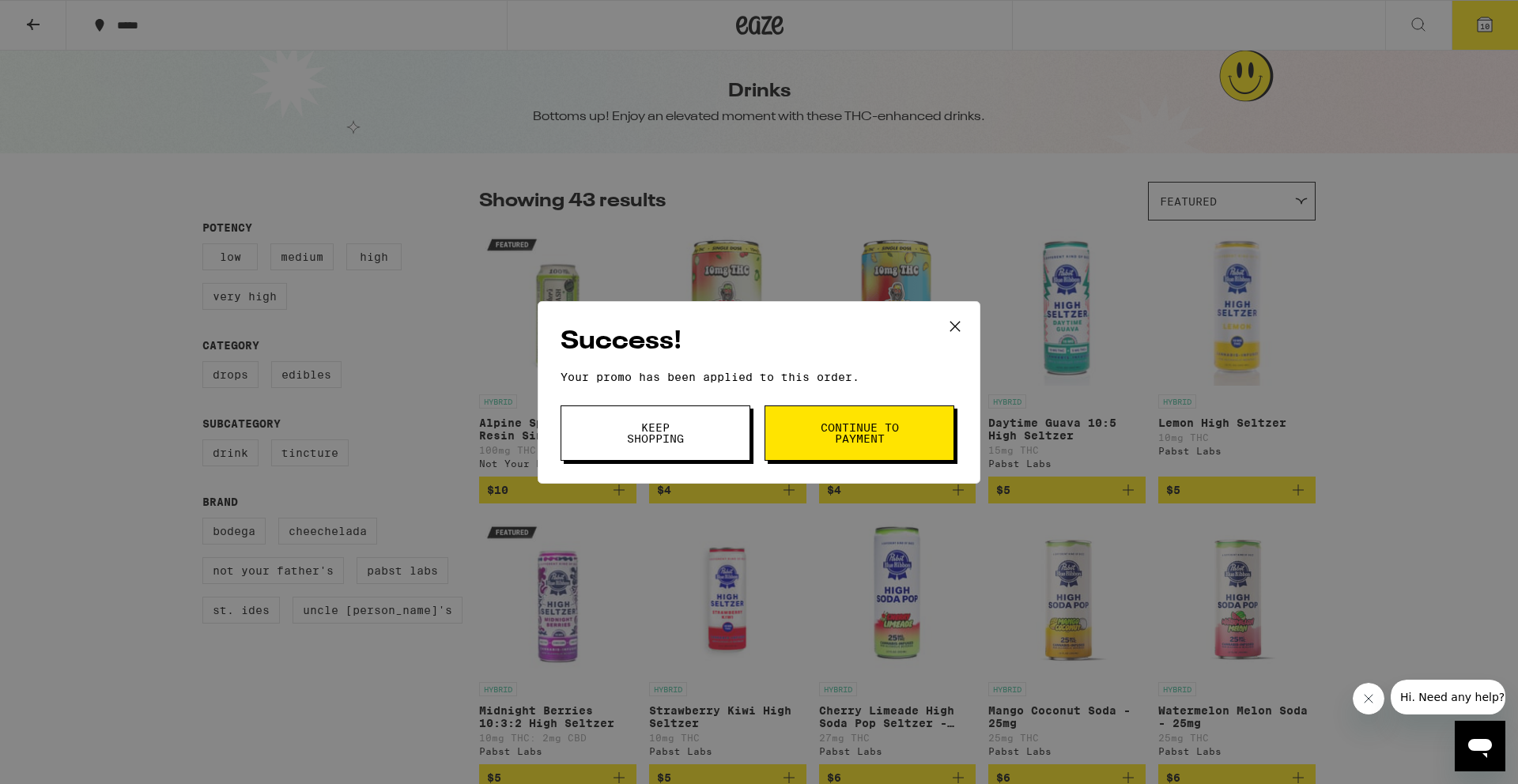
click at [809, 446] on button "Continue to payment" at bounding box center [860, 434] width 190 height 55
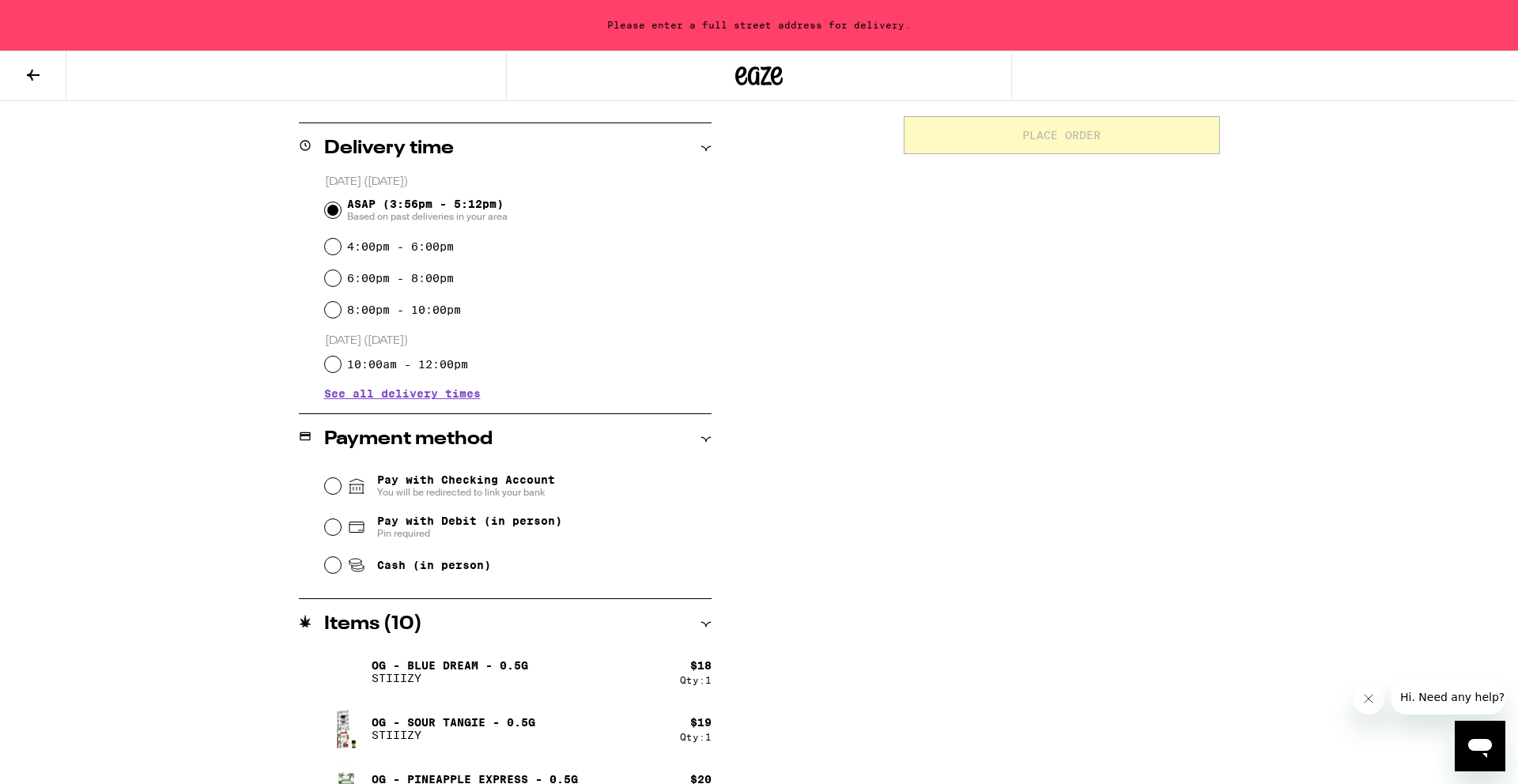
scroll to position [431, 0]
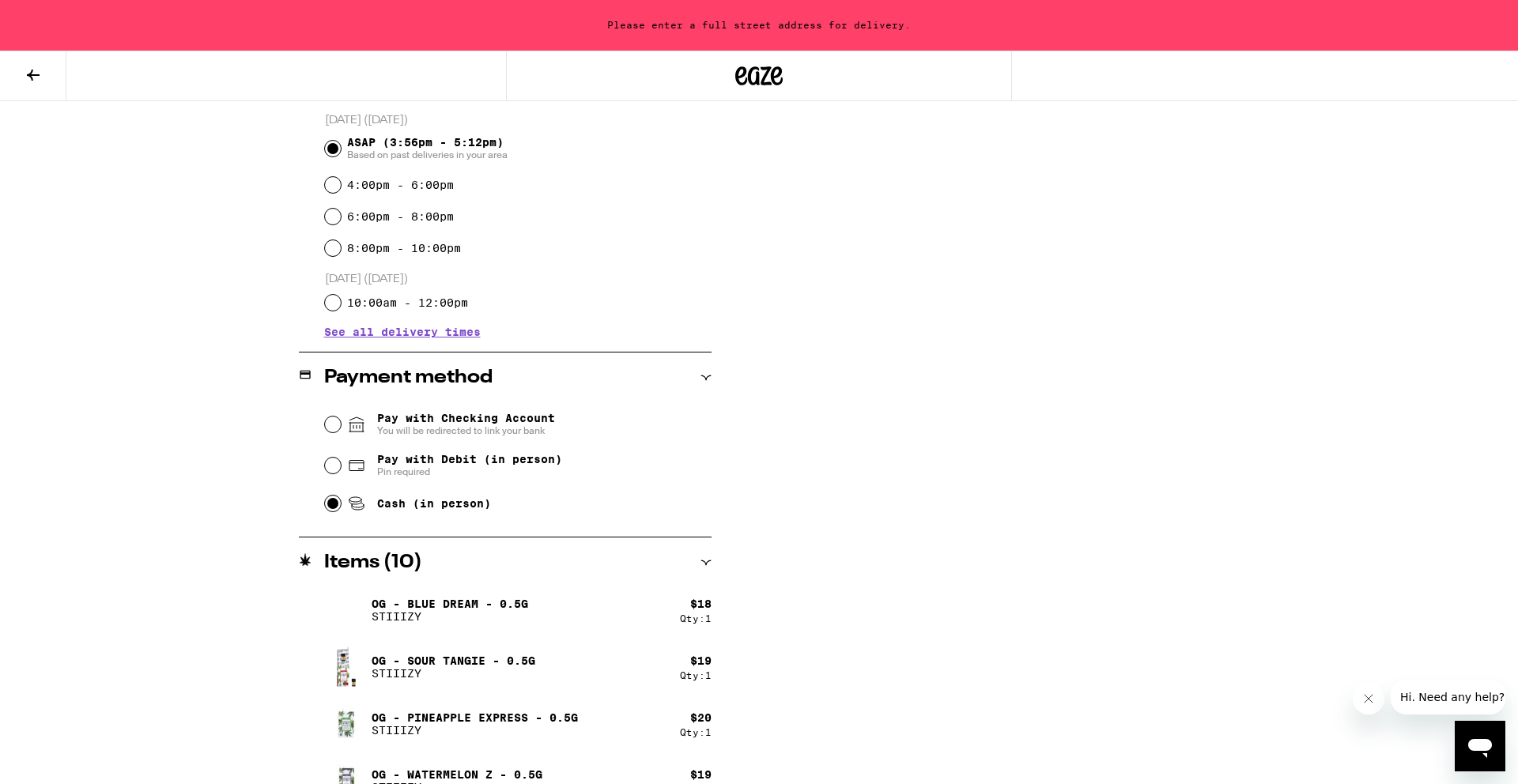
click at [327, 507] on input "Cash (in person)" at bounding box center [332, 503] width 16 height 16
radio input "true"
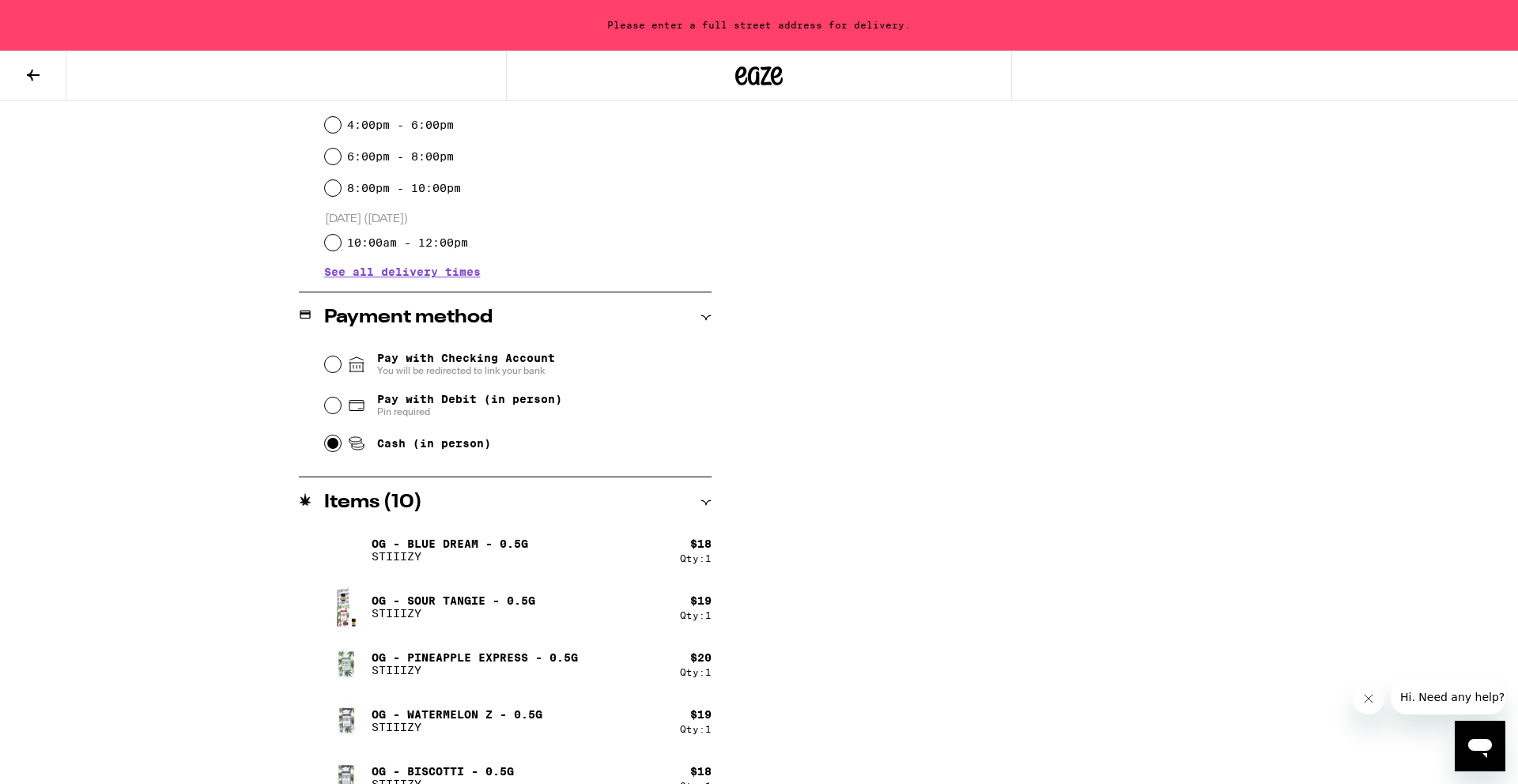
scroll to position [0, 0]
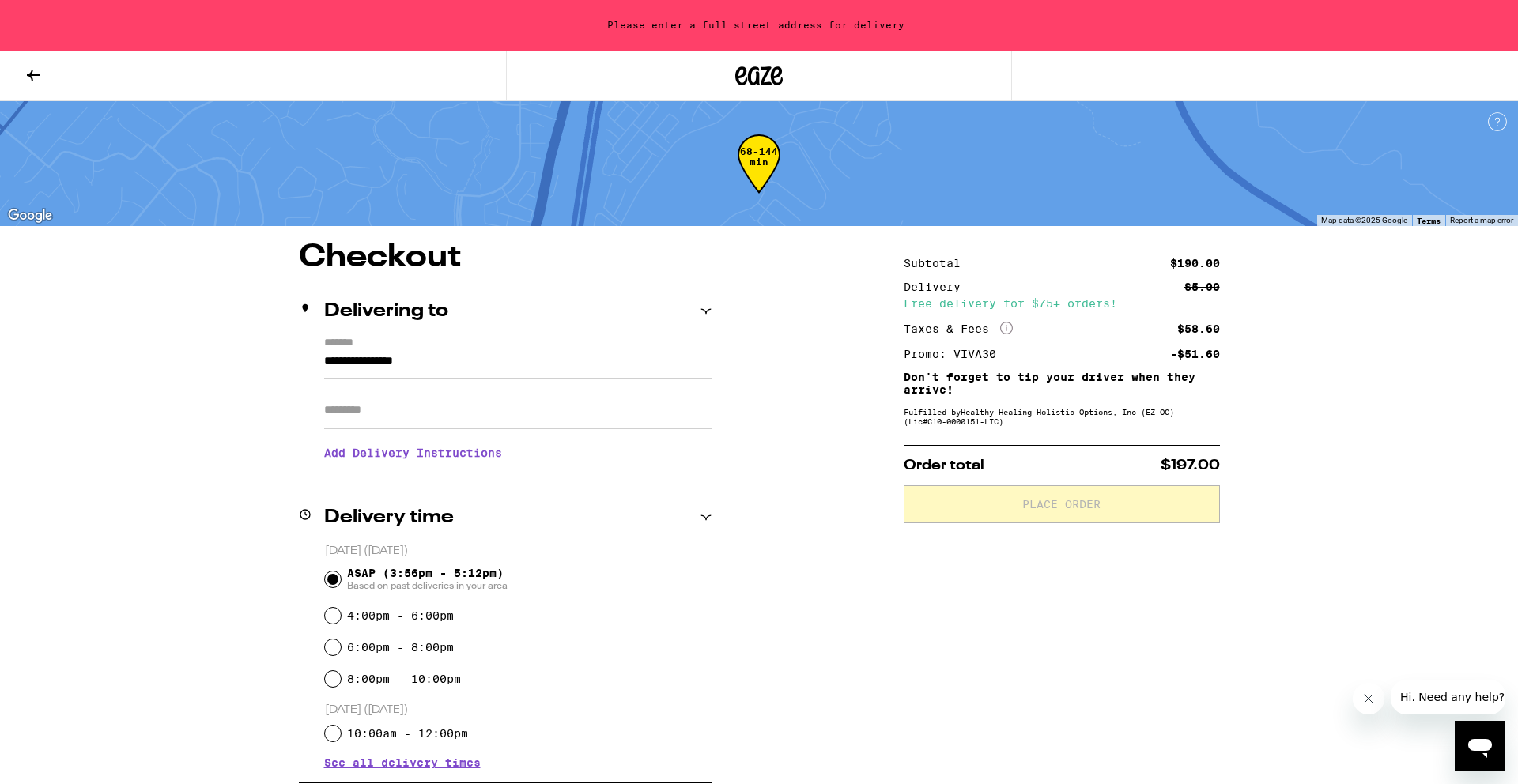
click at [344, 358] on input "**********" at bounding box center [518, 364] width 388 height 27
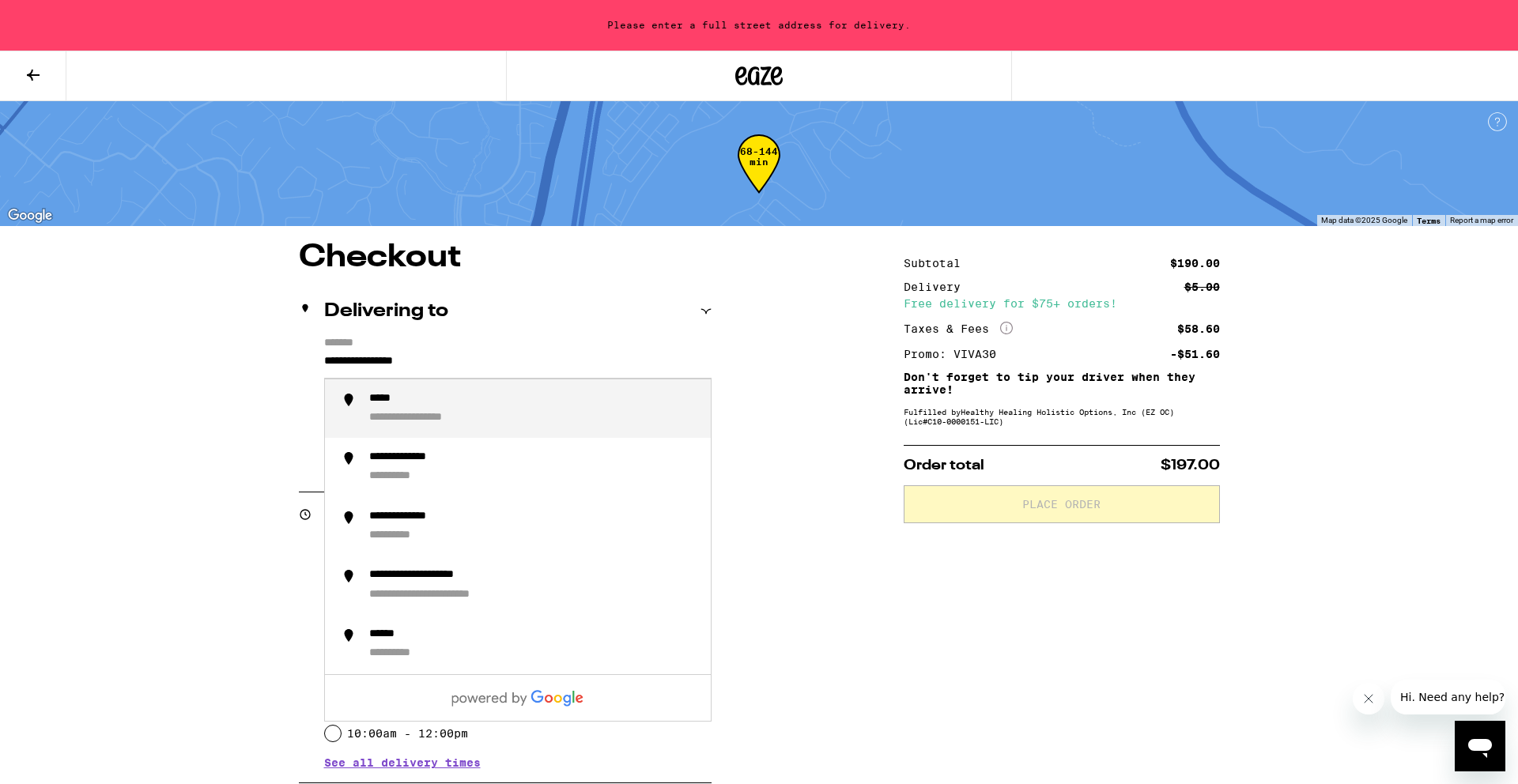
drag, startPoint x: 456, startPoint y: 357, endPoint x: 255, endPoint y: 350, distance: 201.1
click at [373, 403] on div "**********" at bounding box center [451, 399] width 164 height 15
type input "**********"
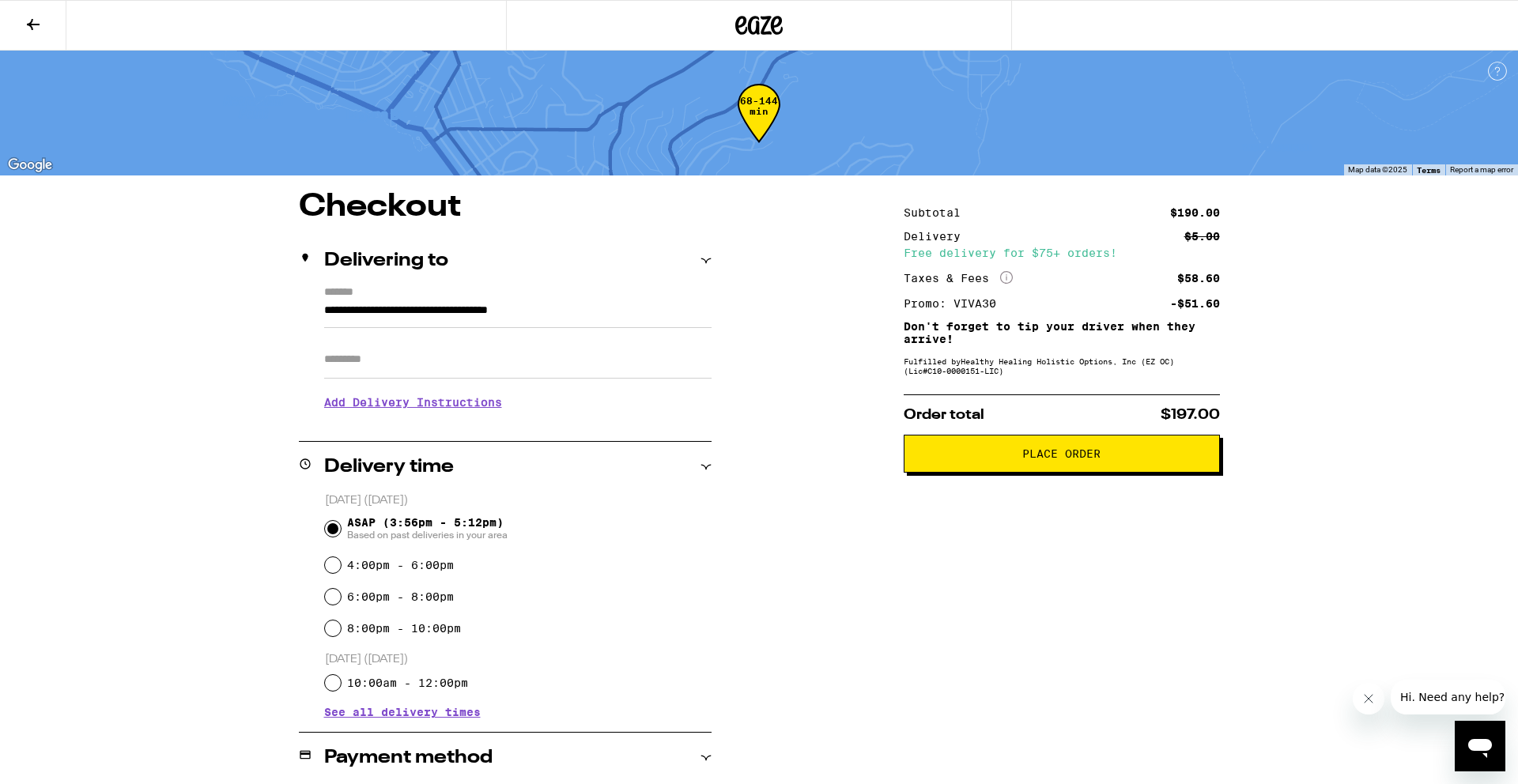
click at [1059, 457] on span "Place Order" at bounding box center [1061, 454] width 78 height 11
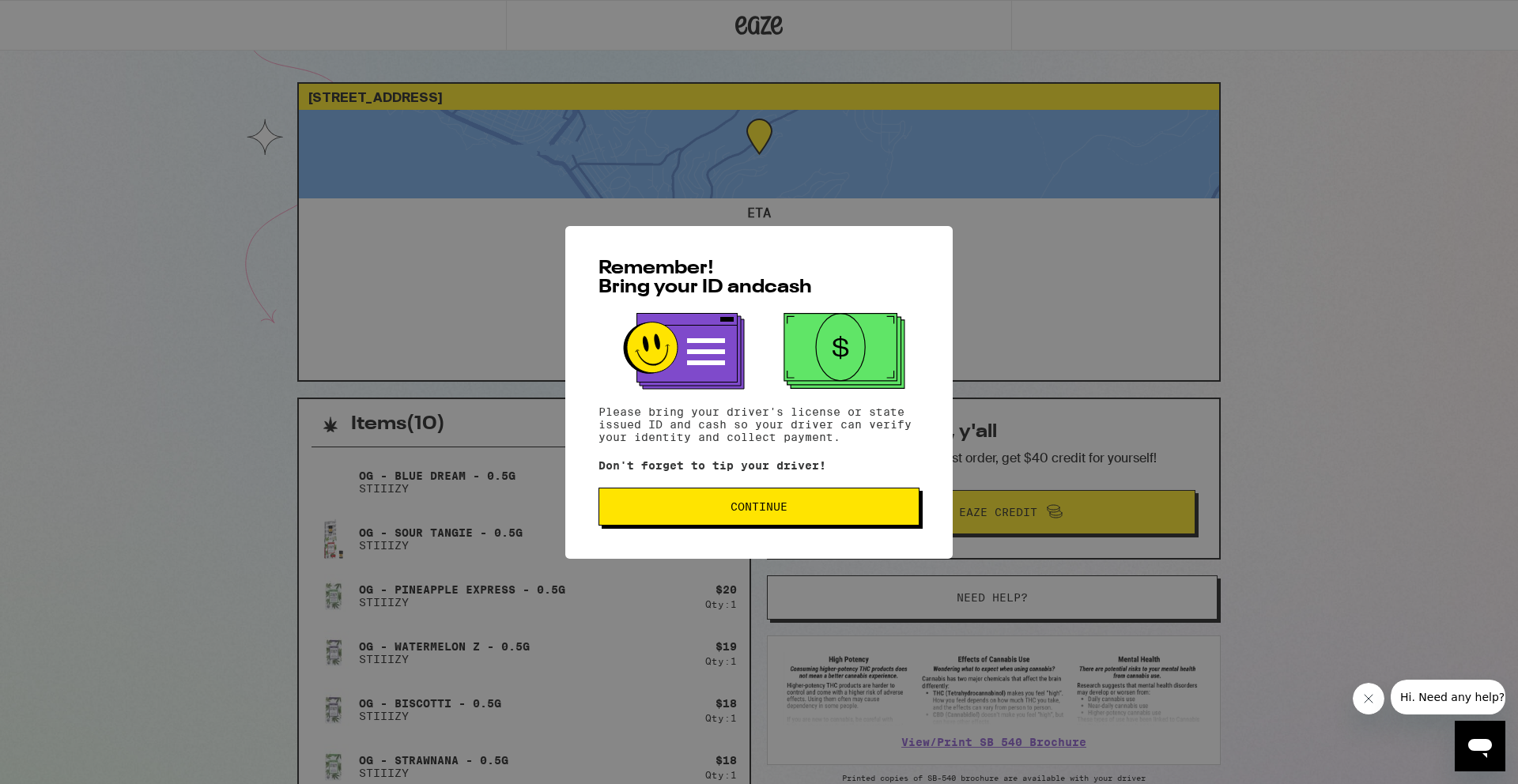
click at [767, 512] on span "Continue" at bounding box center [759, 506] width 57 height 11
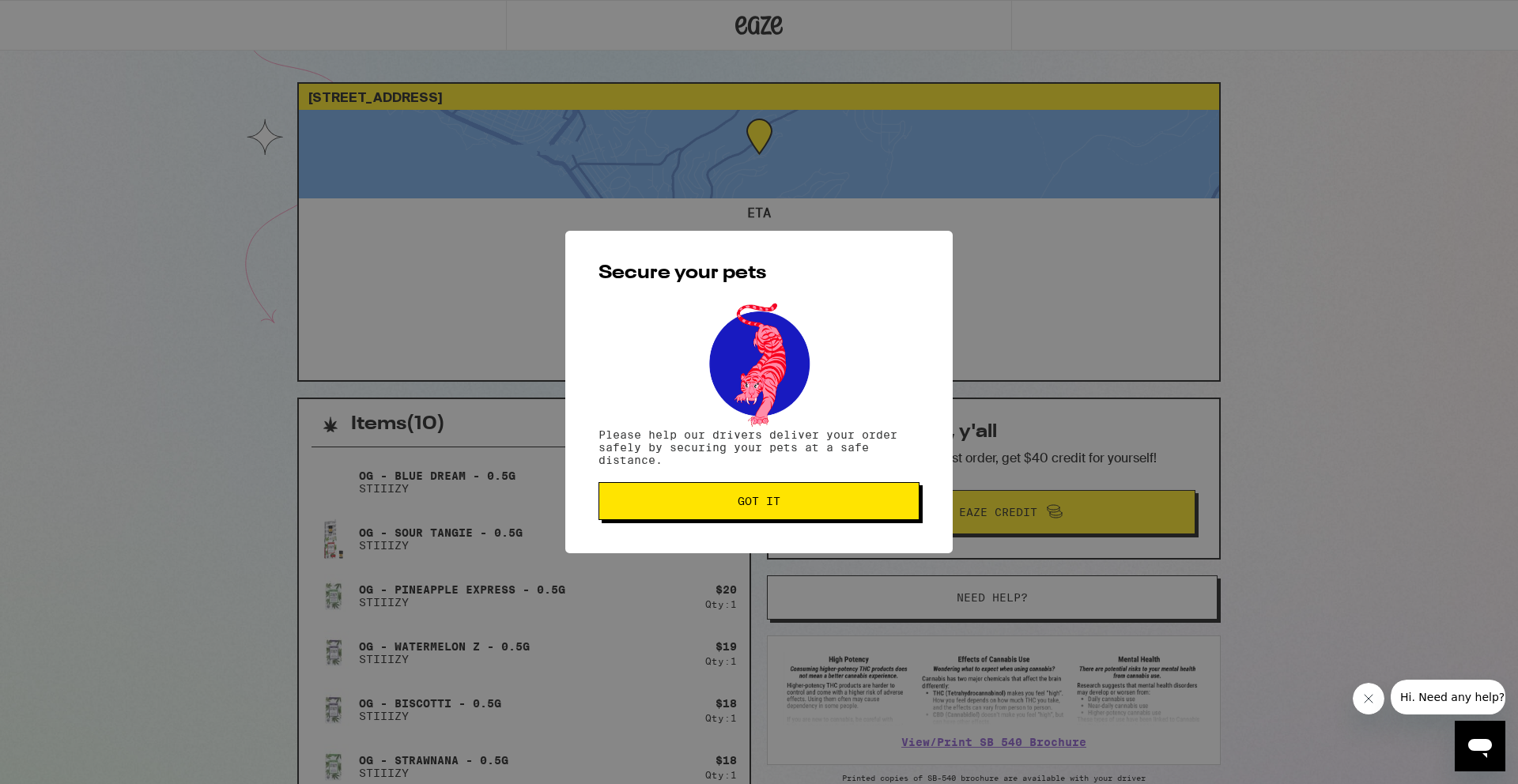
click at [767, 513] on button "Got it" at bounding box center [759, 501] width 321 height 38
